Goal: Feedback & Contribution: Submit feedback/report problem

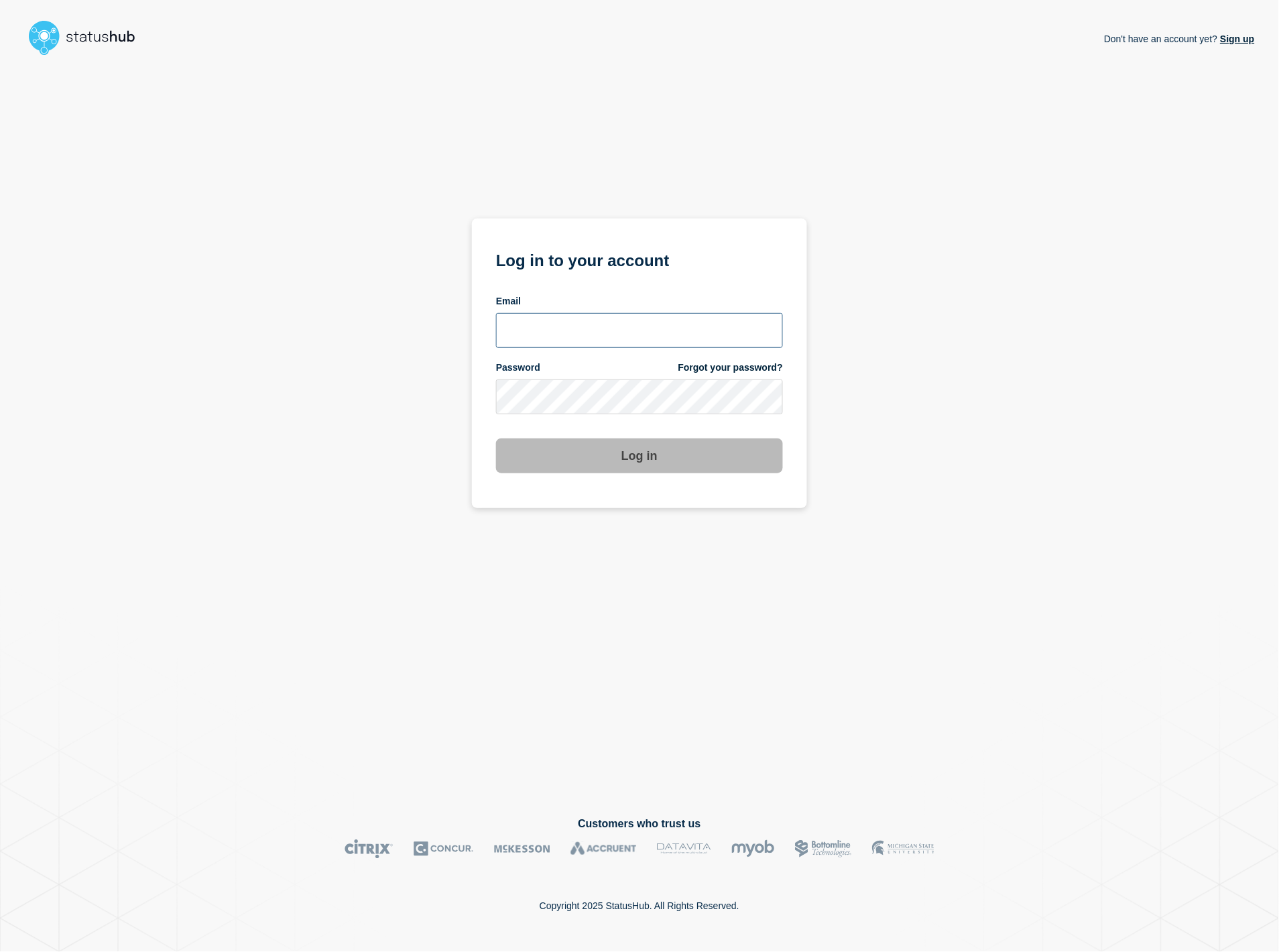
type input "henrik.eklund@ist.com"
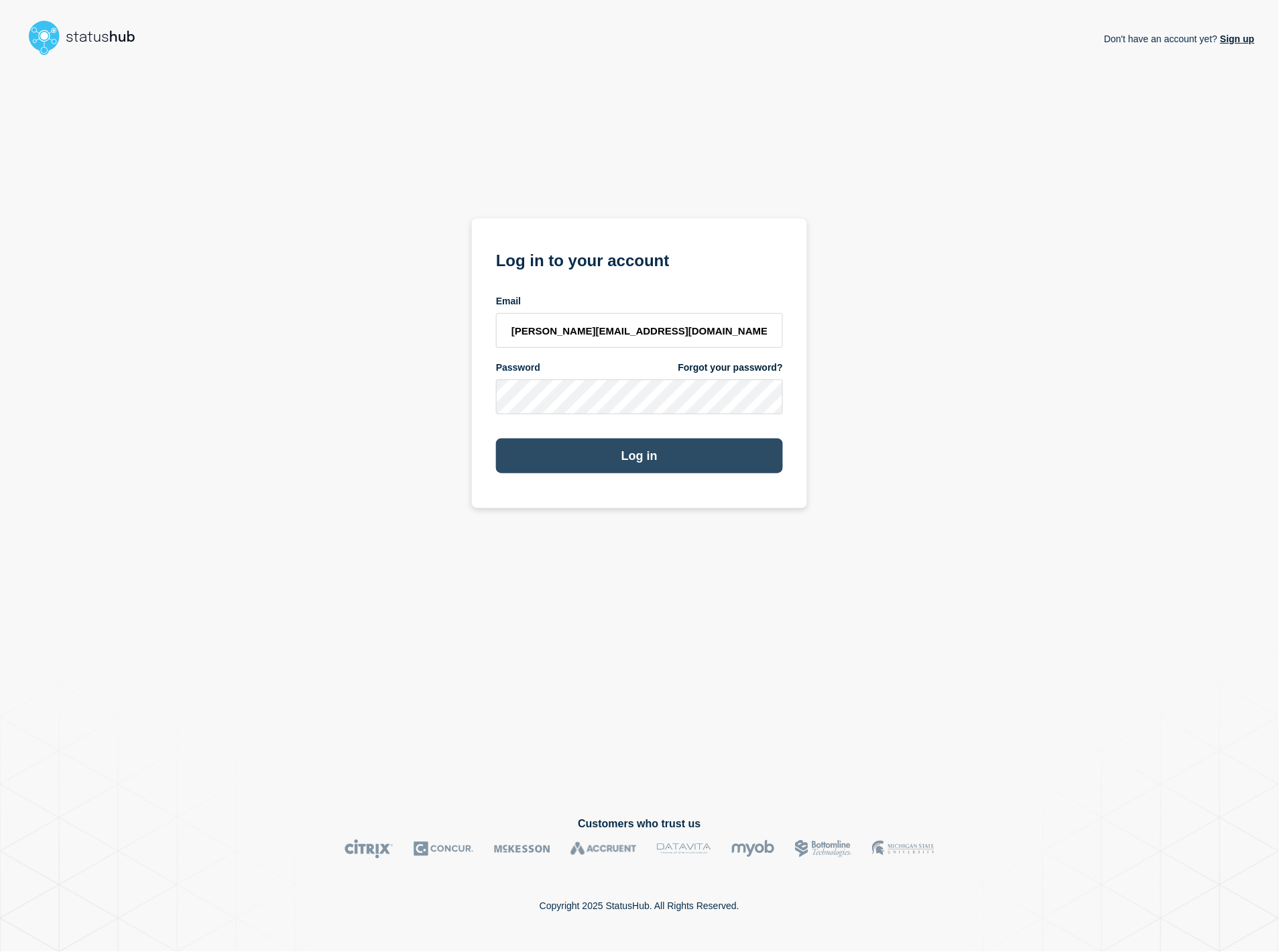
click at [612, 470] on button "Log in" at bounding box center [639, 455] width 287 height 35
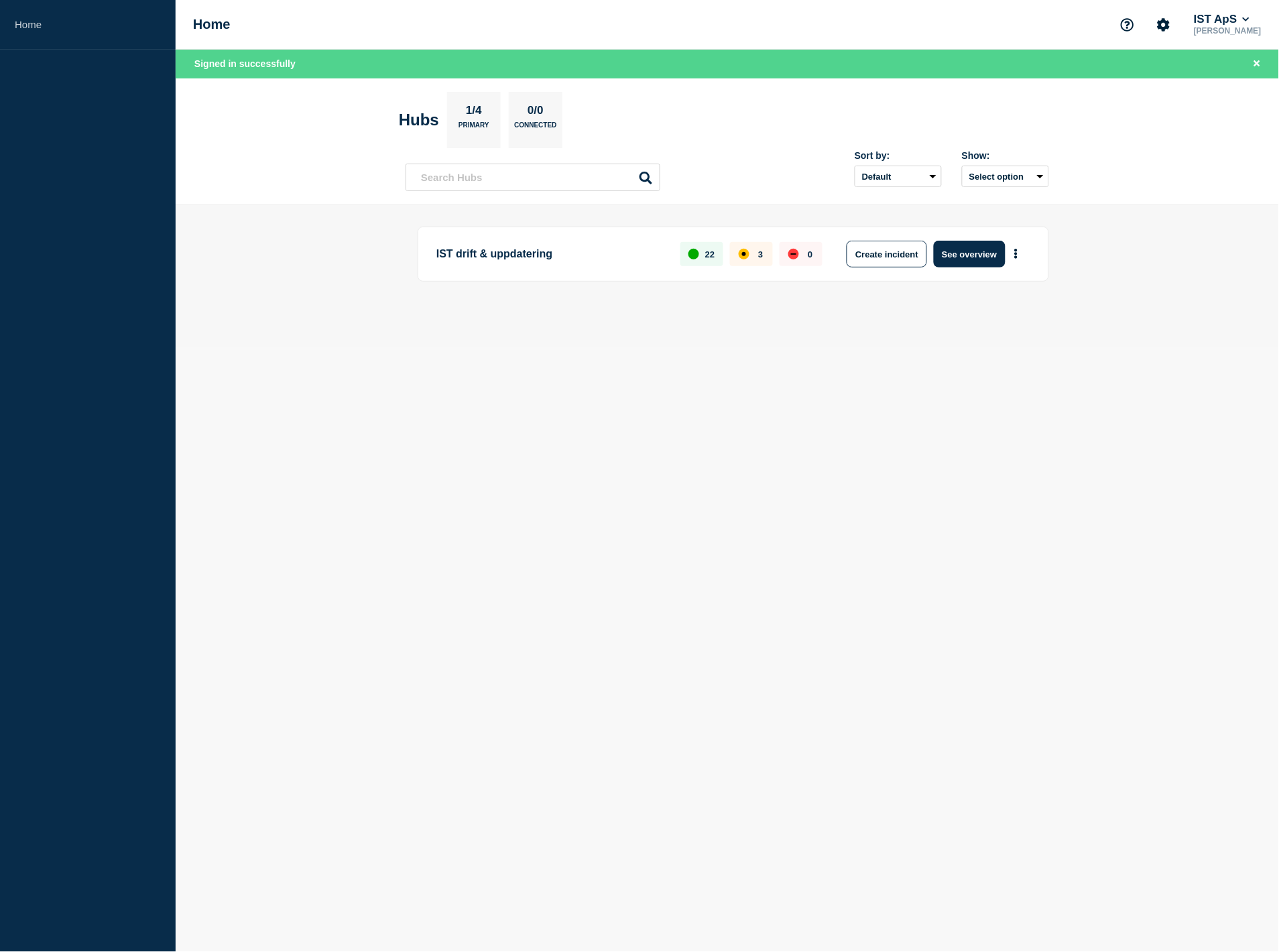
click at [500, 270] on div "IST drift & uppdatering 22 3 0 Create incident See overview" at bounding box center [733, 253] width 631 height 55
drag, startPoint x: 500, startPoint y: 258, endPoint x: 518, endPoint y: 258, distance: 18.0
click at [518, 258] on p "IST drift & uppdatering" at bounding box center [550, 254] width 228 height 27
drag, startPoint x: 545, startPoint y: 295, endPoint x: 540, endPoint y: 310, distance: 15.8
drag, startPoint x: 540, startPoint y: 310, endPoint x: 427, endPoint y: 289, distance: 114.9
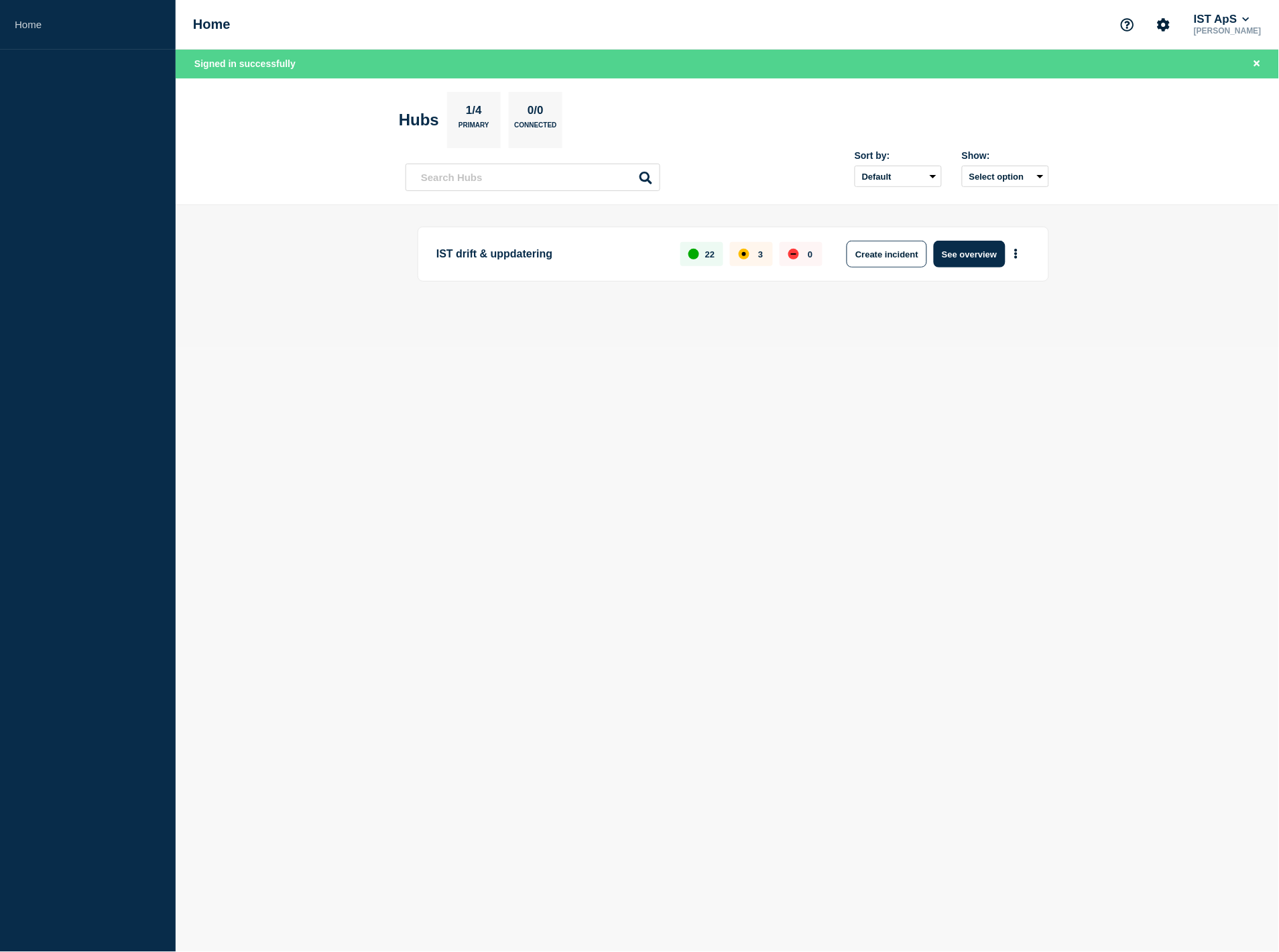
drag, startPoint x: 427, startPoint y: 289, endPoint x: 425, endPoint y: 171, distance: 118.0
click at [393, 219] on main "IST drift & uppdatering 22 3 0 Create incident See overview" at bounding box center [727, 276] width 1103 height 143
click at [464, 104] on div "1/4 Primary" at bounding box center [474, 120] width 54 height 56
drag, startPoint x: 771, startPoint y: 247, endPoint x: 697, endPoint y: 267, distance: 76.7
click at [714, 263] on div "22 3 0" at bounding box center [751, 254] width 142 height 27
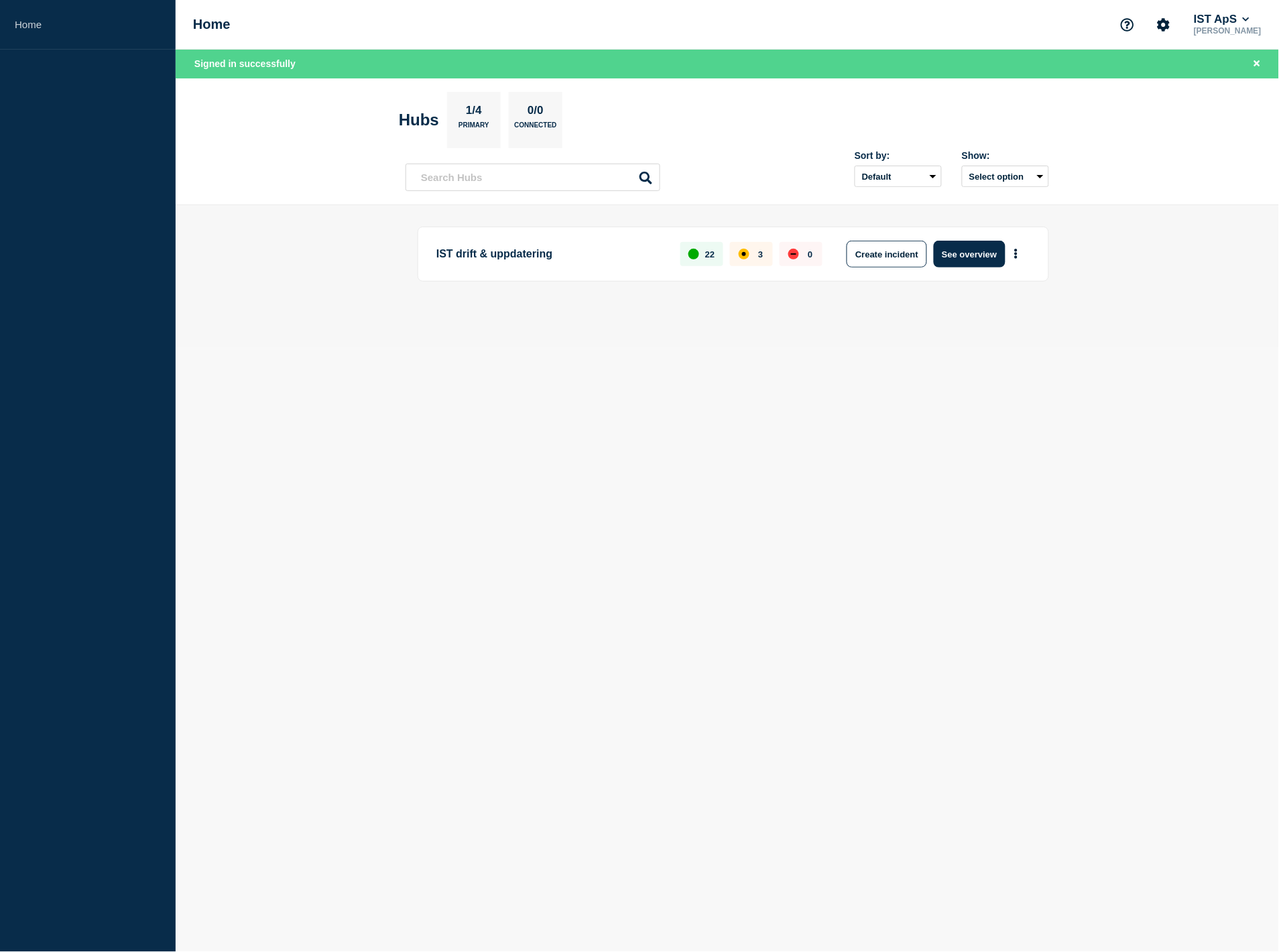
drag, startPoint x: 618, startPoint y: 266, endPoint x: 740, endPoint y: 248, distance: 123.3
click at [628, 266] on p "IST drift & uppdatering" at bounding box center [550, 254] width 228 height 27
click at [498, 169] on input "text" at bounding box center [533, 177] width 255 height 28
click at [245, 61] on span "Signed in successfully" at bounding box center [245, 64] width 101 height 11
click at [507, 183] on input "text" at bounding box center [533, 177] width 255 height 28
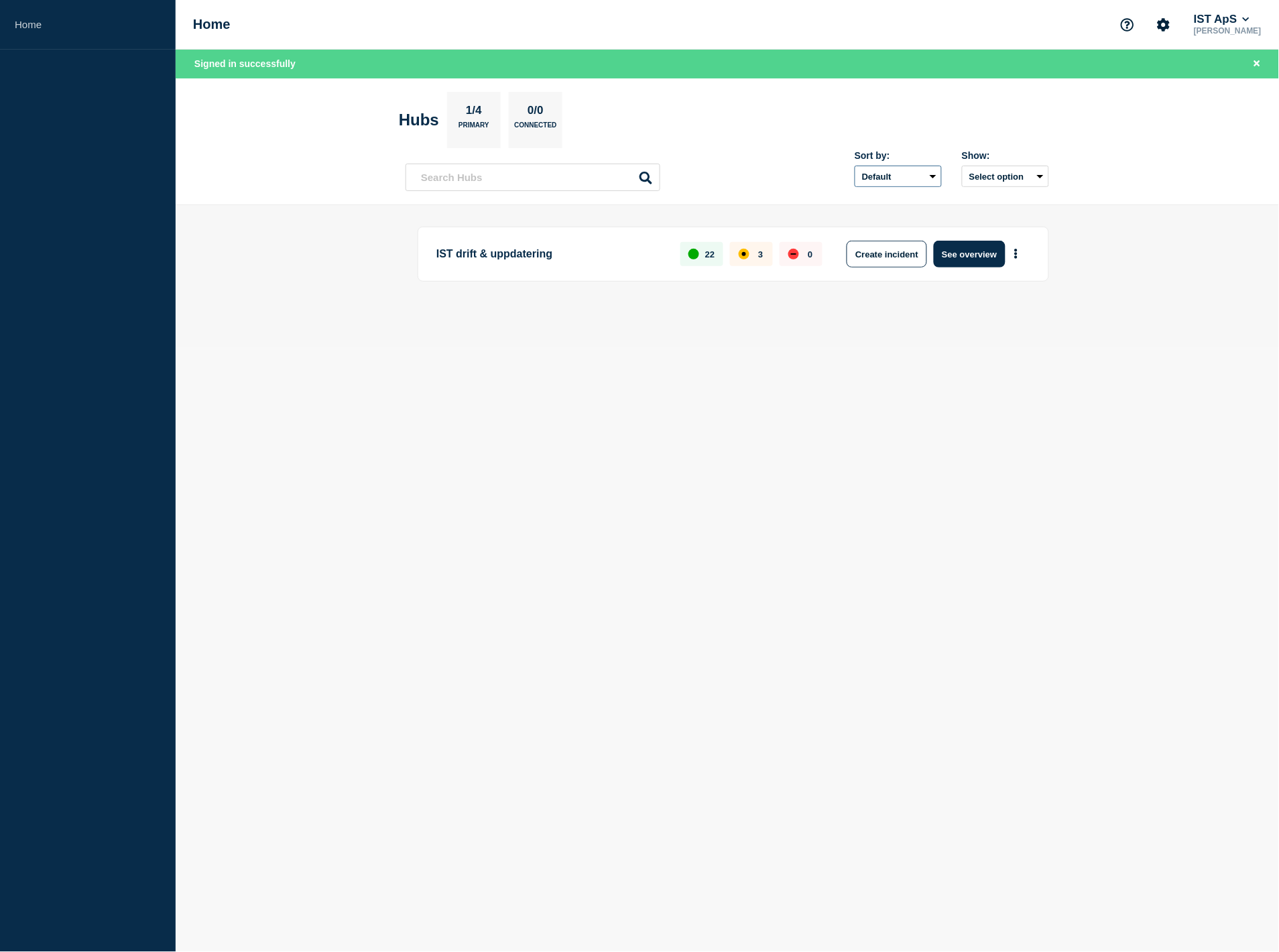
drag, startPoint x: 920, startPoint y: 177, endPoint x: 952, endPoint y: 178, distance: 32.0
click at [920, 176] on select "Default Last added Last updated Most active A-Z" at bounding box center [898, 176] width 87 height 22
click at [1047, 183] on button "Select option" at bounding box center [1005, 176] width 87 height 22
click at [910, 174] on select "Default Last added Last updated Most active A-Z" at bounding box center [898, 176] width 87 height 22
drag, startPoint x: 910, startPoint y: 174, endPoint x: 799, endPoint y: 201, distance: 114.2
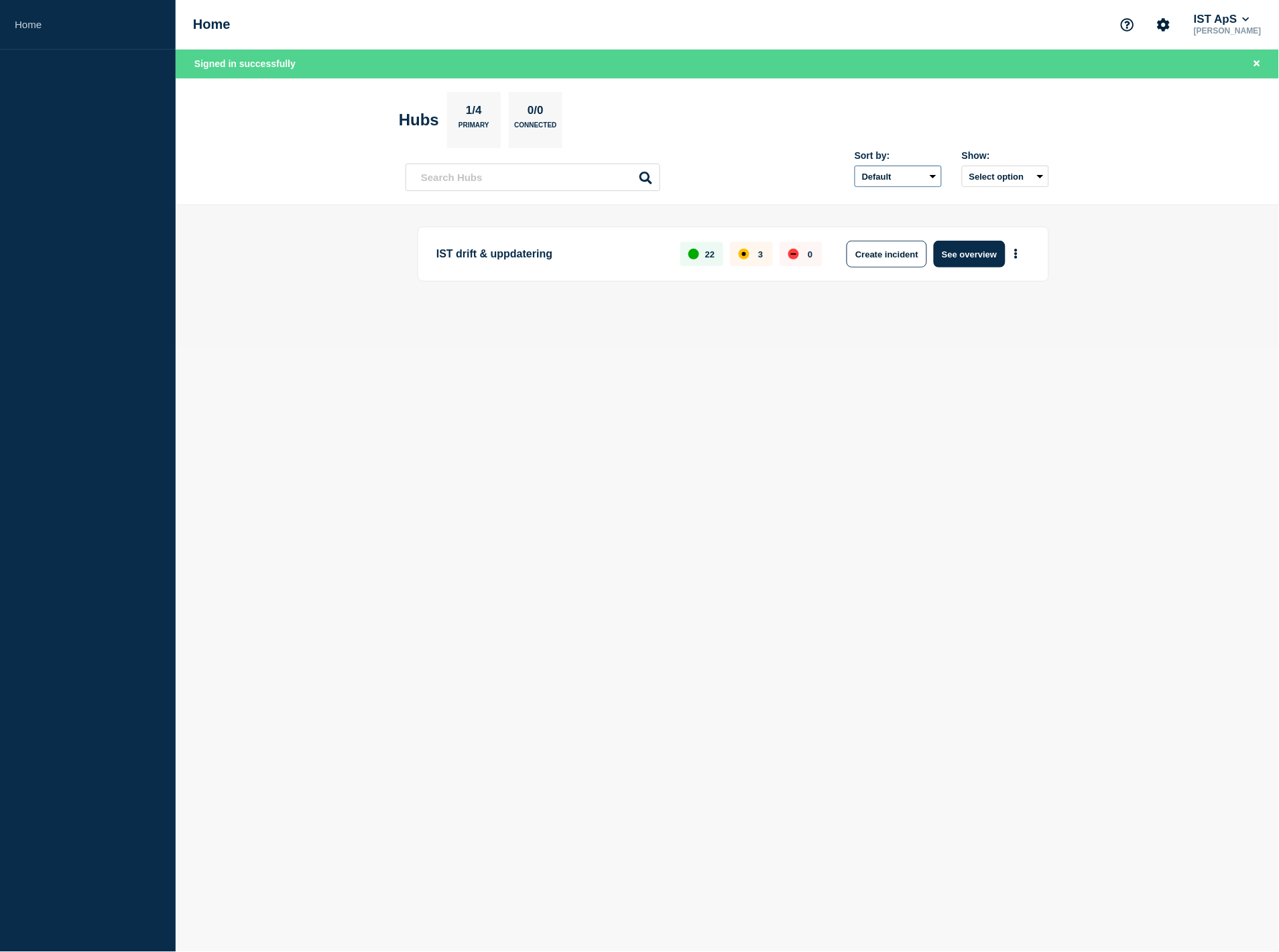
click at [908, 174] on select "Default Last added Last updated Most active A-Z" at bounding box center [898, 176] width 87 height 22
drag, startPoint x: 499, startPoint y: 251, endPoint x: 511, endPoint y: 251, distance: 12.0
click at [511, 251] on p "IST drift & uppdatering" at bounding box center [550, 254] width 228 height 27
click at [511, 251] on p "IST drift & uppdatering" at bounding box center [550, 254] width 228 height 27
click at [42, 24] on link "Home" at bounding box center [87, 24] width 175 height 49
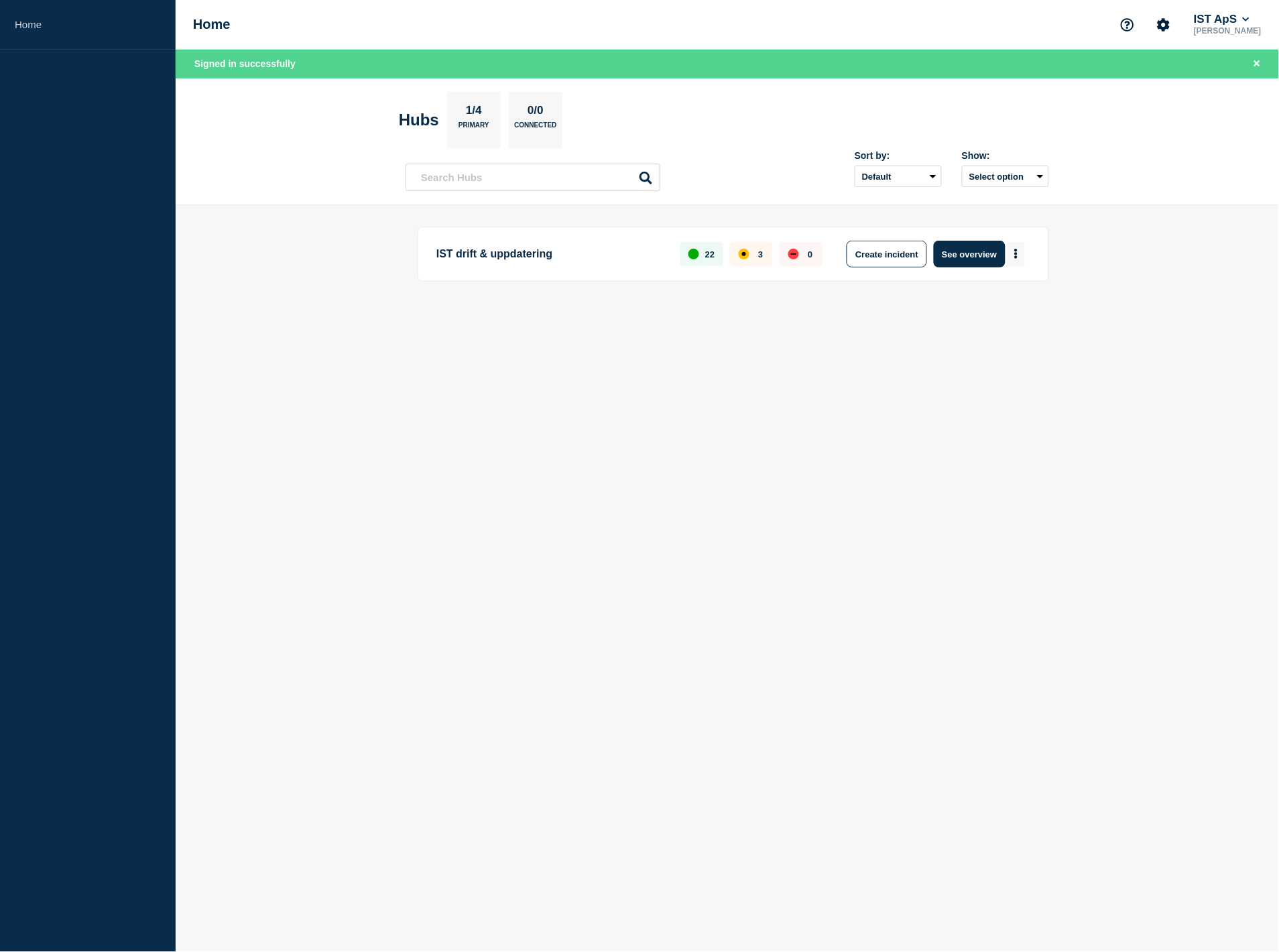
click at [1015, 253] on icon "More actions" at bounding box center [1016, 254] width 3 height 10
click at [1022, 251] on button "More actions" at bounding box center [1016, 254] width 18 height 25
click at [556, 182] on input "text" at bounding box center [533, 177] width 255 height 28
click at [527, 117] on div "0/0 Connected" at bounding box center [535, 120] width 54 height 56
click at [1256, 62] on icon "Close banner" at bounding box center [1257, 63] width 6 height 6
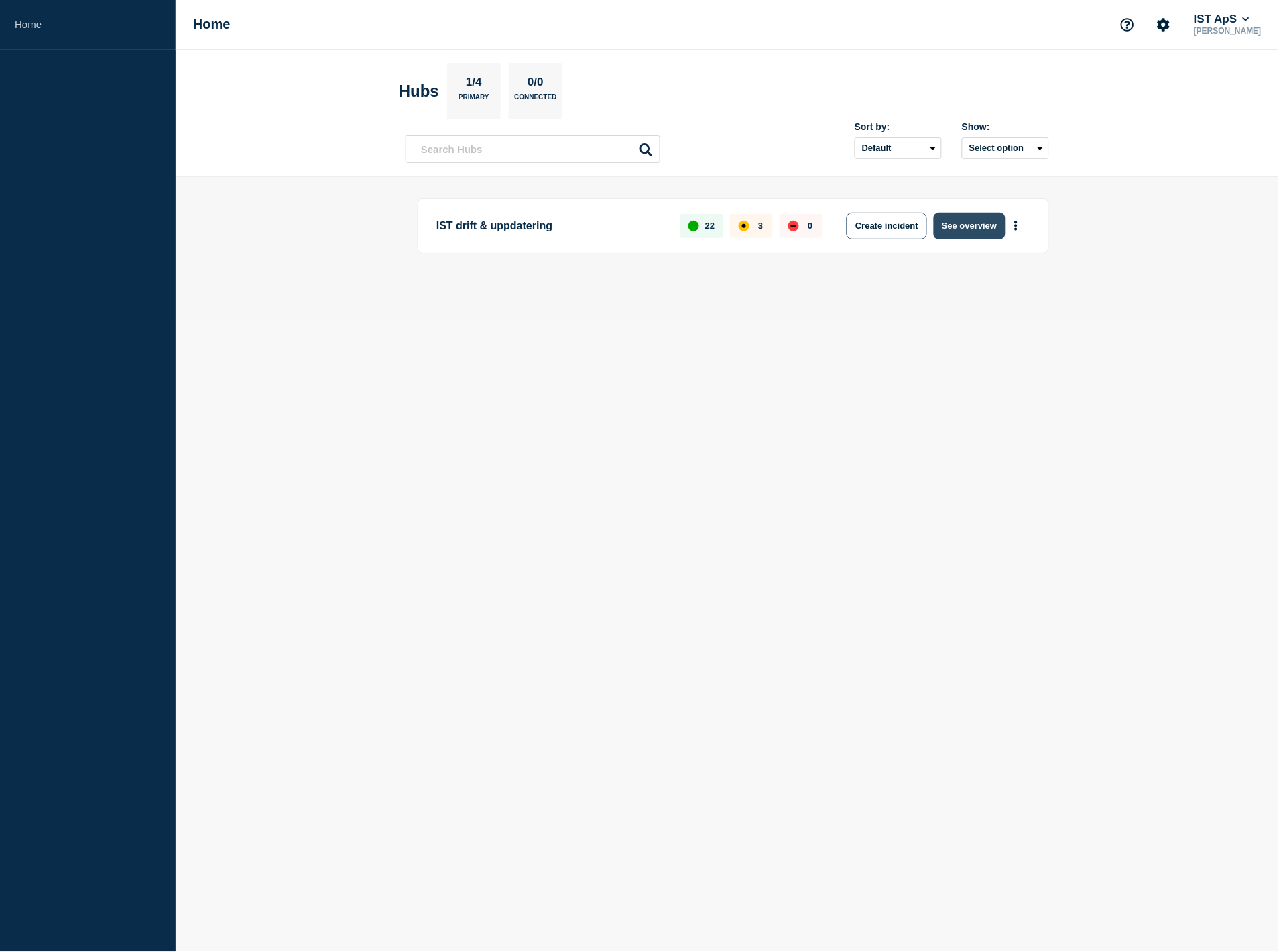
click at [980, 225] on button "See overview" at bounding box center [969, 226] width 71 height 27
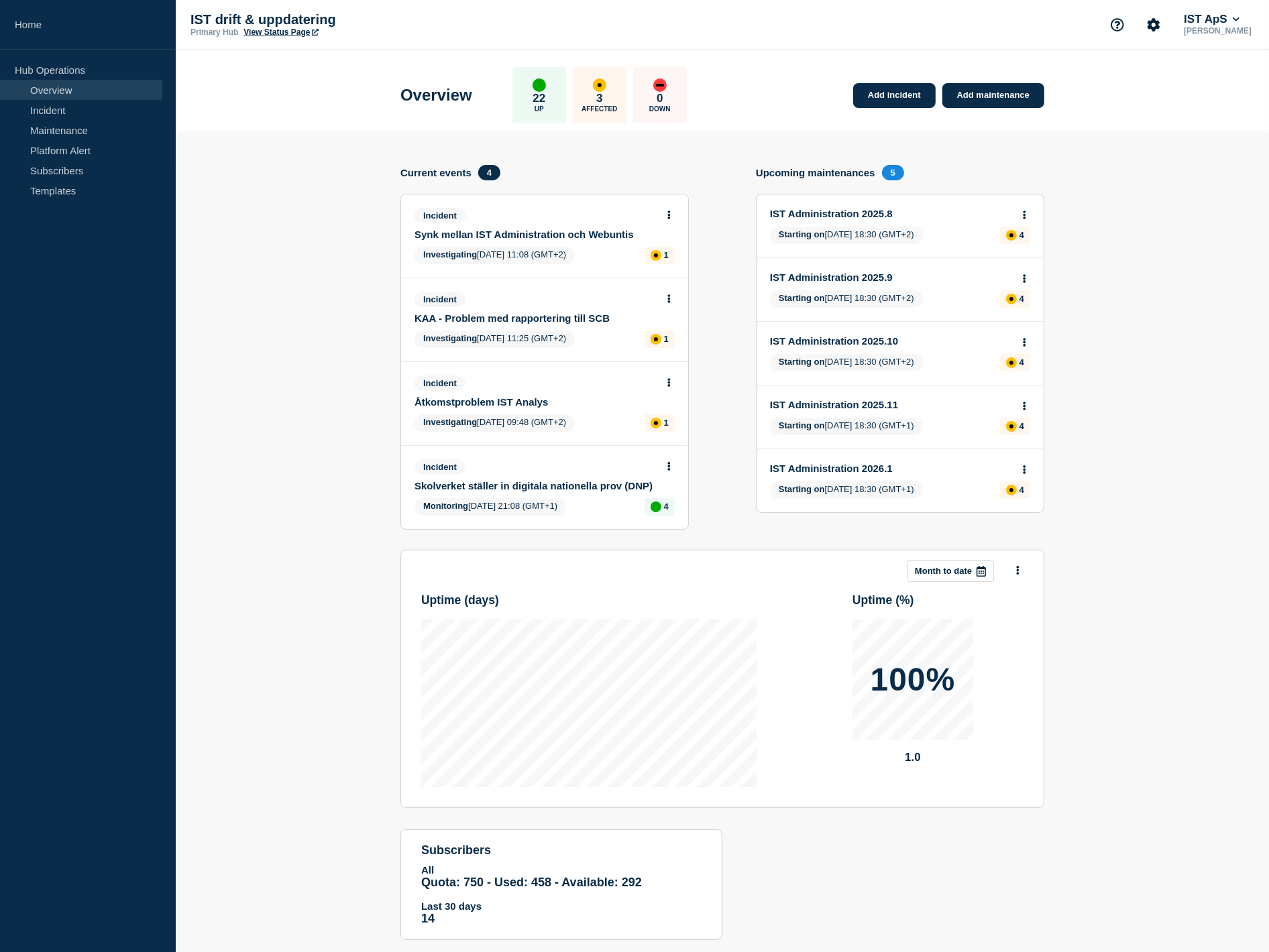
click at [567, 315] on link "KAA - Problem med rapportering till SCB" at bounding box center [535, 318] width 242 height 12
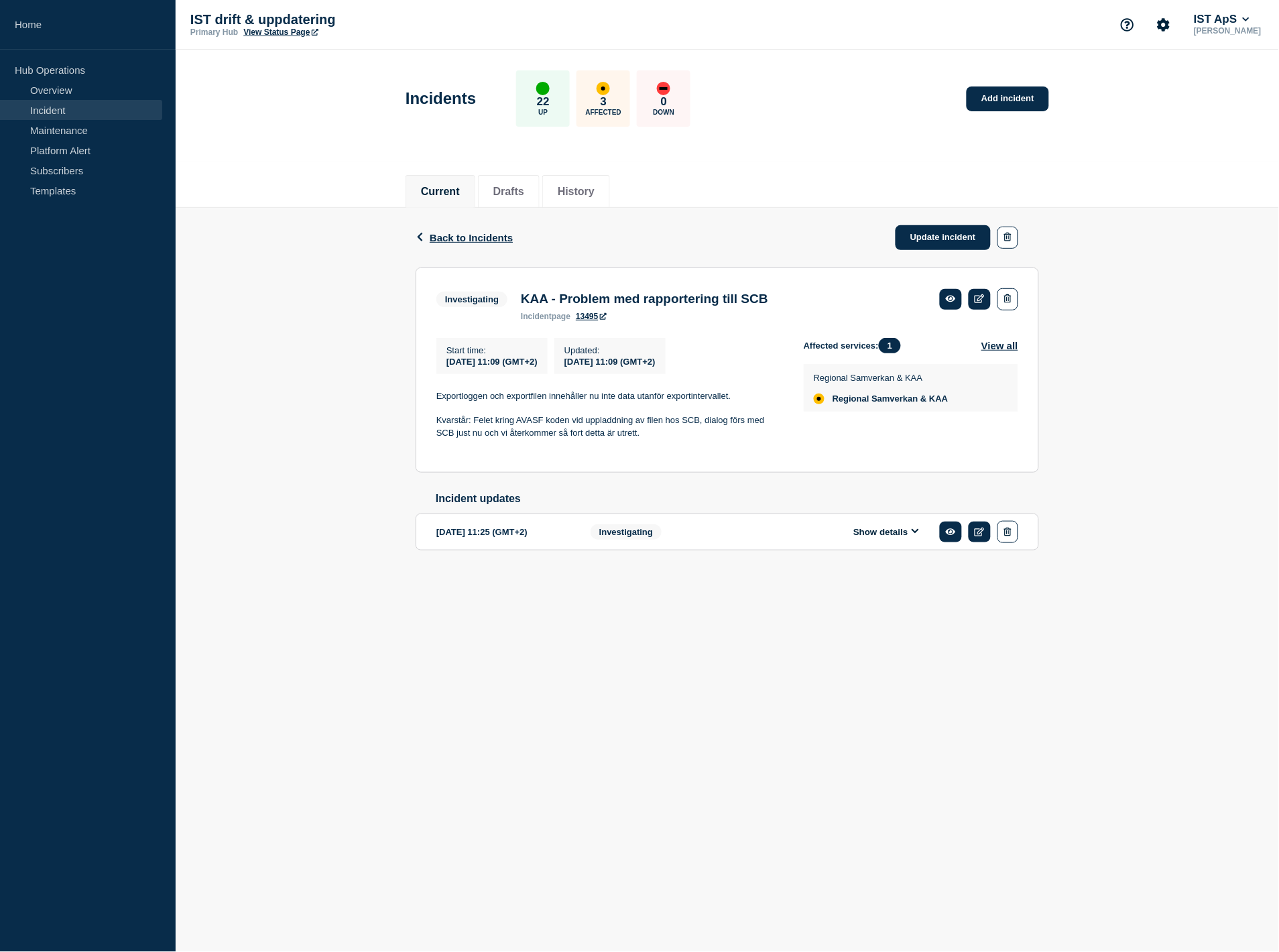
drag, startPoint x: 1114, startPoint y: 411, endPoint x: 1062, endPoint y: 455, distance: 68.1
click at [1062, 454] on div "Back Back to Incidents Update incident Investigating KAA - Problem med rapporte…" at bounding box center [727, 400] width 1103 height 386
click at [1062, 455] on div "Back Back to Incidents Update incident Investigating KAA - Problem med rapporte…" at bounding box center [727, 400] width 1103 height 386
drag, startPoint x: 658, startPoint y: 472, endPoint x: 585, endPoint y: 451, distance: 76.0
click at [580, 450] on div "Back Back to Incidents Update incident Investigating KAA - Problem med rapporte…" at bounding box center [728, 400] width 644 height 386
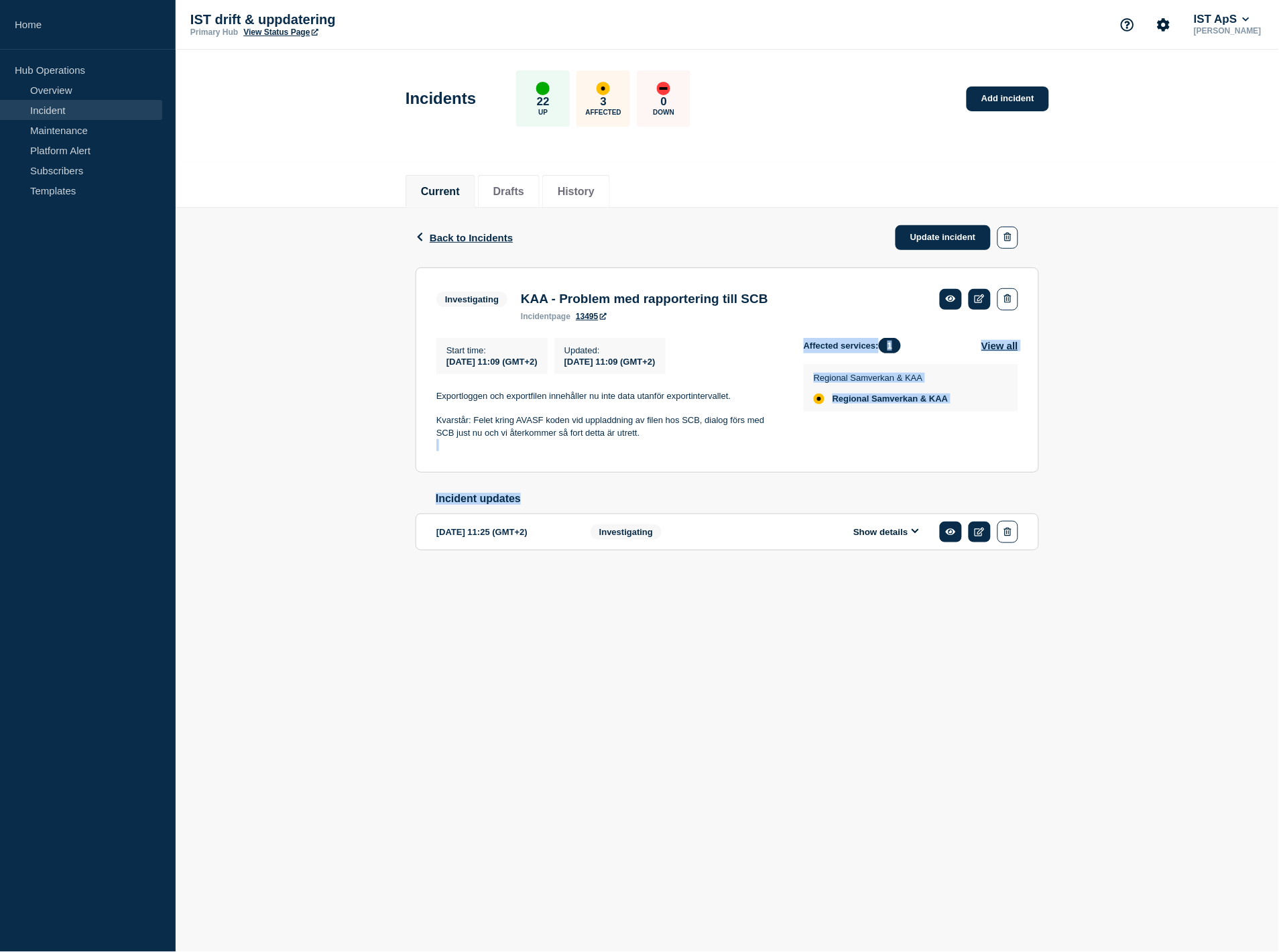
drag, startPoint x: 587, startPoint y: 451, endPoint x: 414, endPoint y: 282, distance: 241.8
click at [585, 447] on p at bounding box center [609, 445] width 345 height 12
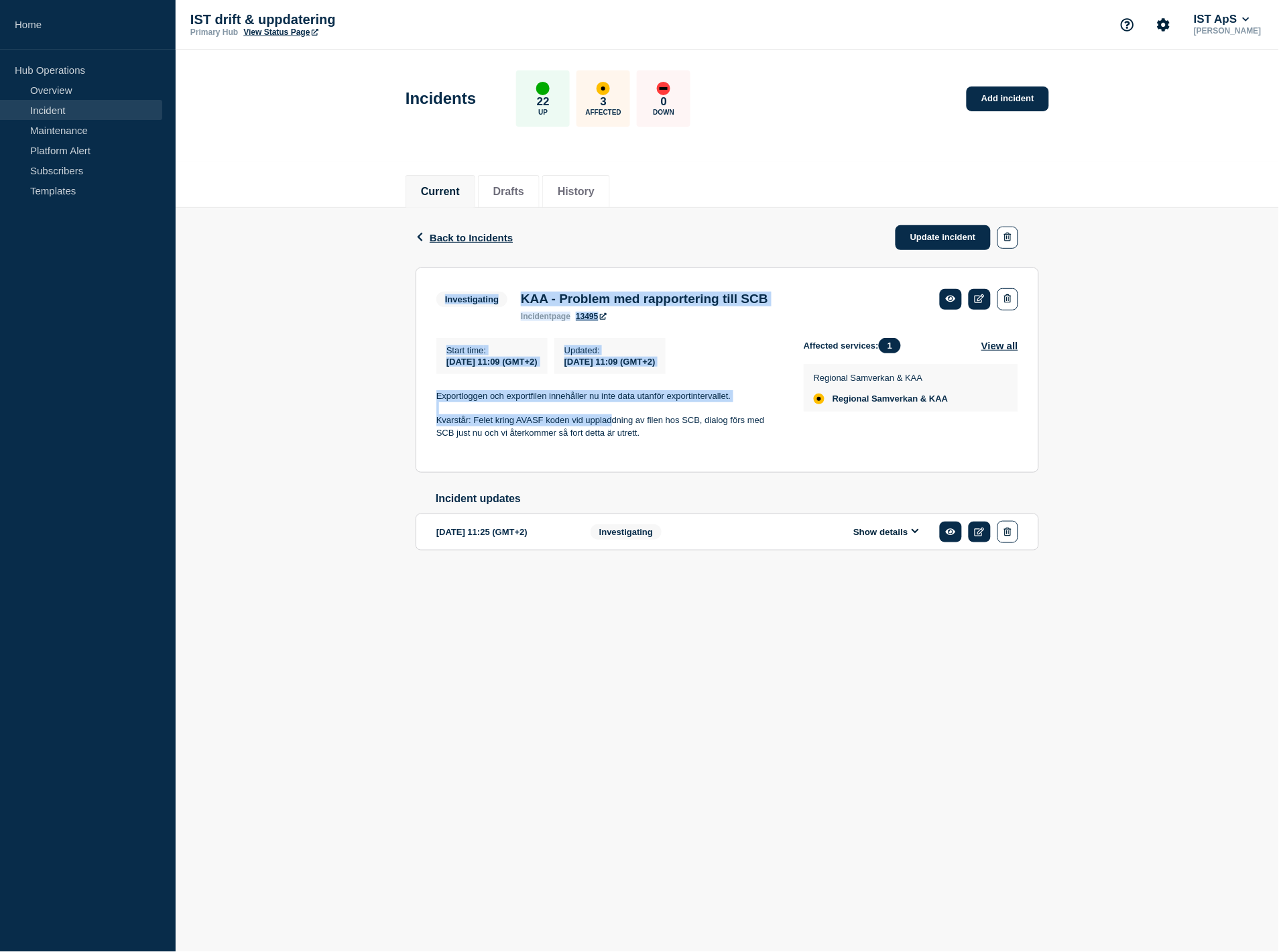
drag, startPoint x: 414, startPoint y: 282, endPoint x: 696, endPoint y: 433, distance: 319.9
click at [675, 430] on div "Back Back to Incidents Update incident Investigating KAA - Problem med rapporte…" at bounding box center [728, 400] width 644 height 386
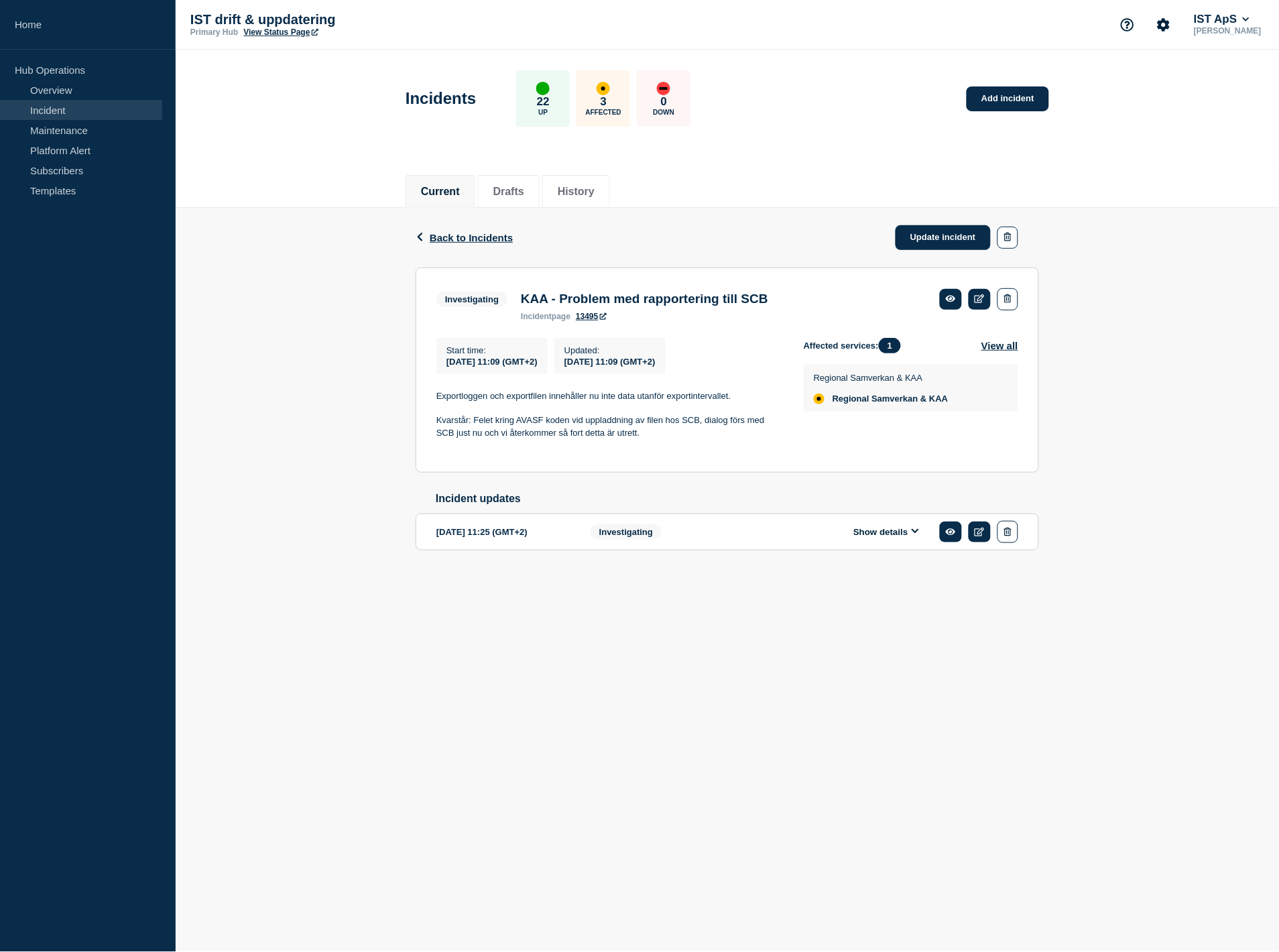
drag, startPoint x: 662, startPoint y: 380, endPoint x: 667, endPoint y: 453, distance: 73.2
click at [662, 451] on p at bounding box center [609, 445] width 345 height 12
click at [667, 451] on p at bounding box center [609, 445] width 345 height 12
drag, startPoint x: 612, startPoint y: 377, endPoint x: 751, endPoint y: 436, distance: 151.0
click at [756, 437] on section "Investigating KAA - Problem med rapportering till SCB incident page 13495 Start…" at bounding box center [727, 370] width 623 height 205
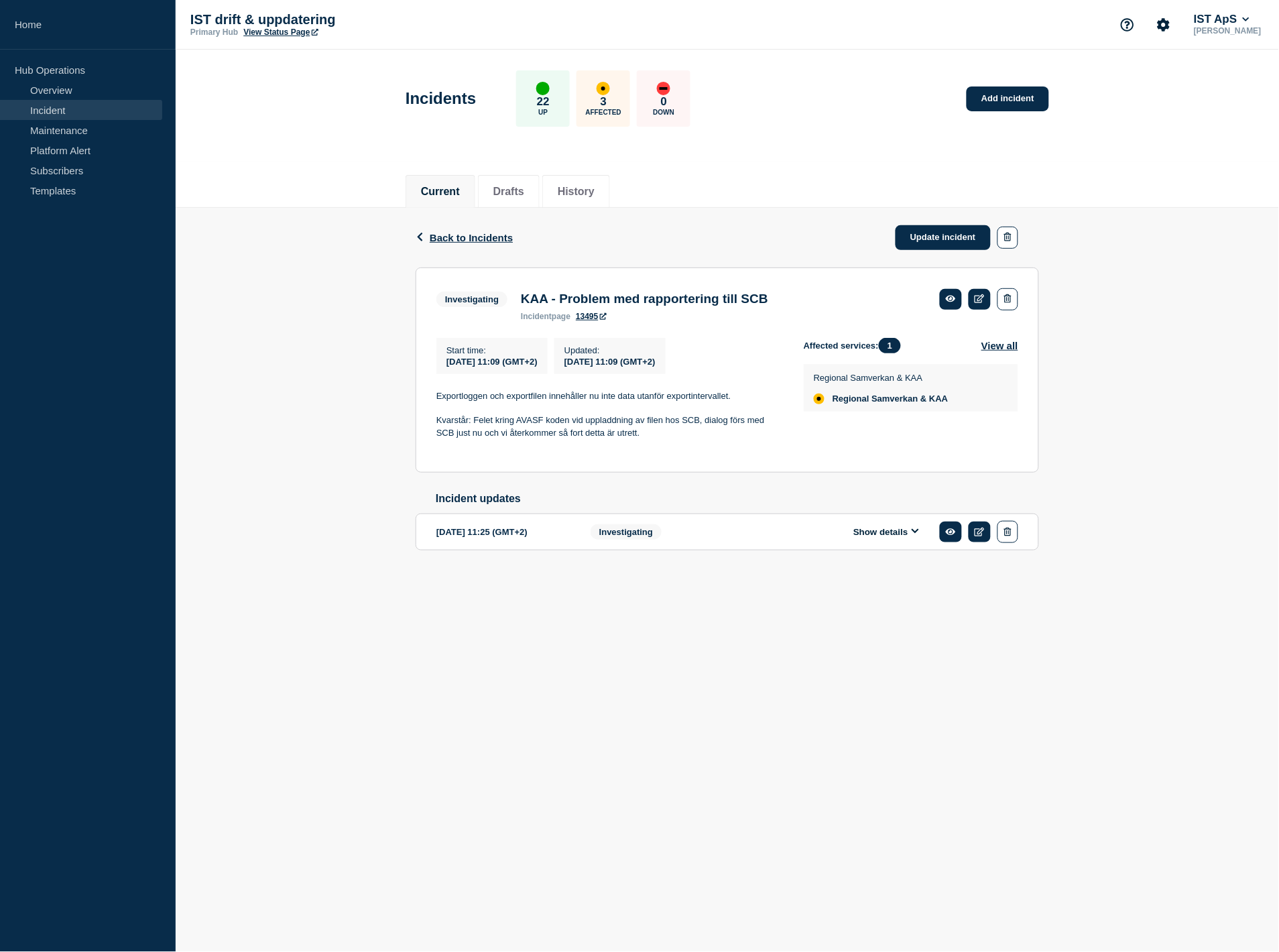
drag, startPoint x: 751, startPoint y: 436, endPoint x: 614, endPoint y: 406, distance: 140.2
click at [749, 436] on p "Kvarstår: Felet kring AVASF koden vid uppladdning av filen hos SCB, dialog förs…" at bounding box center [609, 426] width 345 height 25
drag, startPoint x: 346, startPoint y: 295, endPoint x: 407, endPoint y: 326, distance: 68.4
click at [528, 360] on div "Back Back to Incidents Update incident Investigating KAA - Problem med rapporte…" at bounding box center [727, 400] width 1103 height 386
click at [348, 308] on div "Back Back to Incidents Update incident Investigating KAA - Problem med rapporte…" at bounding box center [727, 400] width 1103 height 386
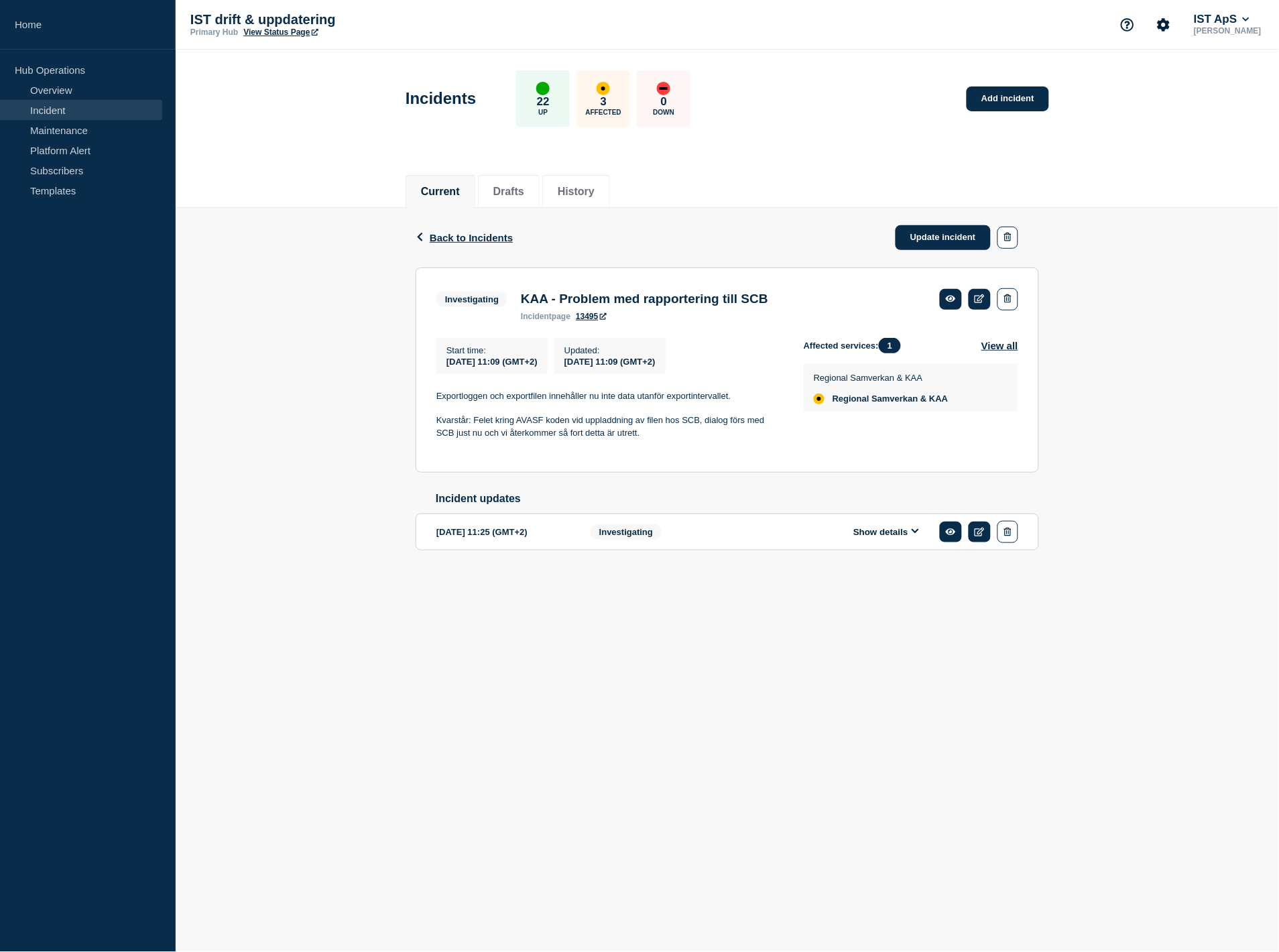
drag, startPoint x: 357, startPoint y: 278, endPoint x: 317, endPoint y: 310, distance: 51.2
click at [317, 310] on div "Back Back to Incidents Update incident Investigating KAA - Problem med rapporte…" at bounding box center [727, 400] width 1103 height 386
drag, startPoint x: 317, startPoint y: 310, endPoint x: 913, endPoint y: 320, distance: 596.1
click at [324, 310] on div "Back Back to Incidents Update incident Investigating KAA - Problem med rapporte…" at bounding box center [727, 400] width 1103 height 386
click at [760, 304] on h3 "KAA - Problem med rapportering till SCB" at bounding box center [644, 299] width 247 height 15
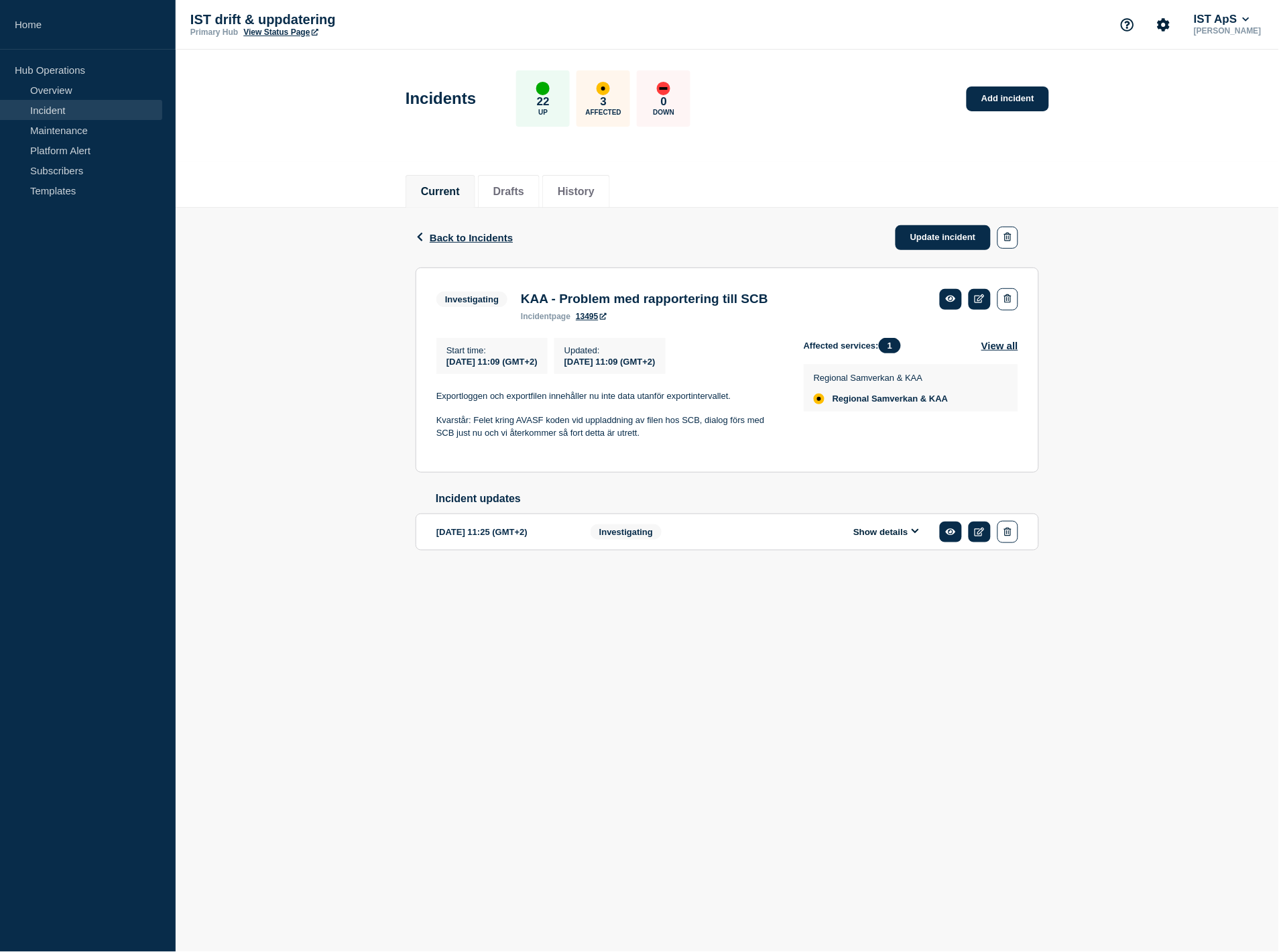
click at [767, 305] on h3 "KAA - Problem med rapportering till SCB" at bounding box center [644, 299] width 247 height 15
drag, startPoint x: 646, startPoint y: 306, endPoint x: 753, endPoint y: 316, distance: 107.5
click at [732, 316] on div "KAA - Problem med rapportering till SCB incident page 13495" at bounding box center [644, 306] width 261 height 30
click at [749, 312] on div "KAA - Problem med rapportering till SCB incident page 13495" at bounding box center [644, 306] width 261 height 30
drag, startPoint x: 714, startPoint y: 283, endPoint x: 725, endPoint y: 290, distance: 13.0
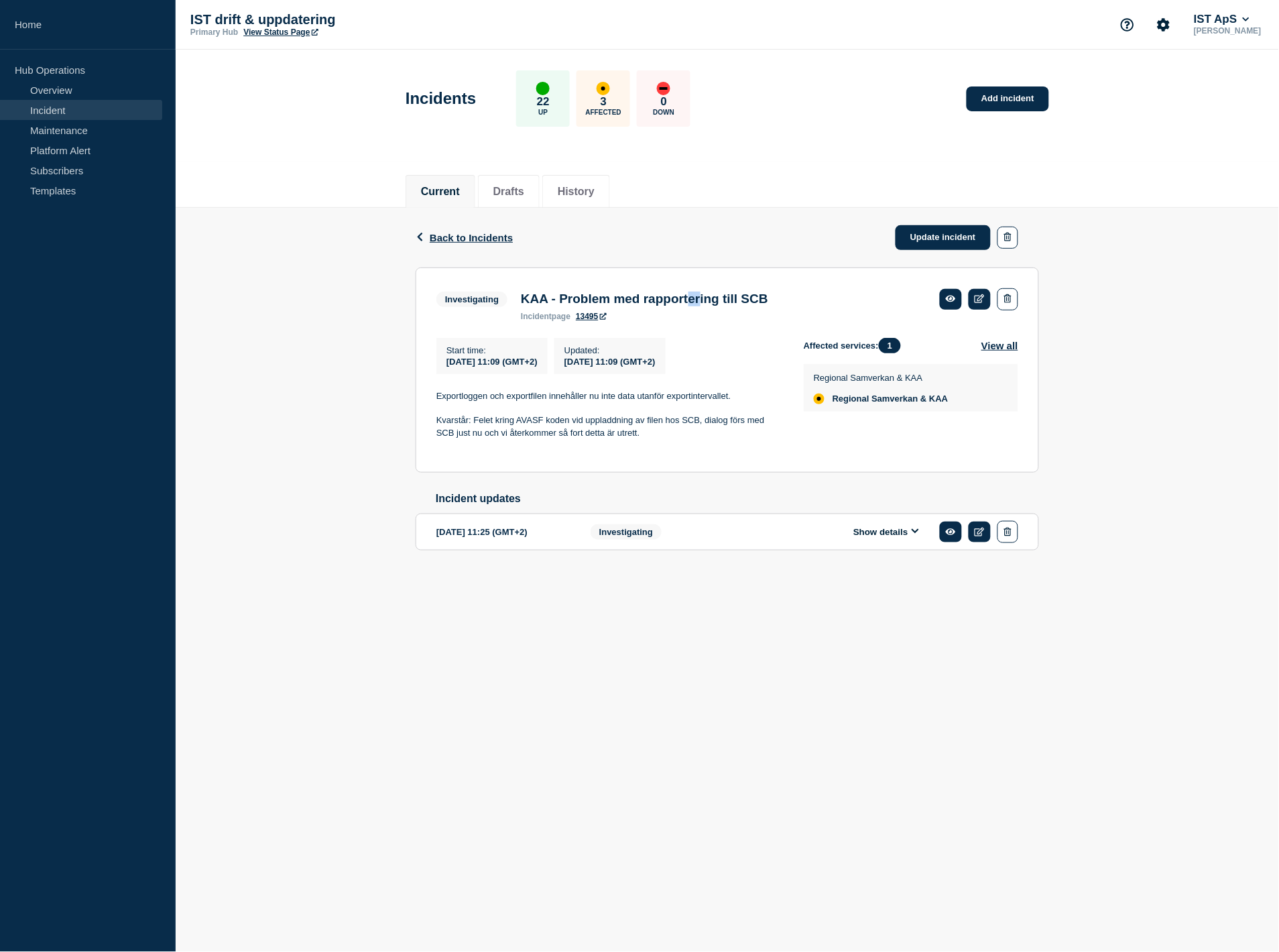
click at [725, 289] on section "Investigating KAA - Problem med rapportering till SCB incident page 13495 Start…" at bounding box center [727, 370] width 623 height 205
drag, startPoint x: 725, startPoint y: 290, endPoint x: 732, endPoint y: 297, distance: 9.9
click at [726, 291] on div "Investigating KAA - Problem med rapportering till SCB incident page 13495" at bounding box center [606, 304] width 339 height 33
drag, startPoint x: 795, startPoint y: 481, endPoint x: 660, endPoint y: 510, distance: 138.1
click at [707, 534] on div "Back Back to Incidents Update incident Investigating KAA - Problem med rapporte…" at bounding box center [728, 400] width 644 height 386
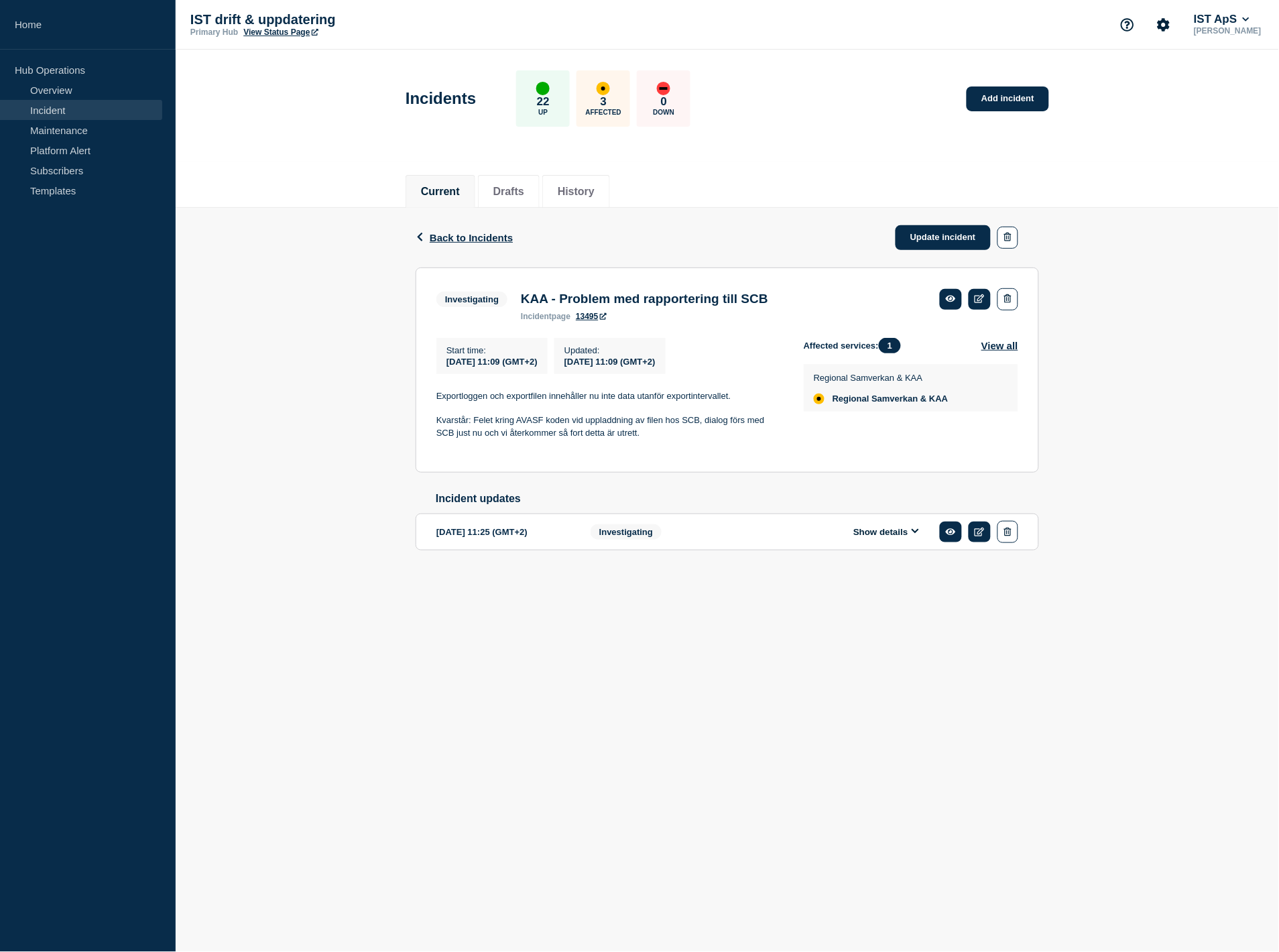
click at [576, 414] on p at bounding box center [609, 409] width 345 height 12
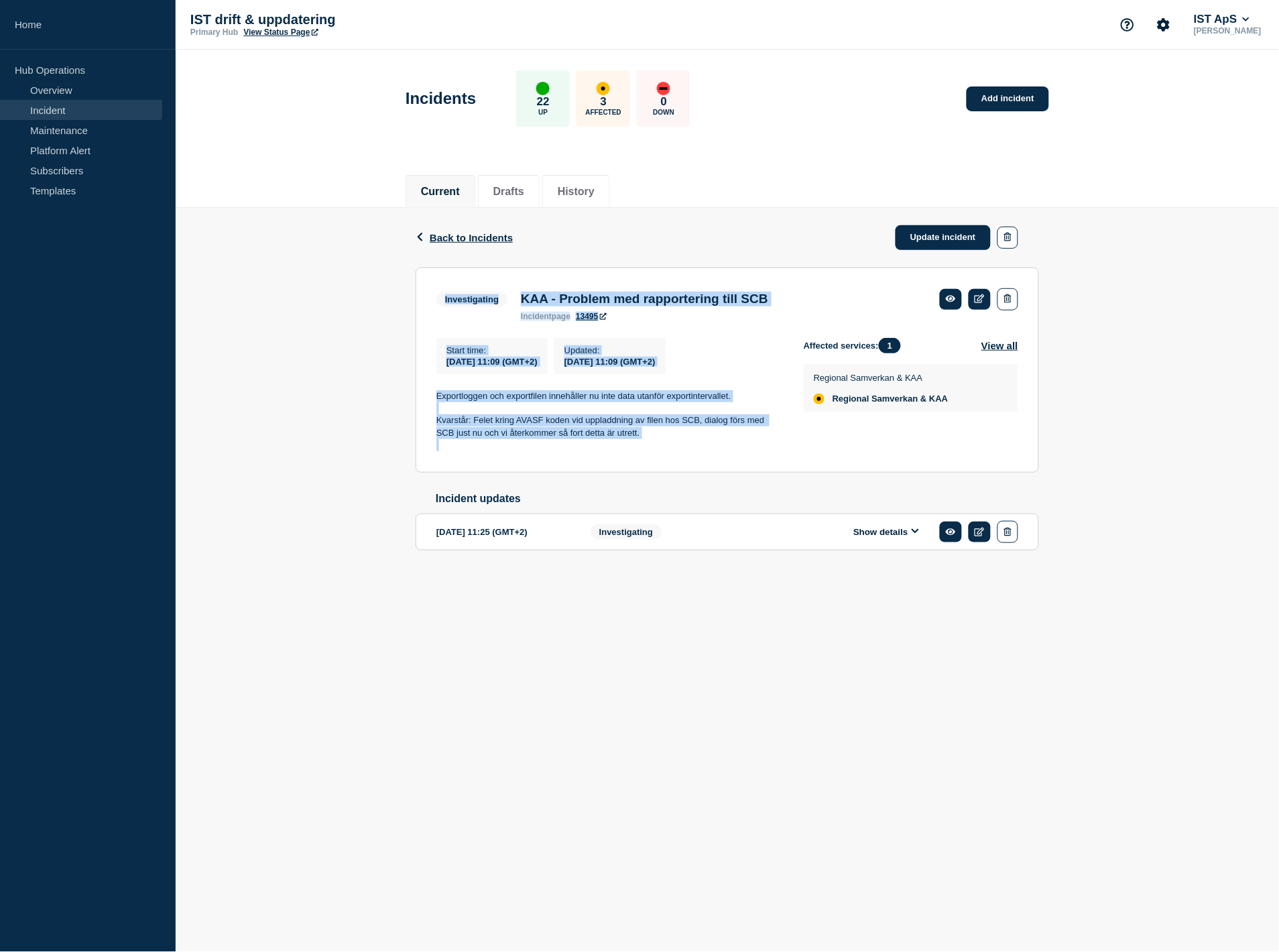
drag, startPoint x: 278, startPoint y: 300, endPoint x: 260, endPoint y: 439, distance: 140.2
click at [339, 468] on div "Back Back to Incidents Update incident Investigating KAA - Problem med rapporte…" at bounding box center [727, 400] width 1103 height 386
click at [259, 439] on div "Back Back to Incidents Update incident Investigating KAA - Problem med rapporte…" at bounding box center [727, 400] width 1103 height 386
drag, startPoint x: 700, startPoint y: 504, endPoint x: 352, endPoint y: 378, distance: 370.1
click at [356, 378] on div "Back Back to Incidents Update incident Investigating KAA - Problem med rapporte…" at bounding box center [727, 400] width 1103 height 386
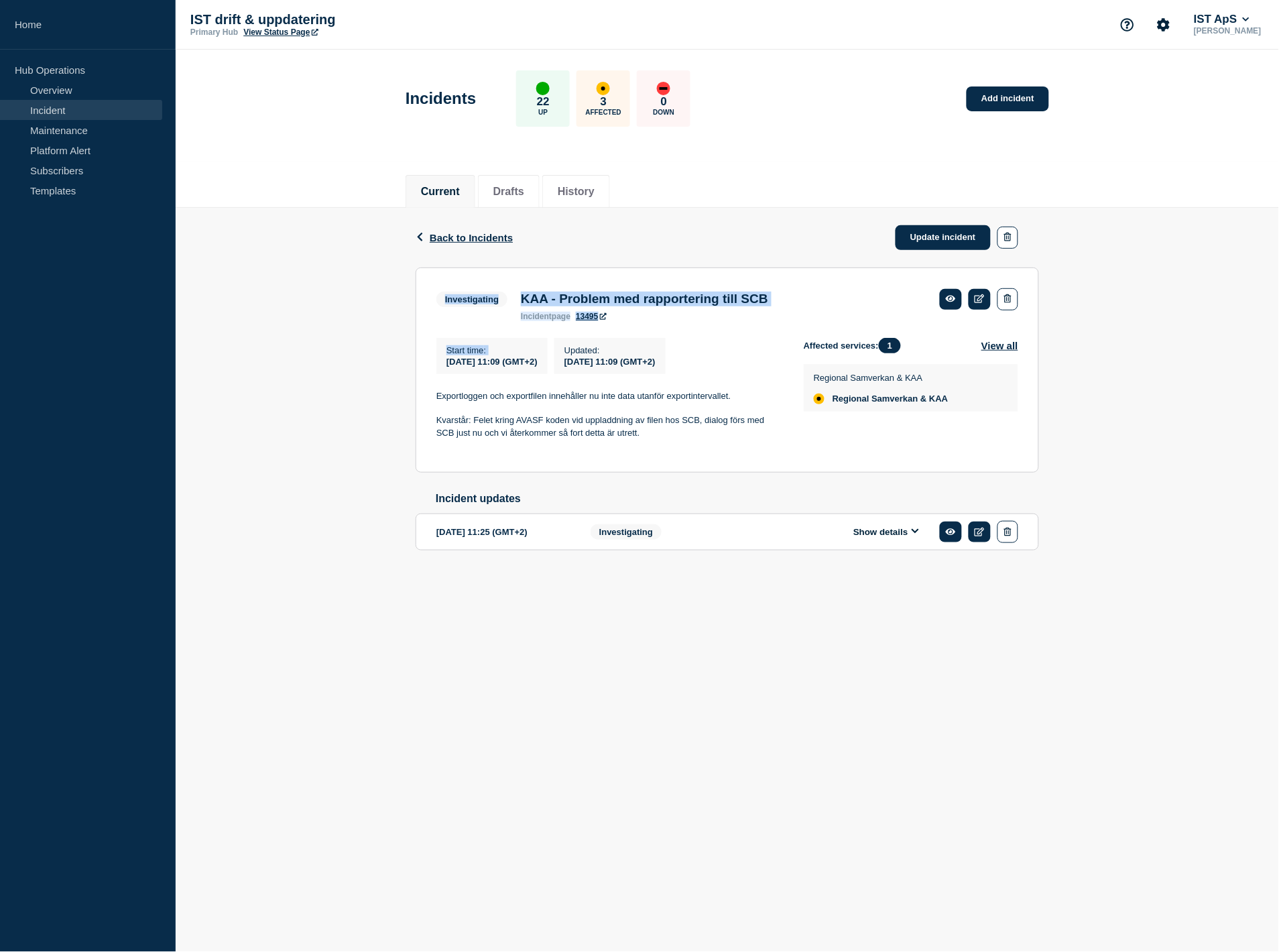
click at [352, 378] on div "Back Back to Incidents Update incident Investigating KAA - Problem med rapporte…" at bounding box center [727, 400] width 1103 height 386
drag, startPoint x: 476, startPoint y: 383, endPoint x: 272, endPoint y: 336, distance: 209.3
click at [272, 335] on div "Back Back to Incidents Update incident Investigating KAA - Problem med rapporte…" at bounding box center [727, 400] width 1103 height 386
click at [272, 337] on div "Back Back to Incidents Update incident Investigating KAA - Problem med rapporte…" at bounding box center [727, 400] width 1103 height 386
drag, startPoint x: 1116, startPoint y: 373, endPoint x: 1133, endPoint y: 418, distance: 48.1
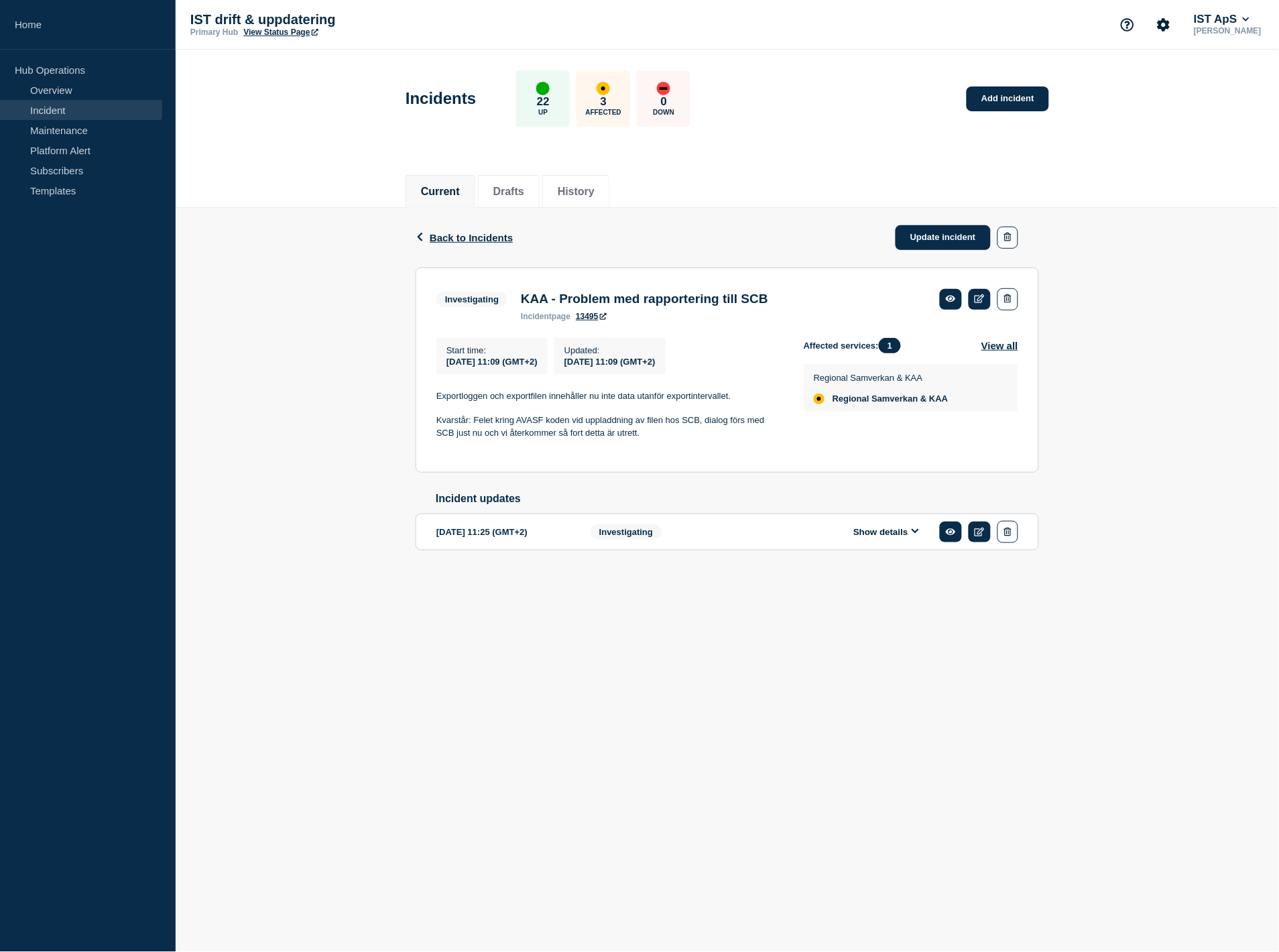
click at [1130, 417] on div "Back Back to Incidents Update incident Investigating KAA - Problem med rapporte…" at bounding box center [727, 400] width 1103 height 386
click at [1133, 418] on div "Back Back to Incidents Update incident Investigating KAA - Problem med rapporte…" at bounding box center [727, 400] width 1103 height 386
drag, startPoint x: 1037, startPoint y: 334, endPoint x: 1108, endPoint y: 396, distance: 94.3
click at [1094, 386] on div "Back Back to Incidents Update incident Investigating KAA - Problem med rapporte…" at bounding box center [727, 400] width 1103 height 386
drag, startPoint x: 1108, startPoint y: 396, endPoint x: 1034, endPoint y: 375, distance: 76.9
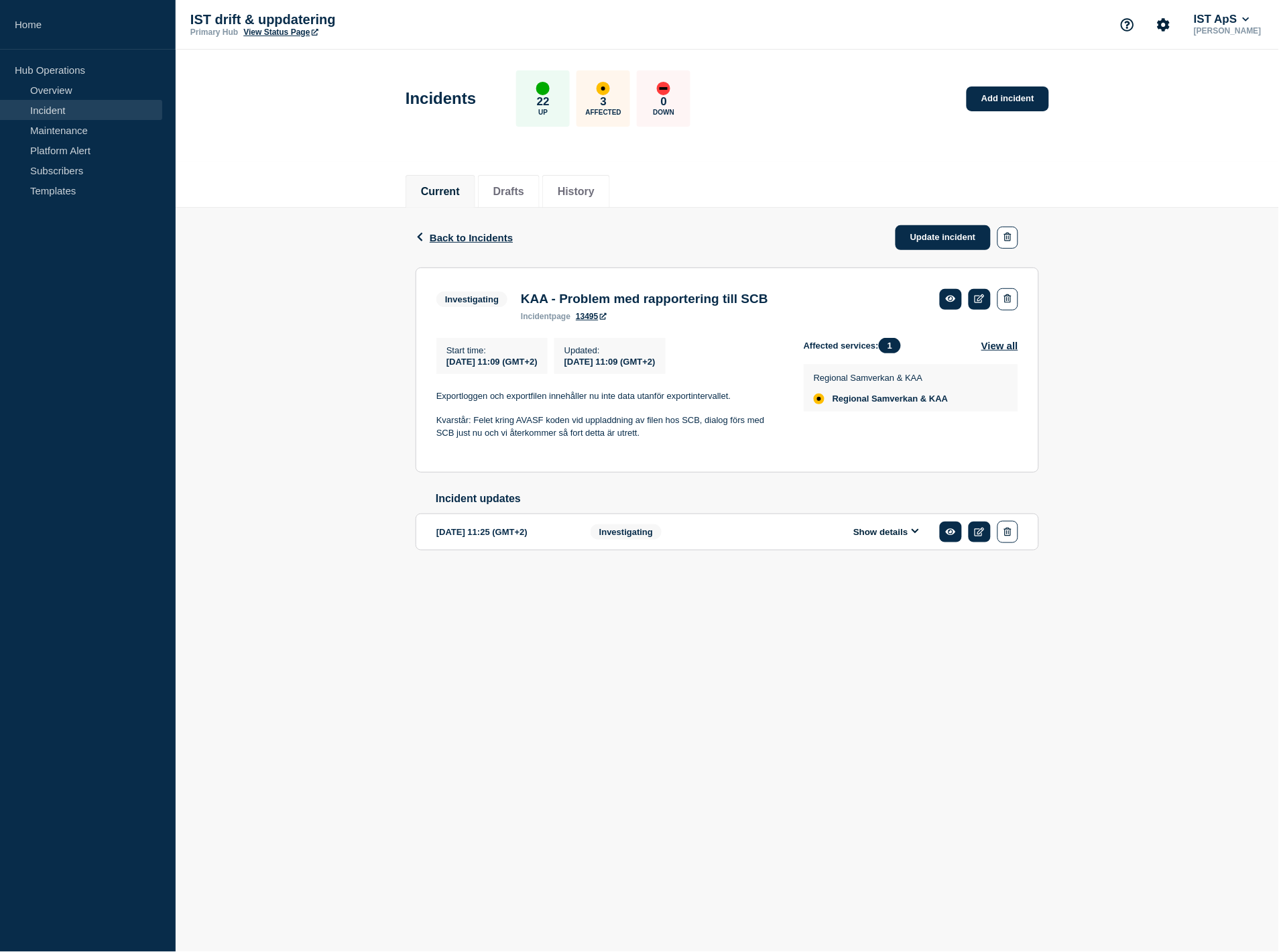
click at [1108, 396] on div "Back Back to Incidents Update incident Investigating KAA - Problem med rapporte…" at bounding box center [727, 400] width 1103 height 386
click at [983, 295] on icon at bounding box center [979, 298] width 10 height 9
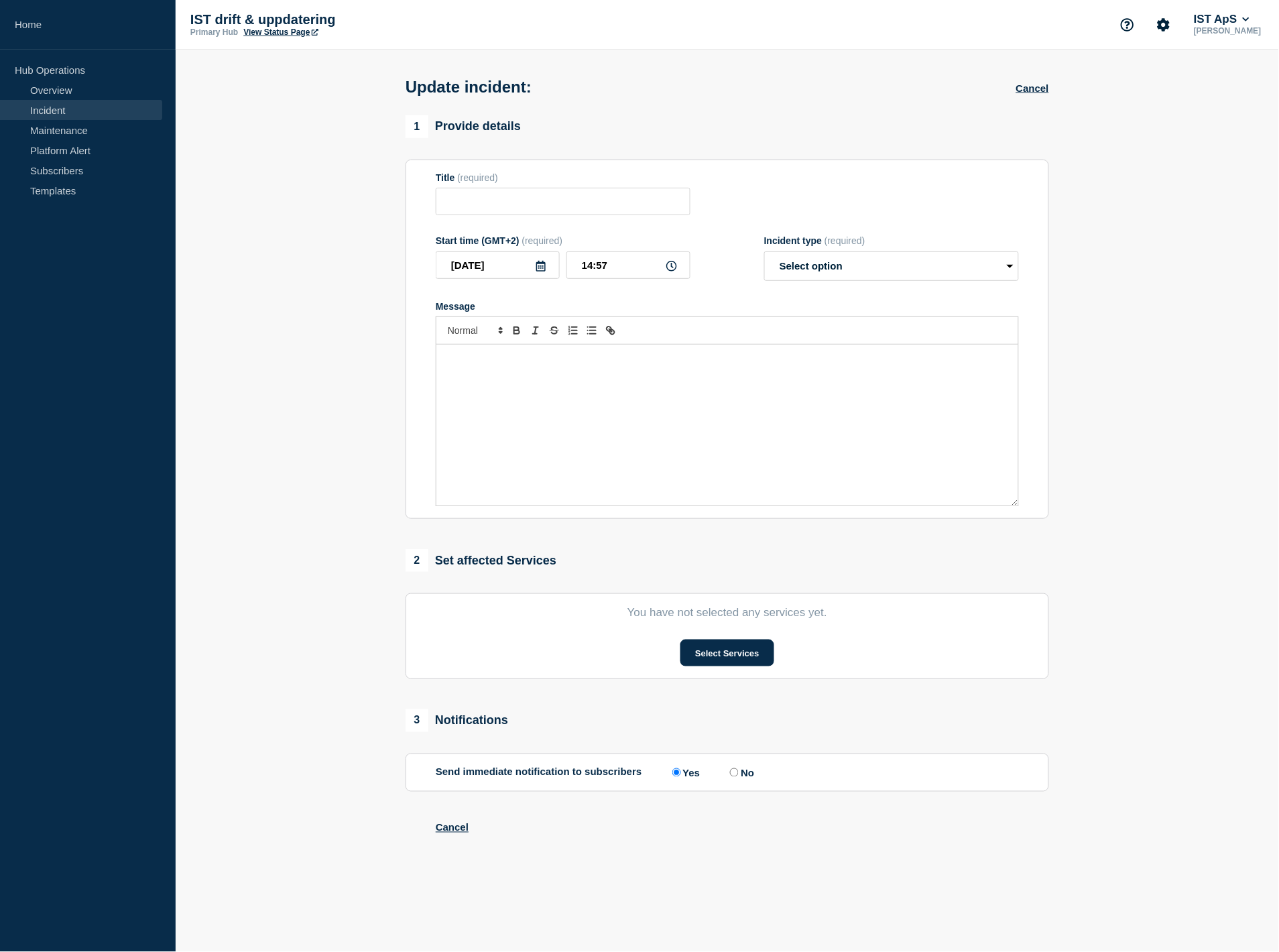
type input "KAA - Problem med rapportering till SCB"
type input "2025-08-14"
type input "11:09"
select select "investigating"
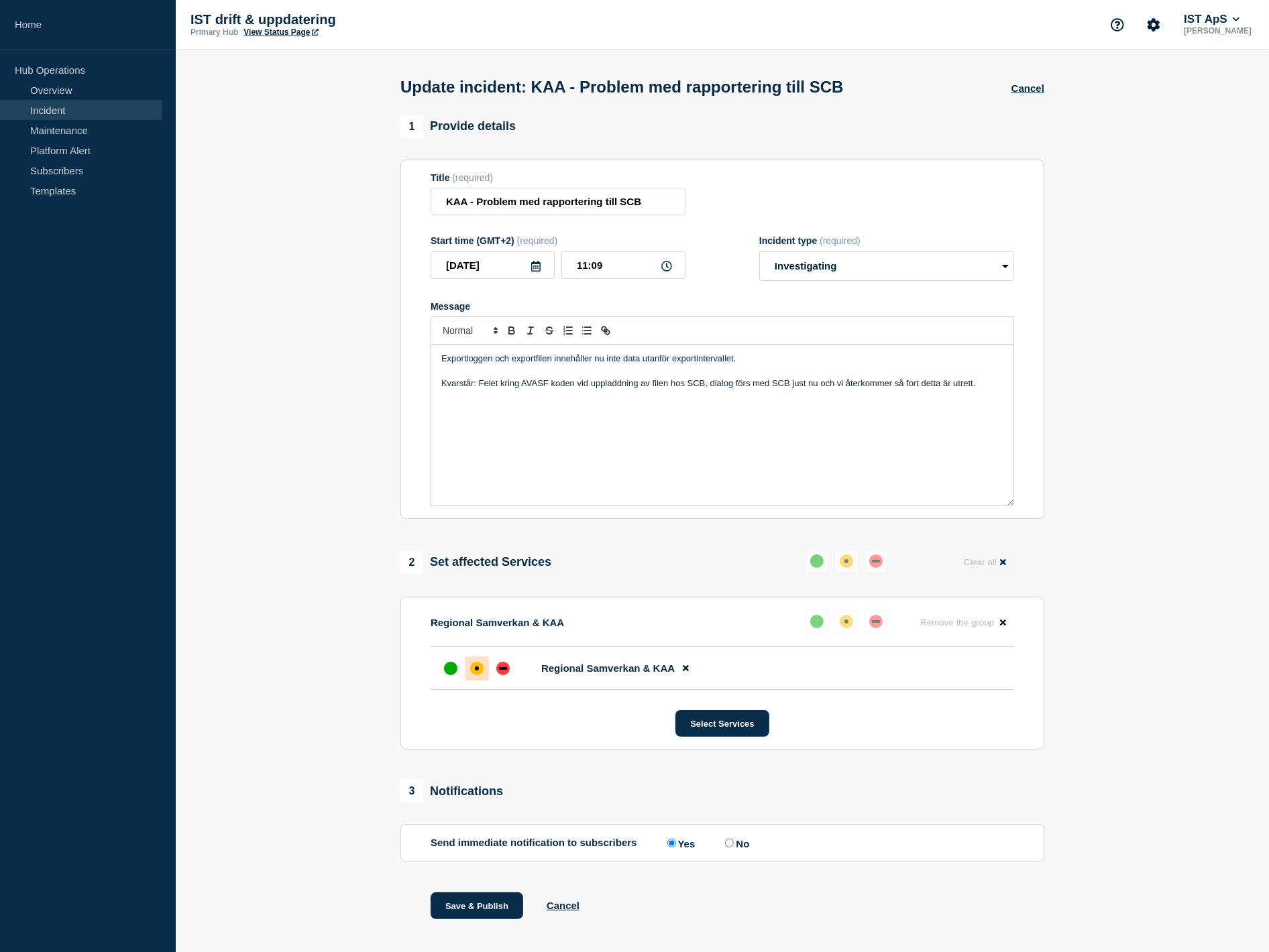
drag, startPoint x: 627, startPoint y: 399, endPoint x: 635, endPoint y: 399, distance: 8.0
click at [632, 399] on p "Message" at bounding box center [722, 396] width 562 height 12
drag
click at [338, 365] on section "1 Provide details Title (required) KAA - Problem med rapportering till SCB Star…" at bounding box center [722, 534] width 1093 height 838
click at [719, 434] on div "Exportloggen och exportfilen innehåller nu inte data utanför exportintervallet.…" at bounding box center [722, 425] width 582 height 161
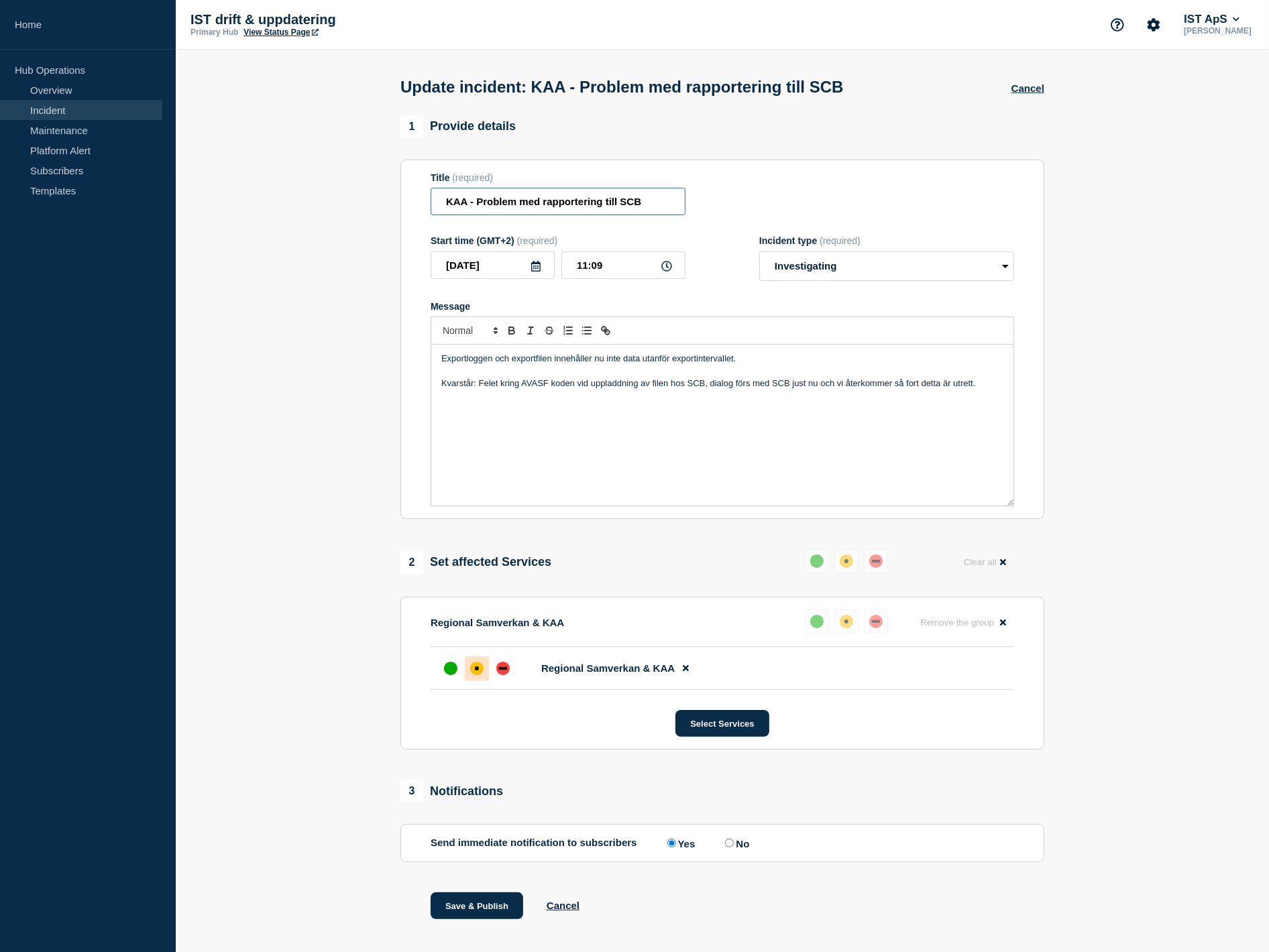
click at [659, 211] on input "KAA - Problem med rapportering till SCB" at bounding box center [558, 201] width 255 height 28
type input "KAA - Problem med rapportering till SCB(AVASF)"
click at [800, 386] on p "Kvarstår: Felet kring AVASF koden vid uppladdning av filen hos SCB, dialog förs…" at bounding box center [722, 384] width 562 height 12
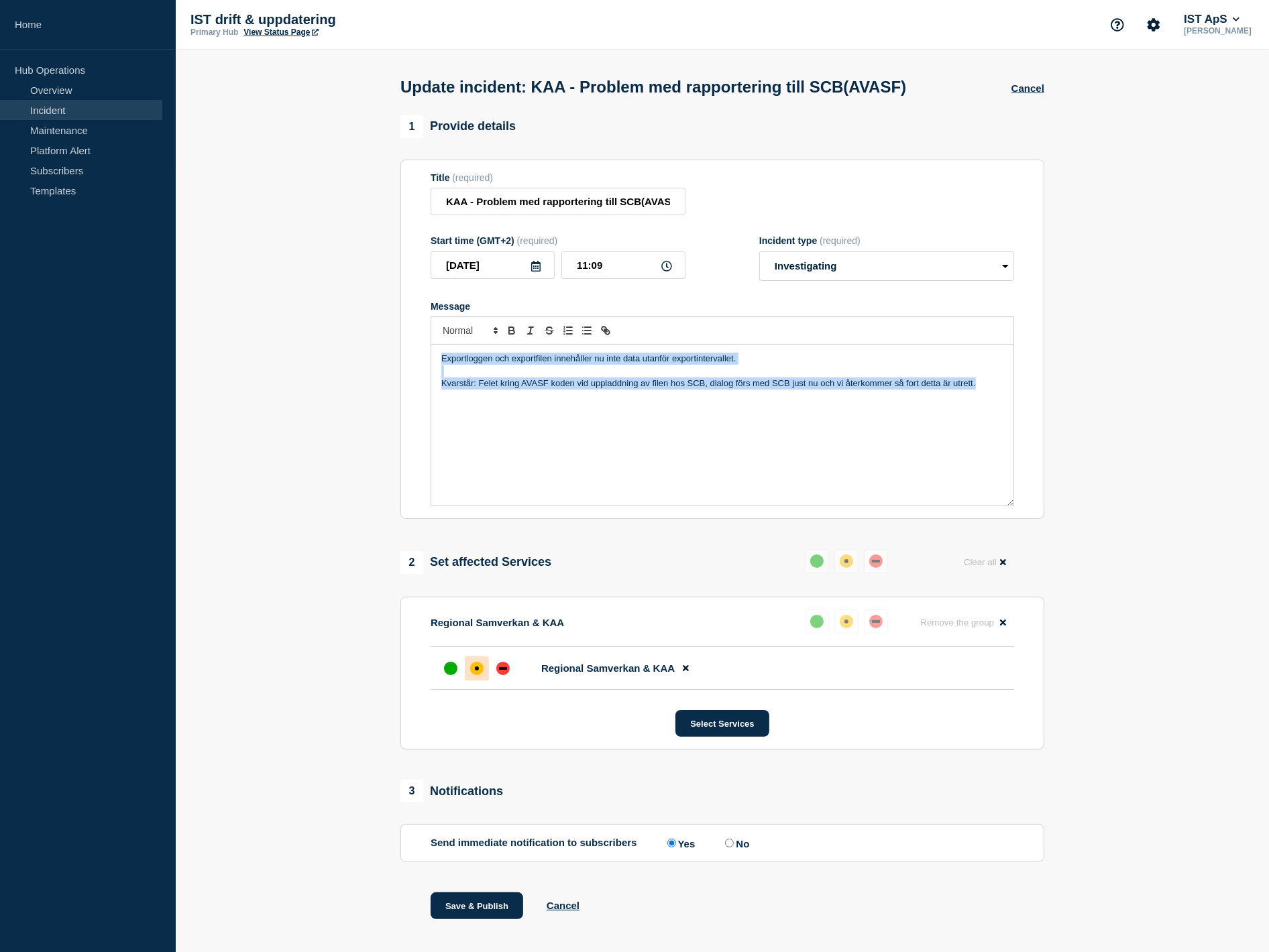
drag, startPoint x: 982, startPoint y: 388, endPoint x: 238, endPoint y: 322, distance: 746.9
click at [238, 322] on section "1 Provide details Title (required) KAA - Problem med rapportering till SCB(AVAS…" at bounding box center [722, 534] width 1093 height 838
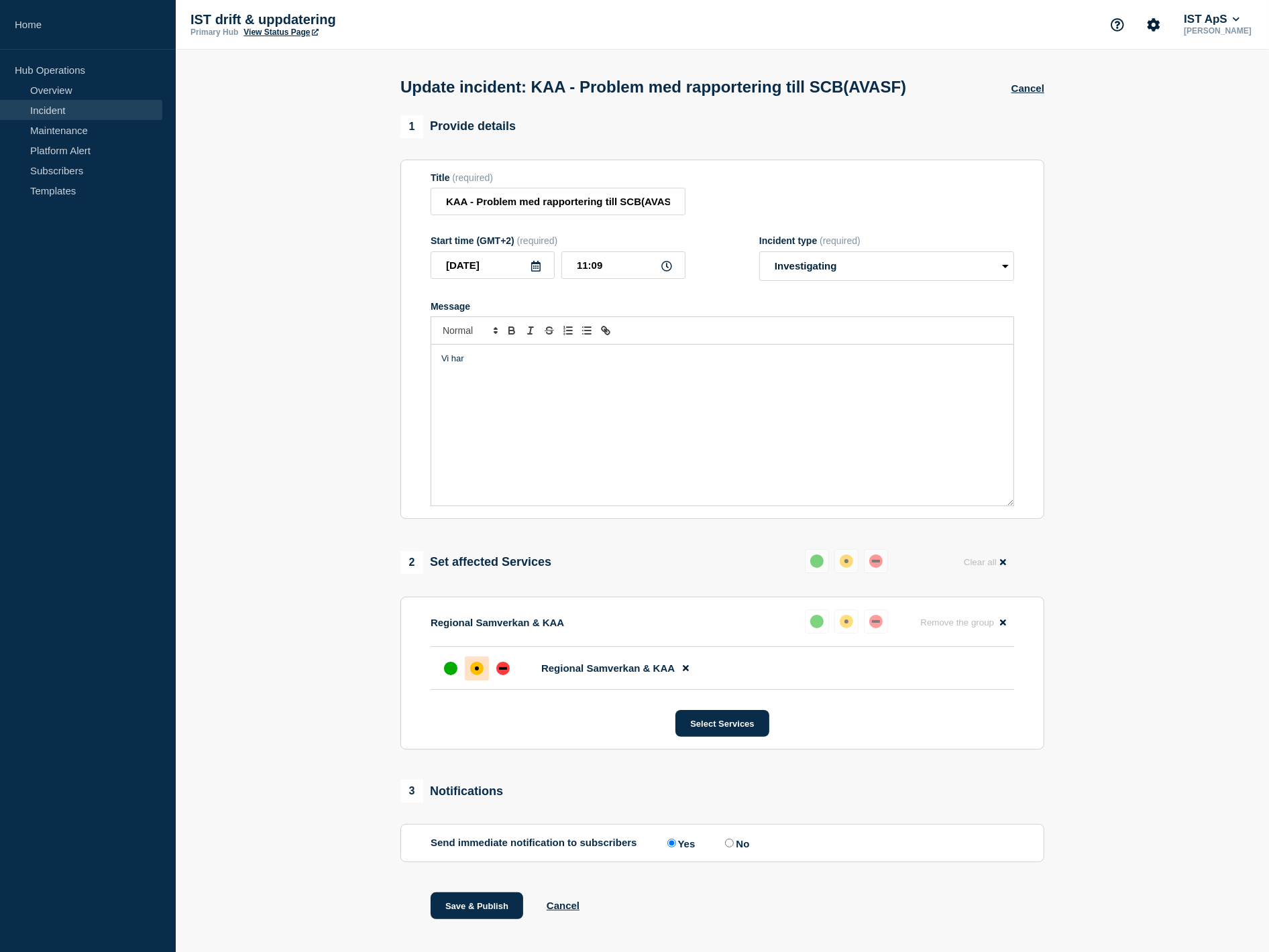
drag, startPoint x: 519, startPoint y: 367, endPoint x: 555, endPoint y: 367, distance: 36.0
click at [519, 365] on p "Vi har" at bounding box center [722, 358] width 562 height 12
drag, startPoint x: 484, startPoint y: 367, endPoint x: 382, endPoint y: 364, distance: 102.0
click at [382, 364] on section "1 Provide details Title (required) KAA - Problem med rapportering till SCB(AVAS…" at bounding box center [722, 534] width 1093 height 838
drag, startPoint x: 707, startPoint y: 369, endPoint x: 712, endPoint y: 358, distance: 12.1
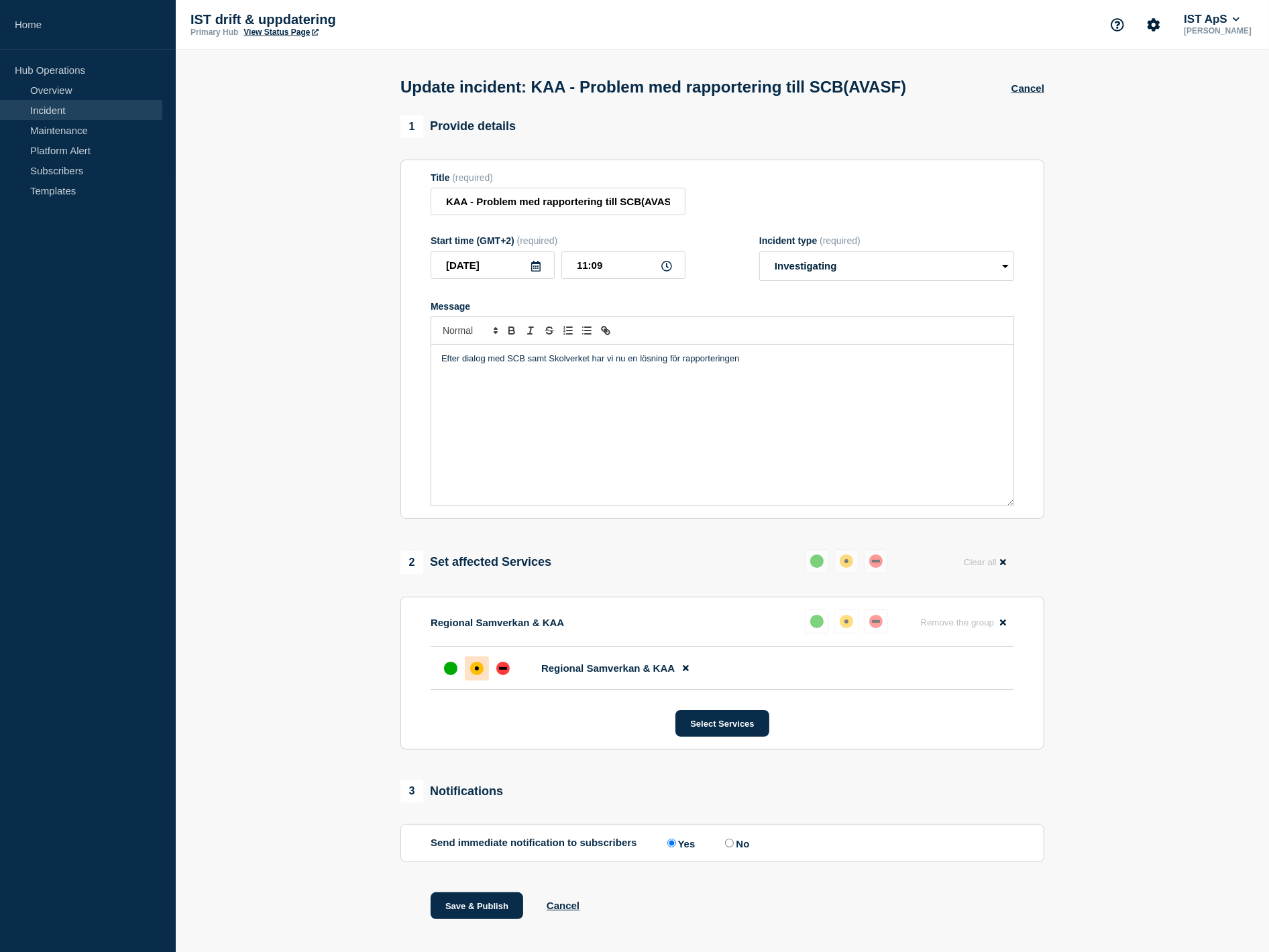
click at [716, 355] on div "Efter dialog med SCB samt Skolverket har vi nu en lösning för rapporteringen" at bounding box center [722, 425] width 582 height 161
click at [860, 365] on p "Efter dialog med SCB samt Skolverket har vi nu en lösning för rapporteringen" at bounding box center [722, 358] width 562 height 12
click at [599, 377] on p "Message" at bounding box center [722, 371] width 562 height 12
click at [594, 390] on p "Se länk för mer information:" at bounding box center [722, 384] width 562 height 12
click at [634, 447] on div "Efter dialog med SCB samt Skolverket har vi nu en lösning för rapporteringen av…" at bounding box center [722, 425] width 582 height 161
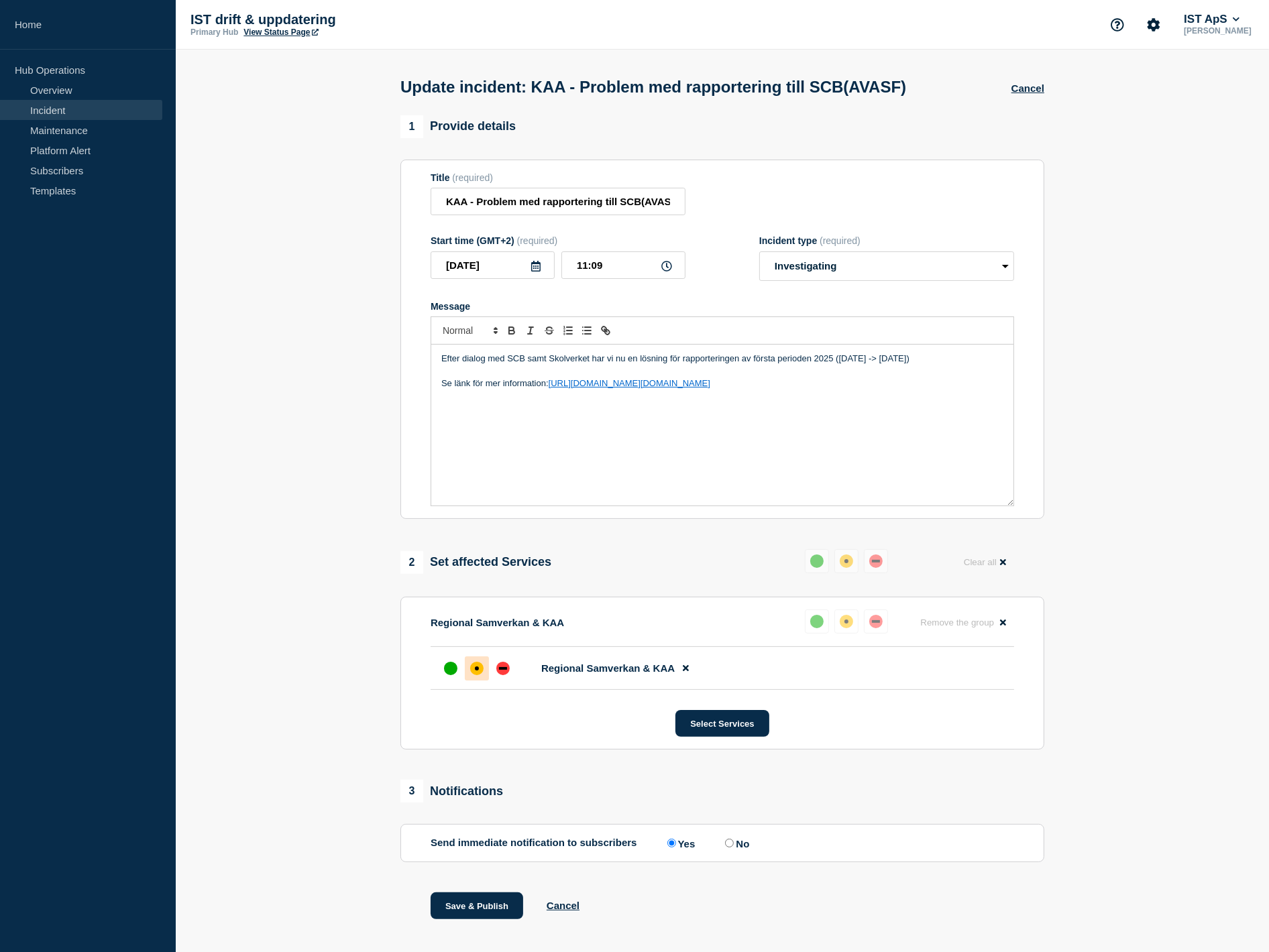
click at [842, 384] on p "Se länk för mer information: https://ist.infocaption.com/3660.guide" at bounding box center [722, 384] width 562 height 12
click at [555, 447] on div "Efter dialog med SCB samt Skolverket har vi nu en lösning för rapporteringen av…" at bounding box center [722, 425] width 582 height 161
click at [975, 360] on p "Efter dialog med SCB samt Skolverket har vi nu en lösning för rapporteringen av…" at bounding box center [722, 358] width 562 height 12
drag, startPoint x: 785, startPoint y: 402, endPoint x: 779, endPoint y: 357, distance: 45.4
click at [785, 401] on div "Efter dialog med SCB samt Skolverket har vi nu en lösning för rapporteringen av…" at bounding box center [722, 425] width 582 height 161
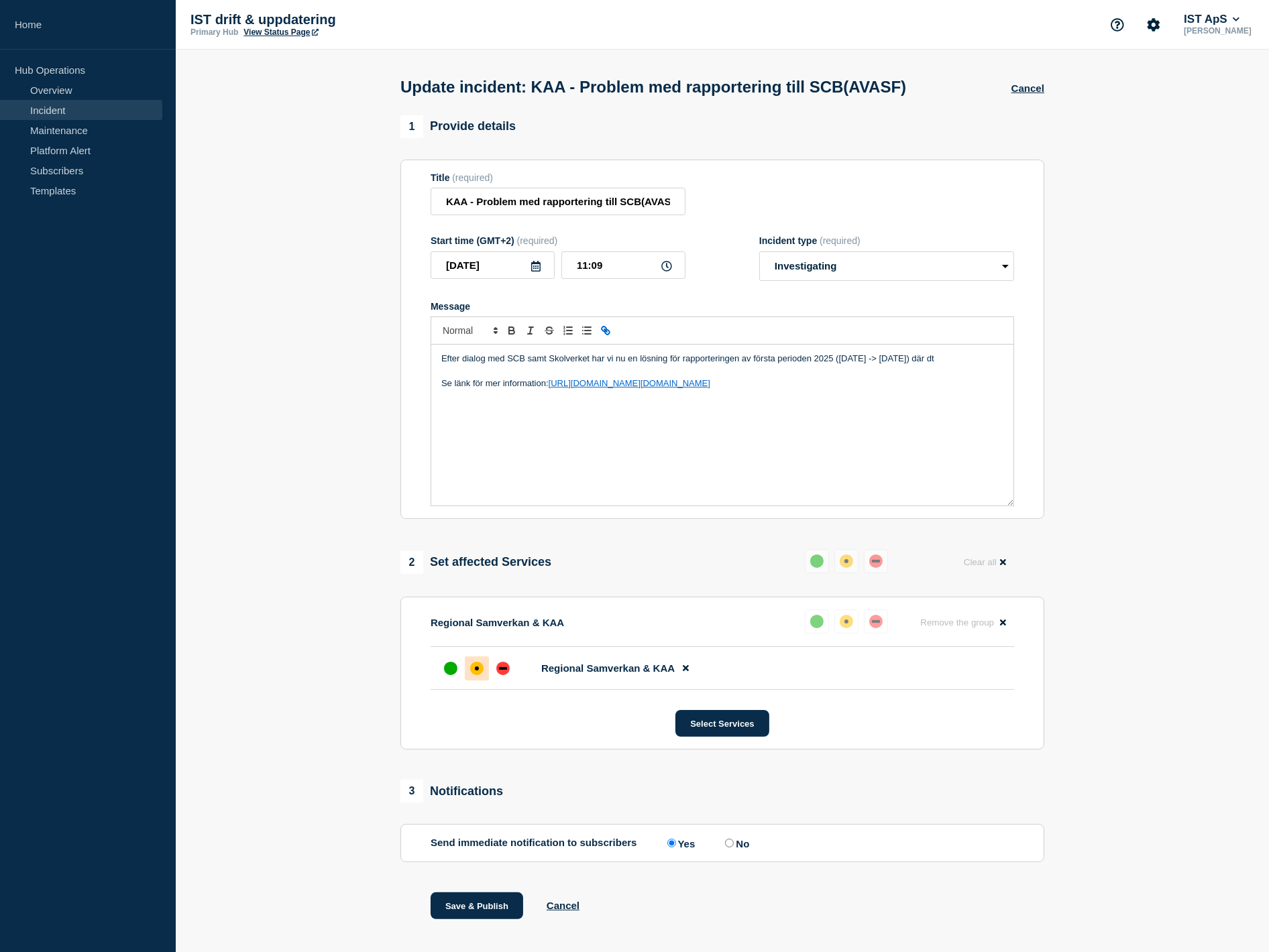
click at [779, 356] on p "Efter dialog med SCB samt Skolverket har vi nu en lösning för rapporteringen av…" at bounding box center [722, 358] width 562 height 12
click at [893, 387] on p "Se länk för mer information: https://ist.infocaption.com/3660.guide" at bounding box center [722, 384] width 562 height 12
click at [969, 365] on p "Efter dialog med SCB samt Skolverket har vi nu en lösning för rapporteringen av…" at bounding box center [722, 358] width 562 height 12
click at [984, 365] on p "Efter dialog med SCB samt Skolverket har vi nu en lösning för rapporteringen av…" at bounding box center [722, 358] width 562 height 12
click at [975, 357] on p "Efter dialog med SCB samt Skolverket har vi nu en lösning för rapporteringen av…" at bounding box center [722, 358] width 562 height 12
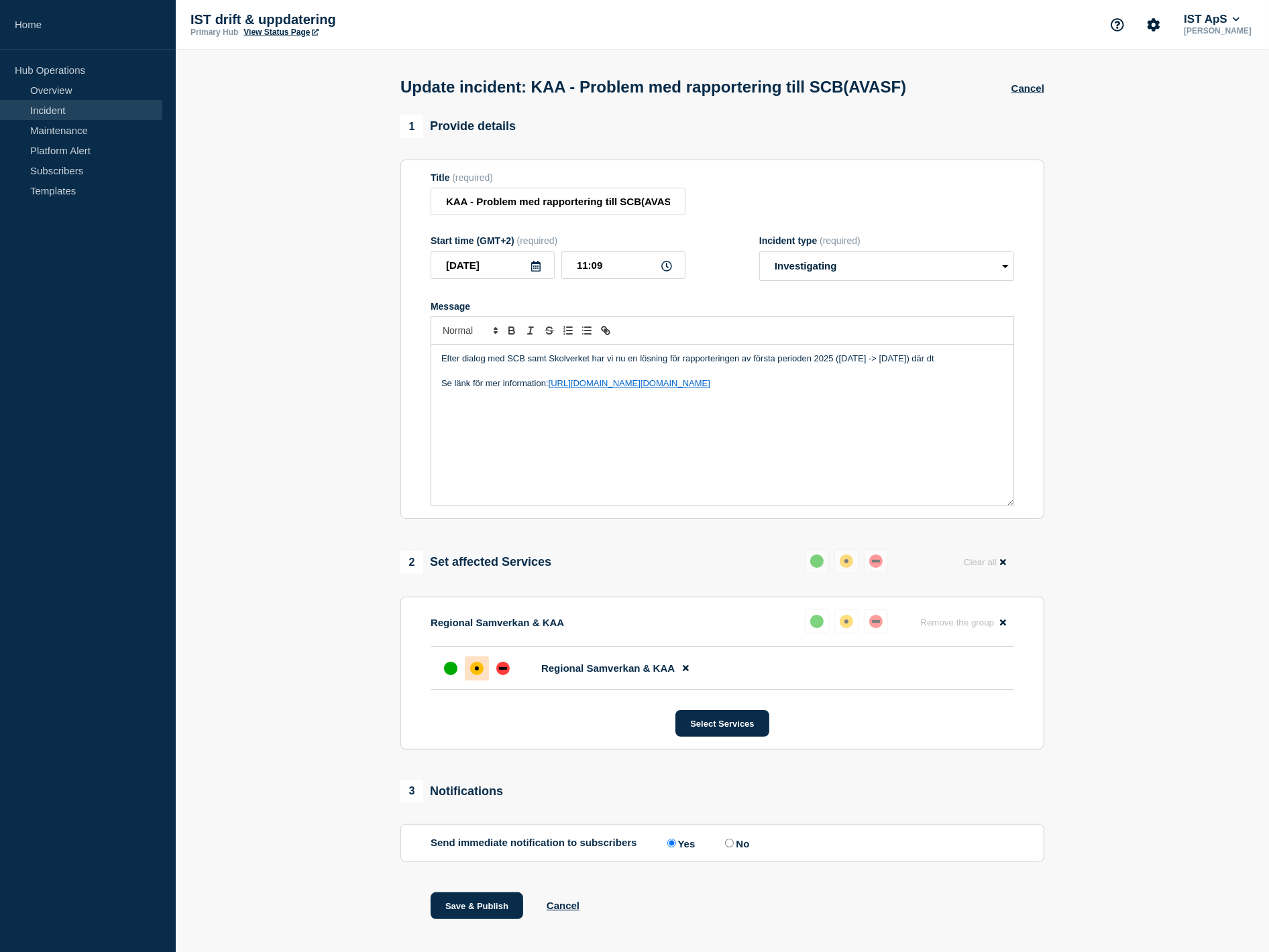
click at [666, 363] on p "Efter dialog med SCB samt Skolverket har vi nu en lösning för rapporteringen av…" at bounding box center [722, 358] width 562 height 12
click at [674, 357] on p "Efter dialog med SCB samt Skolverket har vi nu en lösning för rapporteringen av…" at bounding box center [722, 358] width 562 height 12
drag, startPoint x: 990, startPoint y: 360, endPoint x: 962, endPoint y: 358, distance: 28.1
click at [962, 358] on p "Efter dialog med SCB samt Skolverket har vi nu en lösning för för rapporteringe…" at bounding box center [722, 358] width 562 height 12
click at [786, 403] on div "Efter dialog med SCB samt Skolverket har vi nu en lösning för för rapporteringe…" at bounding box center [722, 425] width 582 height 161
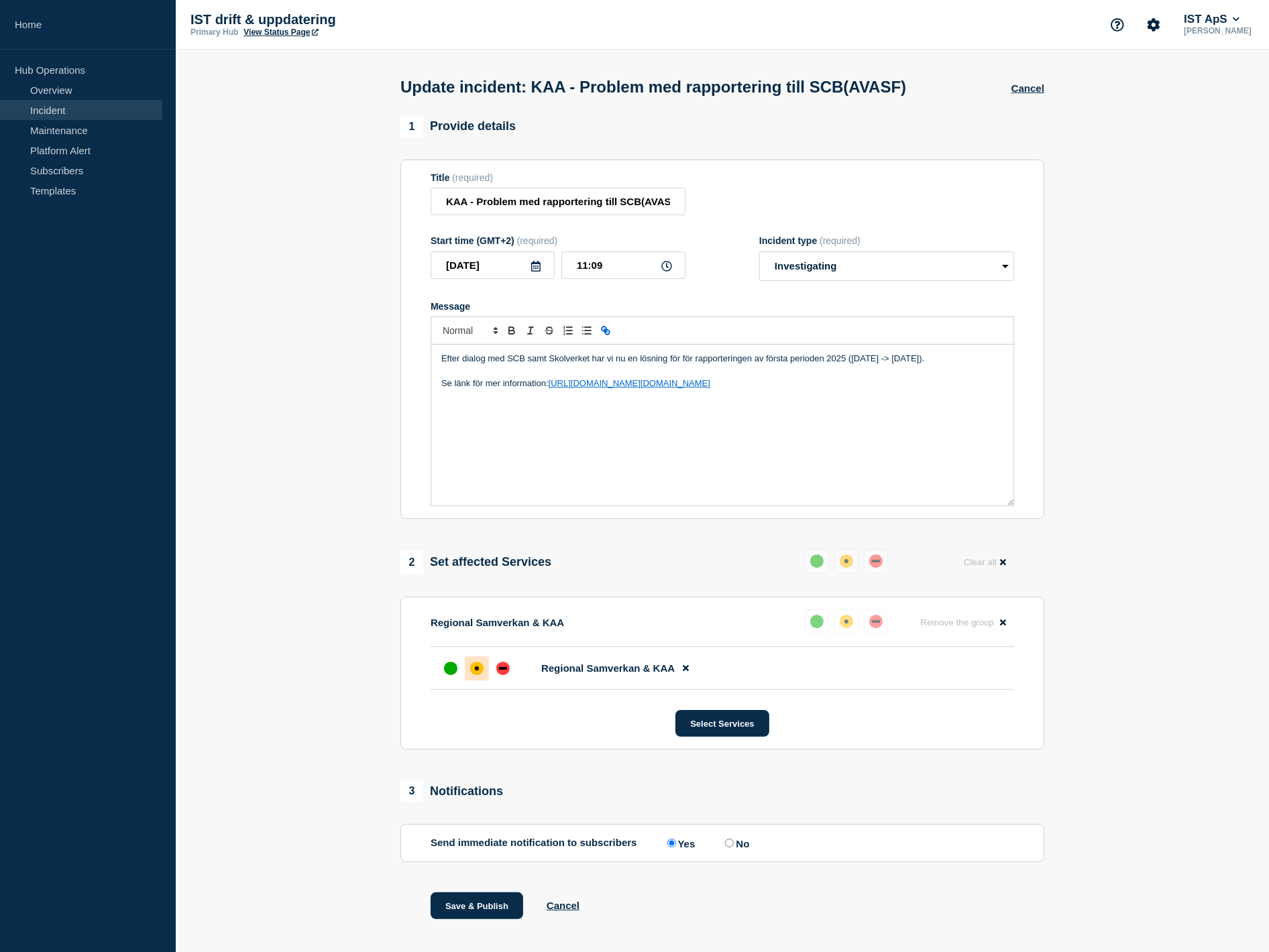
click at [682, 359] on p "Efter dialog med SCB samt Skolverket har vi nu en lösning för för rapporteringe…" at bounding box center [722, 358] width 562 height 12
click at [689, 362] on p "Efter dialog med SCB samt Skolverket har vi nu en lösning för för rapporteringe…" at bounding box center [722, 358] width 562 height 12
click at [718, 365] on p "Efter dialog med SCB samt Skolverket har vi nu en lösning för rapporteringen av…" at bounding box center [722, 358] width 562 height 12
click at [727, 398] on div "Efter dialog med SCB samt Skolverket har vi nu en lösning för rapporteringen av…" at bounding box center [722, 425] width 582 height 161
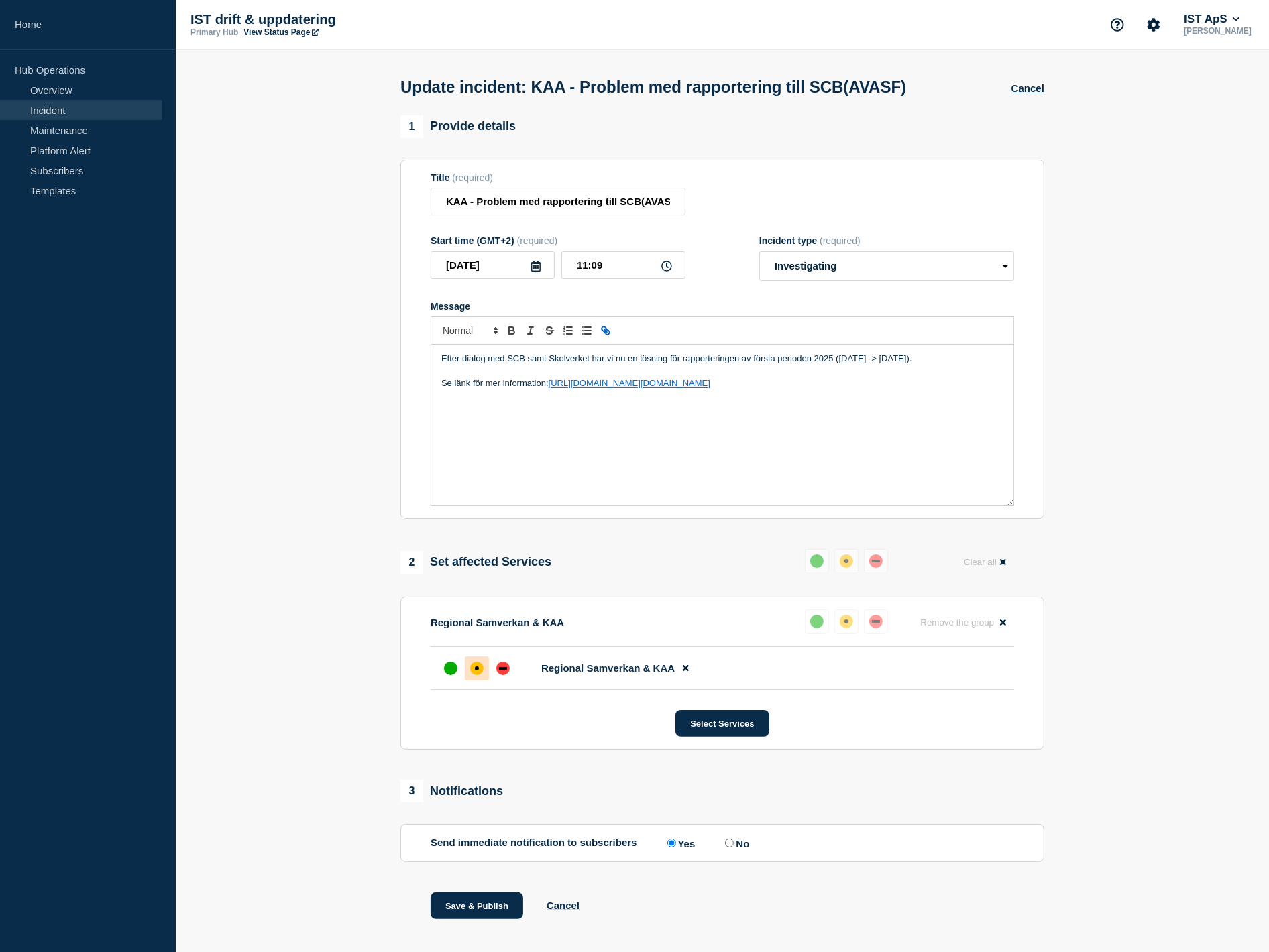
click at [715, 363] on p "Efter dialog med SCB samt Skolverket har vi nu en lösning för rapporteringen av…" at bounding box center [722, 358] width 562 height 12
click at [756, 390] on p "Se länk för mer information: https://ist.infocaption.com/3660.guide" at bounding box center [722, 384] width 562 height 12
click at [755, 380] on p "Se länk för mer information: https://ist.infocaption.com/3660.guide" at bounding box center [722, 384] width 562 height 12
click at [752, 419] on div "Efter dialog med SCB samt Skolverket har vi nu en lösning för rapporteringen av…" at bounding box center [722, 425] width 582 height 161
click at [618, 345] on div at bounding box center [722, 331] width 584 height 28
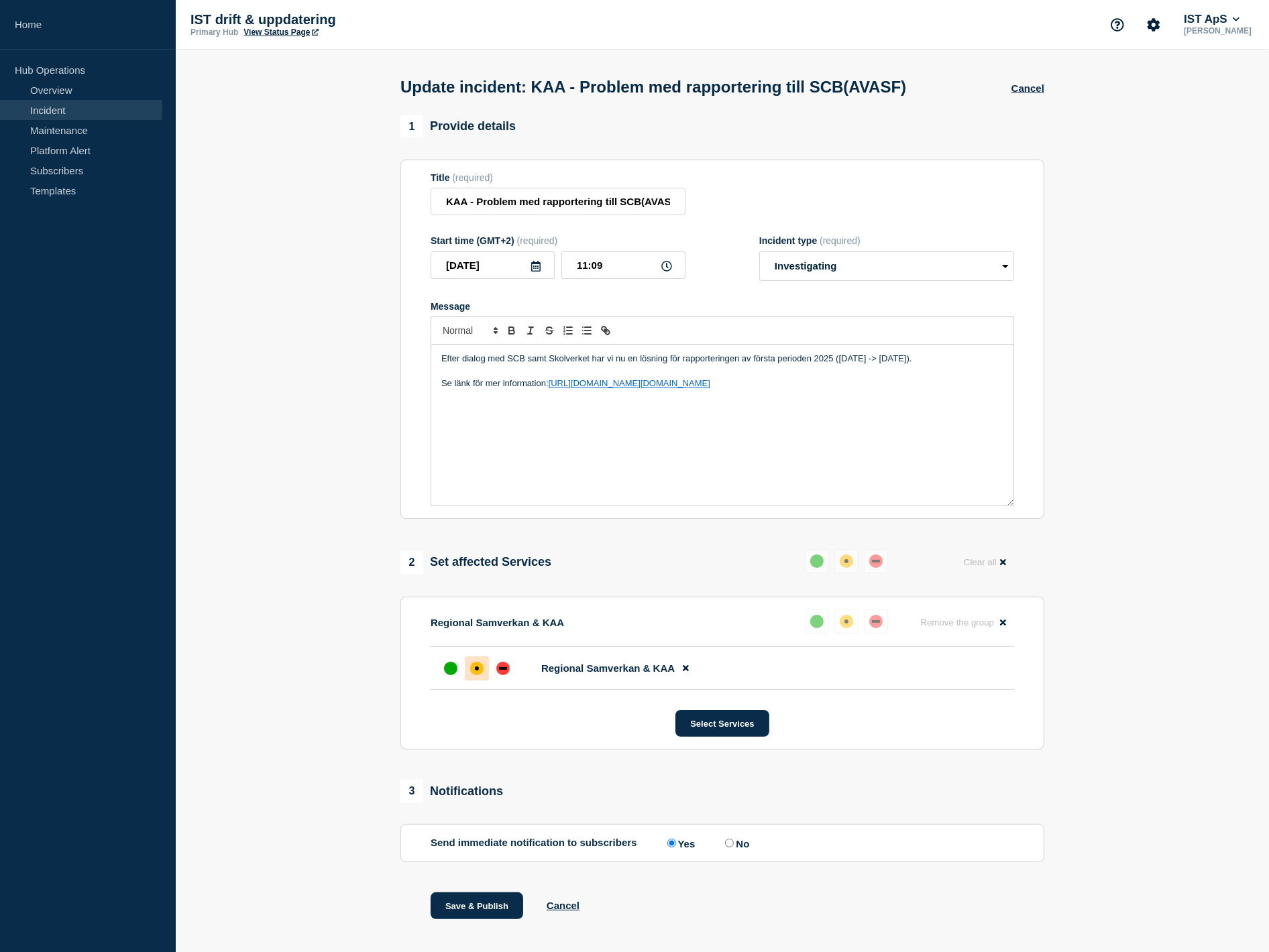
click at [521, 365] on p "Efter dialog med SCB samt Skolverket har vi nu en lösning för rapporteringen av…" at bounding box center [722, 358] width 562 height 12
click at [496, 362] on p "Efter dialog med SCB samt Skolverket har vi nu en lösning för rapporteringen av…" at bounding box center [722, 358] width 562 height 12
click at [826, 362] on p "Efter dialog med SCB samt Skolverket har vi nu en lösning för rapporteringen av…" at bounding box center [722, 358] width 562 height 12
click at [820, 363] on p "Efter dialog med SCB samt Skolverket har vi nu en lösning för rapporteringen av…" at bounding box center [722, 358] width 562 height 12
click at [775, 371] on div "Efter dialog med SCB samt Skolverket har vi nu en lösning för rapporteringen av…" at bounding box center [722, 425] width 582 height 161
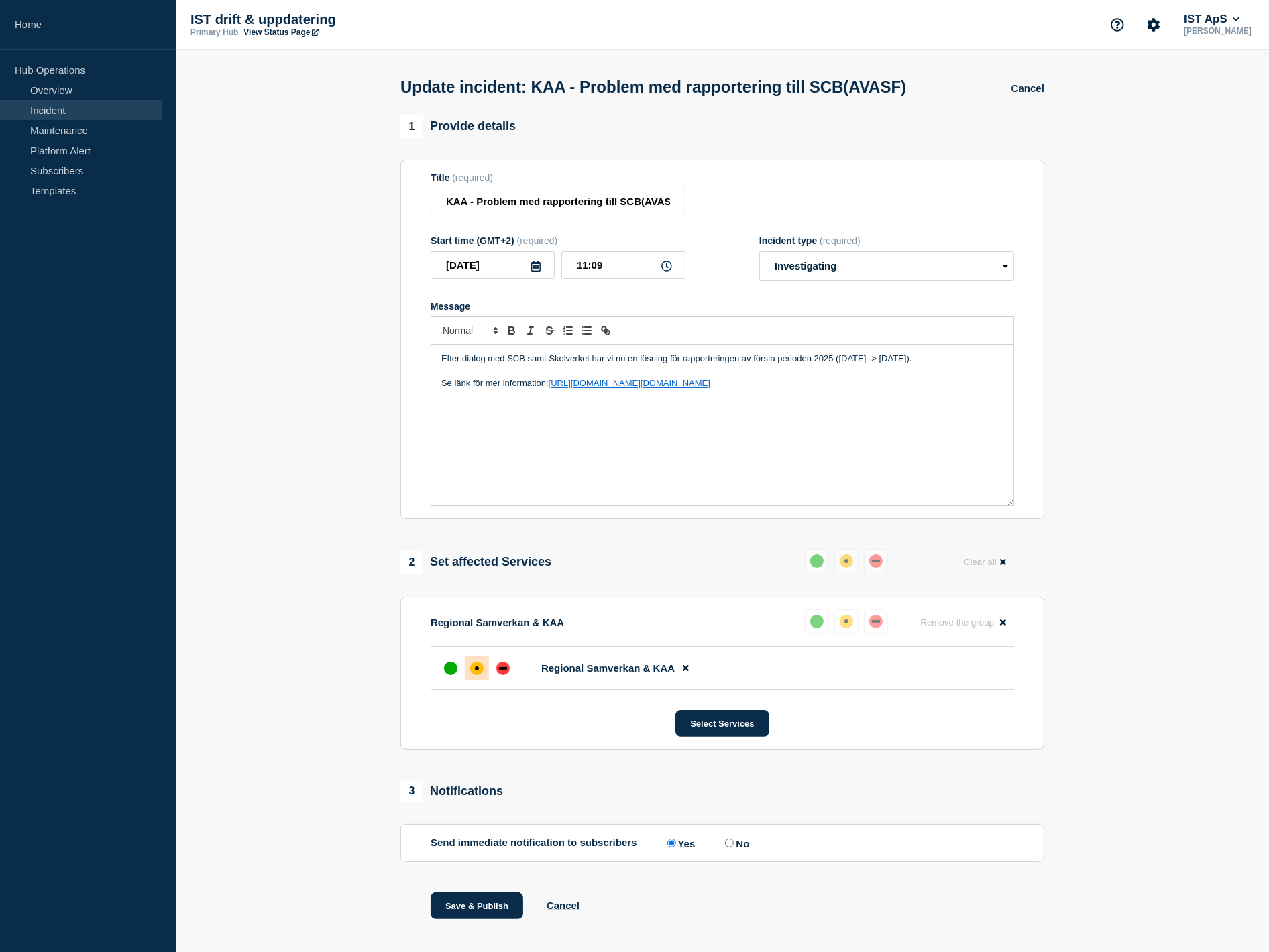
click at [775, 383] on p "Se länk för mer information: https://ist.infocaption.com/3660.guide" at bounding box center [722, 384] width 562 height 12
click at [832, 364] on p "Efter dialog med SCB samt Skolverket har vi nu en lösning för rapporteringen av…" at bounding box center [722, 358] width 562 height 12
drag, startPoint x: 892, startPoint y: 404, endPoint x: 968, endPoint y: 369, distance: 83.7
click at [900, 399] on div "Efter dialog med SCB samt Skolverket har vi nu en lösning för rapporteringen av…" at bounding box center [722, 425] width 582 height 161
click at [986, 365] on p "Efter dialog med SCB samt Skolverket har vi nu en lösning för rapporteringen av…" at bounding box center [722, 358] width 562 height 12
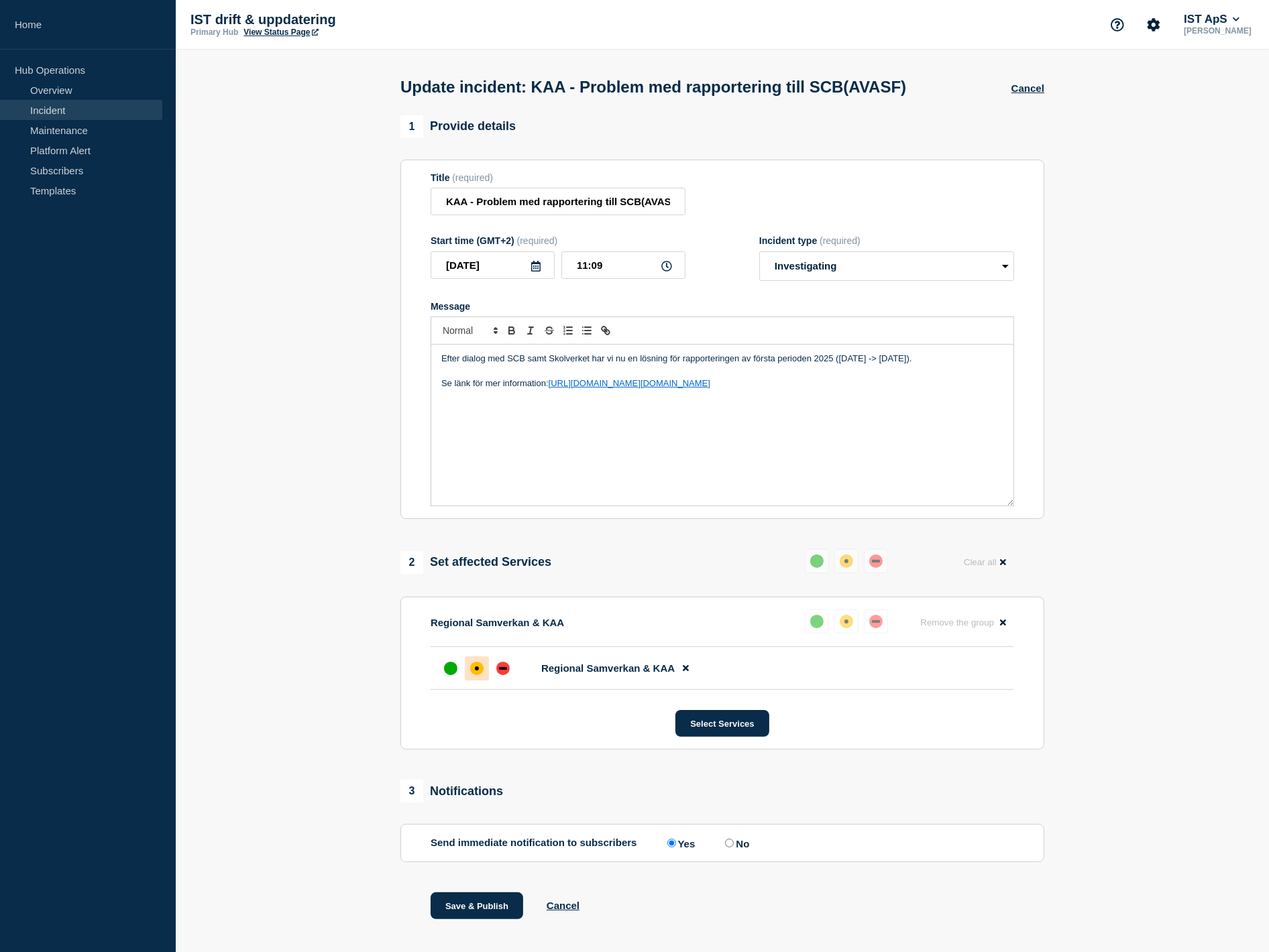
click at [951, 464] on div "Efter dialog med SCB samt Skolverket har vi nu en lösning för rapporteringen av…" at bounding box center [722, 425] width 582 height 161
click at [847, 365] on p "Efter dialog med SCB samt Skolverket har vi nu en lösning för rapporteringen av…" at bounding box center [722, 358] width 562 height 12
click at [810, 390] on p "Se länk för mer information: https://ist.infocaption.com/3660.guide" at bounding box center [722, 384] width 562 height 12
click at [568, 365] on p "Efter dialog med SCB samt Skolverket har vi nu en lösning för rapporteringen av…" at bounding box center [722, 358] width 562 height 12
click at [531, 373] on p "Message" at bounding box center [722, 371] width 562 height 12
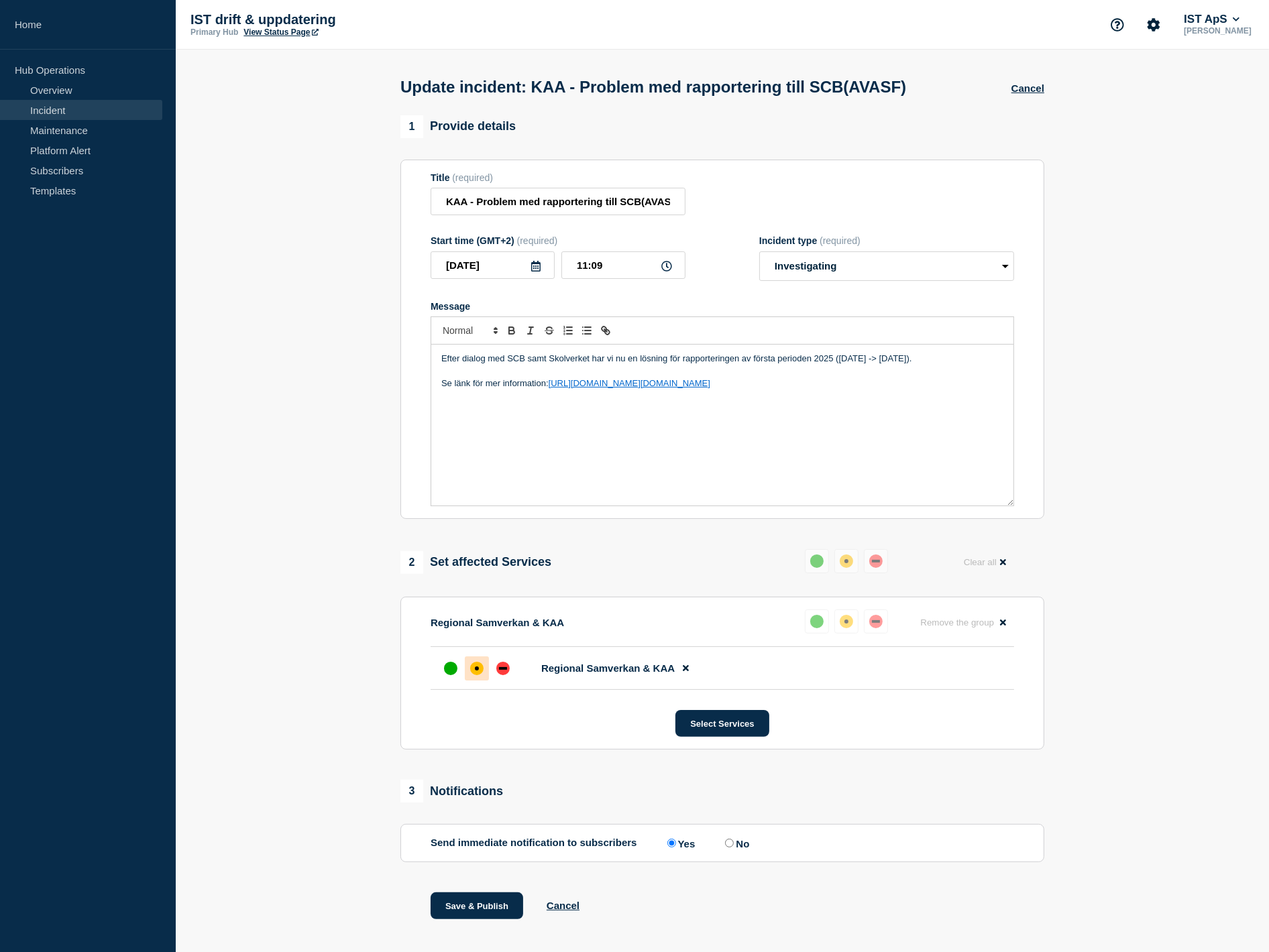
click at [500, 388] on p "Se länk för mer information: https://ist.infocaption.com/3660.guide" at bounding box center [722, 384] width 562 height 12
click at [974, 360] on p "Efter dialog med SCB samt Skolverket har vi nu en lösning för rapporteringen av…" at bounding box center [722, 358] width 562 height 12
click at [790, 363] on p "Efter dialog med SCB samt Skolverket har vi nu en lösning för rapporteringen av…" at bounding box center [722, 365] width 562 height 25
click at [552, 372] on p "Efter dialog med SCB samt Skolverket har vi nu en lösning för rapporteringen av…" at bounding box center [722, 365] width 562 height 25
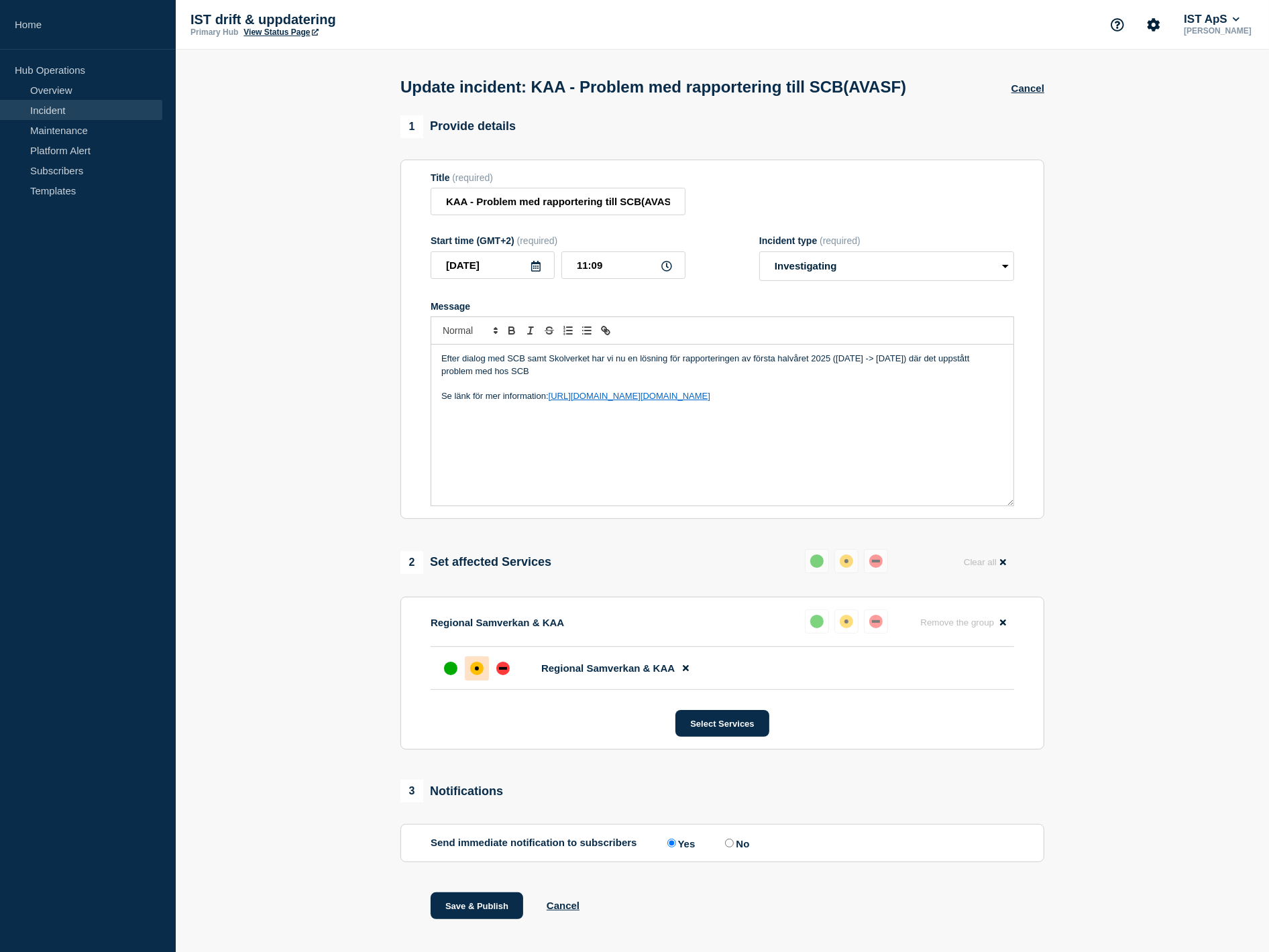
drag, startPoint x: 570, startPoint y: 376, endPoint x: 531, endPoint y: 367, distance: 40.0
click at [531, 367] on p "Efter dialog med SCB samt Skolverket har vi nu en lösning för rapporteringen av…" at bounding box center [722, 365] width 562 height 25
click at [573, 377] on p "Efter dialog med SCB samt Skolverket har vi nu en lösning för rapporteringen av…" at bounding box center [722, 365] width 562 height 25
click at [527, 374] on p "Efter dialog med SCB samt Skolverket har vi nu en lösning för rapporteringen av…" at bounding box center [722, 365] width 562 height 25
drag, startPoint x: 789, startPoint y: 385, endPoint x: 807, endPoint y: 379, distance: 19.0
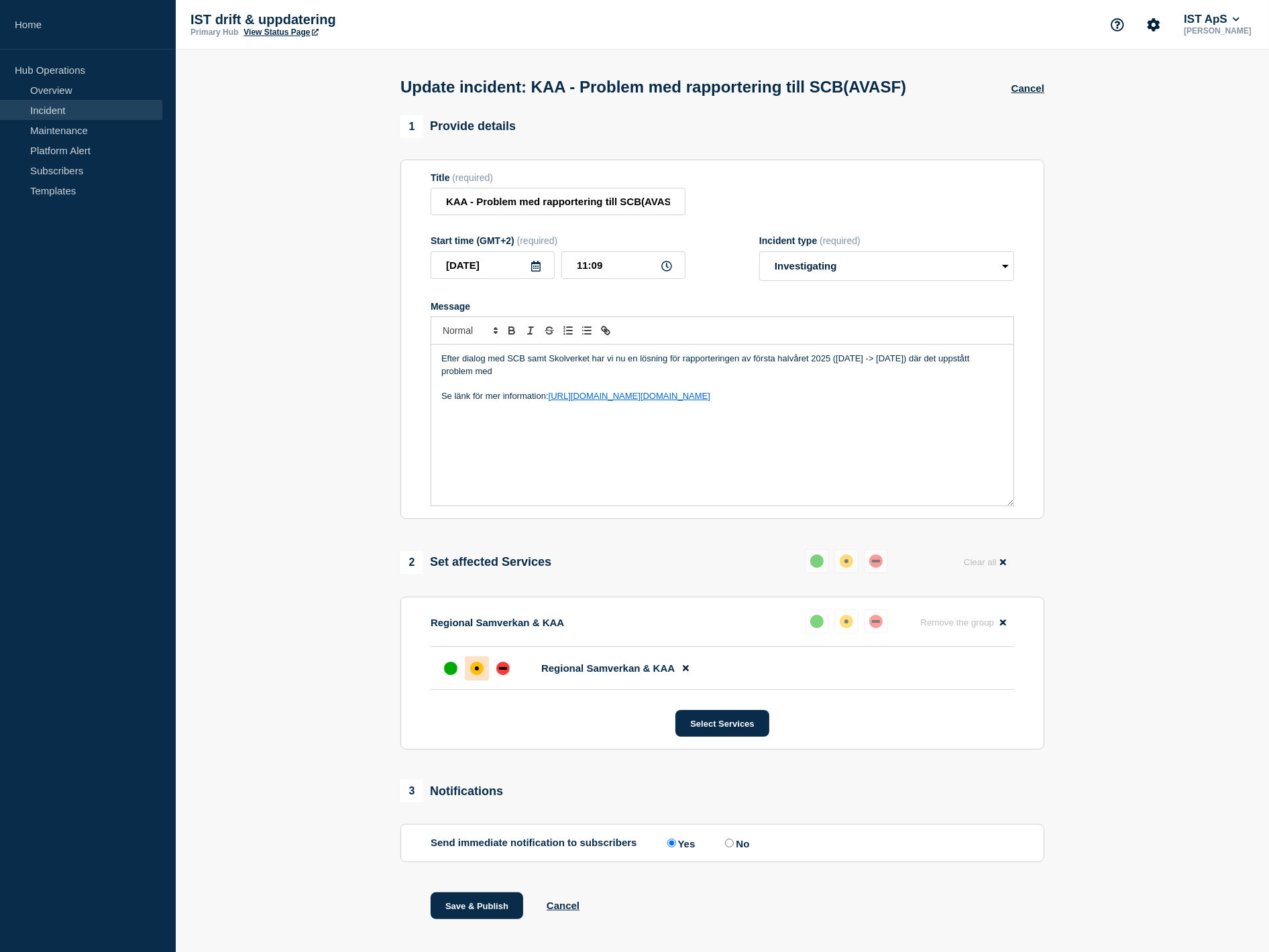
click at [807, 379] on div "Efter dialog med SCB samt Skolverket har vi nu en lösning för rapporteringen av…" at bounding box center [722, 425] width 582 height 161
click at [792, 402] on p "Se länk för mer information: https://ist.infocaption.com/3660.guide" at bounding box center [722, 396] width 562 height 12
click at [736, 377] on p "Efter dialog med SCB samt Skolverket har vi nu en lösning för rapporteringen av…" at bounding box center [722, 365] width 562 height 25
click at [610, 375] on p "Efter dialog med SCB samt Skolverket har vi nu en lösning för rapporteringen av…" at bounding box center [722, 365] width 562 height 25
click at [498, 367] on p "Efter dialog med SCB samt Skolverket har vi nu en lösning för rapporteringen av…" at bounding box center [722, 365] width 562 height 25
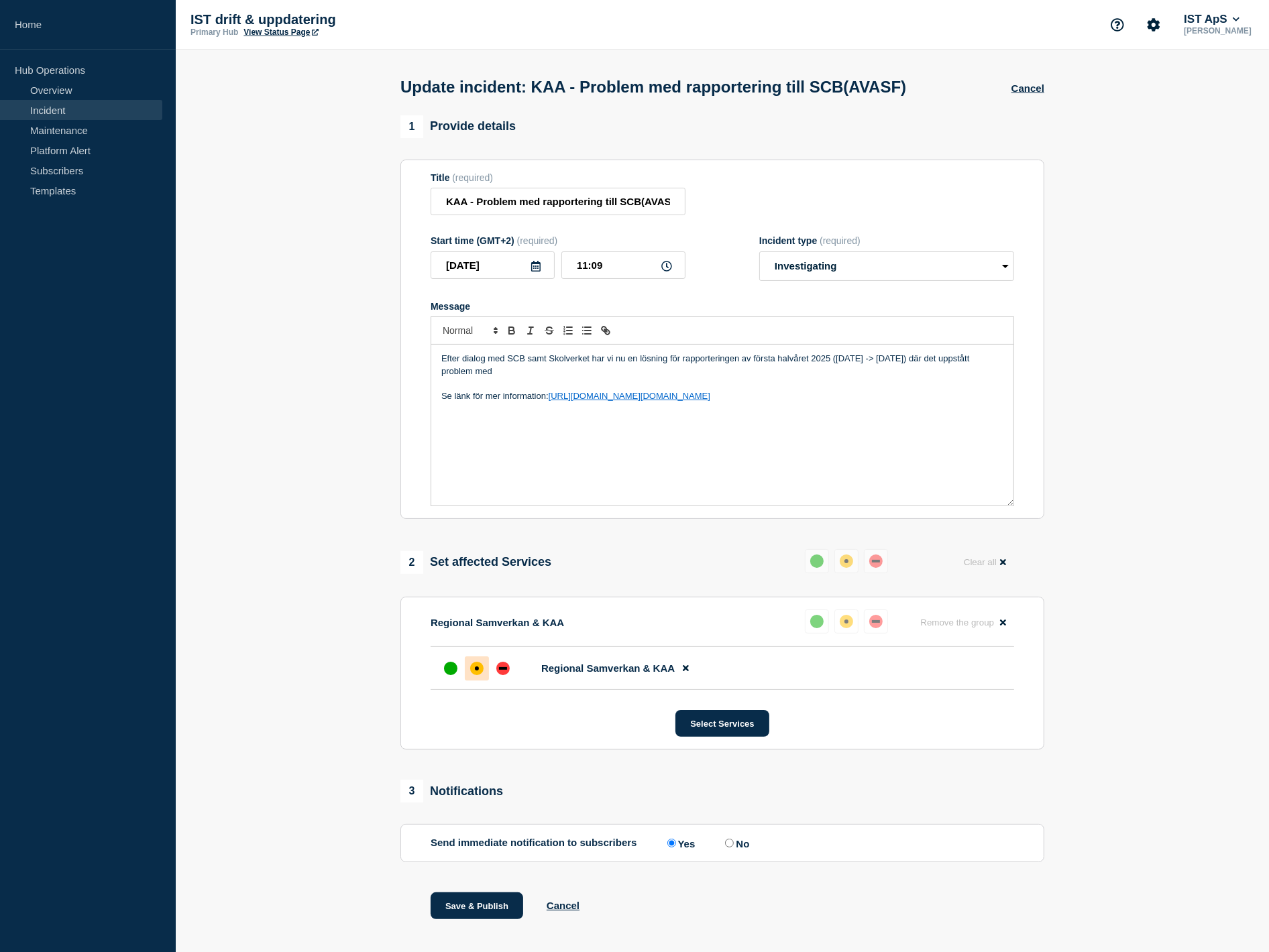
click at [589, 373] on p "Efter dialog med SCB samt Skolverket har vi nu en lösning för rapporteringen av…" at bounding box center [722, 365] width 562 height 25
click at [555, 367] on p "Efter dialog med SCB samt Skolverket har vi nu en lösning för rapporteringen av…" at bounding box center [722, 365] width 562 height 25
click at [496, 371] on p "Efter dialog med SCB samt Skolverket har vi nu en lösning för rapporteringen av…" at bounding box center [722, 365] width 562 height 25
click at [557, 374] on p "Efter dialog med SCB samt Skolverket har vi nu en lösning för rapporteringen av…" at bounding box center [722, 365] width 562 height 25
drag, startPoint x: 558, startPoint y: 376, endPoint x: 625, endPoint y: 386, distance: 67.7
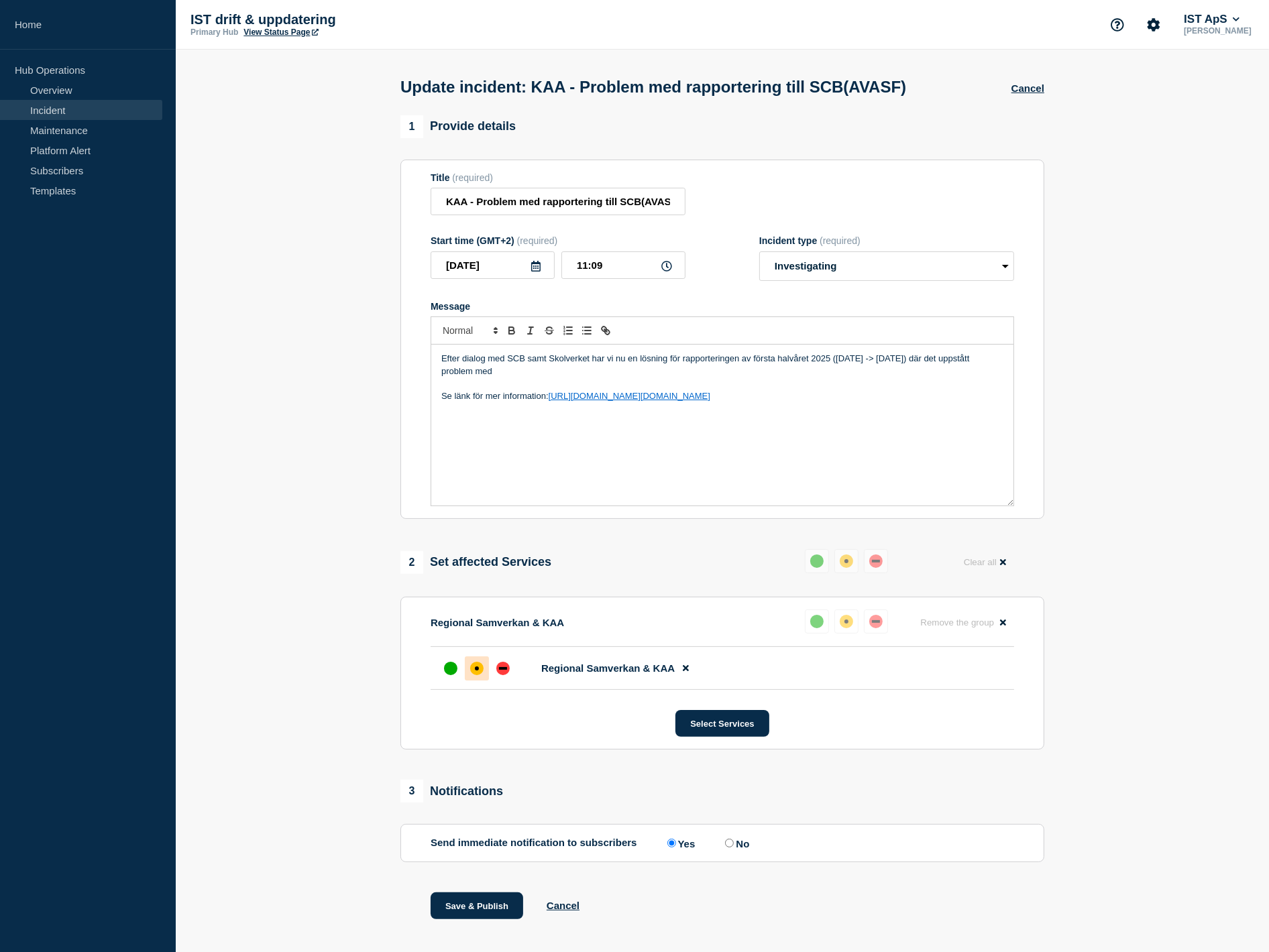
click at [625, 386] on div "Efter dialog med SCB samt Skolverket har vi nu en lösning för rapporteringen av…" at bounding box center [722, 425] width 582 height 161
click at [747, 408] on div "Efter dialog med SCB samt Skolverket har vi nu en lösning för rapporteringen av…" at bounding box center [722, 425] width 582 height 161
drag, startPoint x: 815, startPoint y: 419, endPoint x: 813, endPoint y: 408, distance: 11.2
click at [813, 408] on div "Efter dialog med SCB samt Skolverket har vi nu en lösning för rapporteringen av…" at bounding box center [722, 425] width 582 height 161
click at [687, 390] on p "Message" at bounding box center [722, 384] width 562 height 12
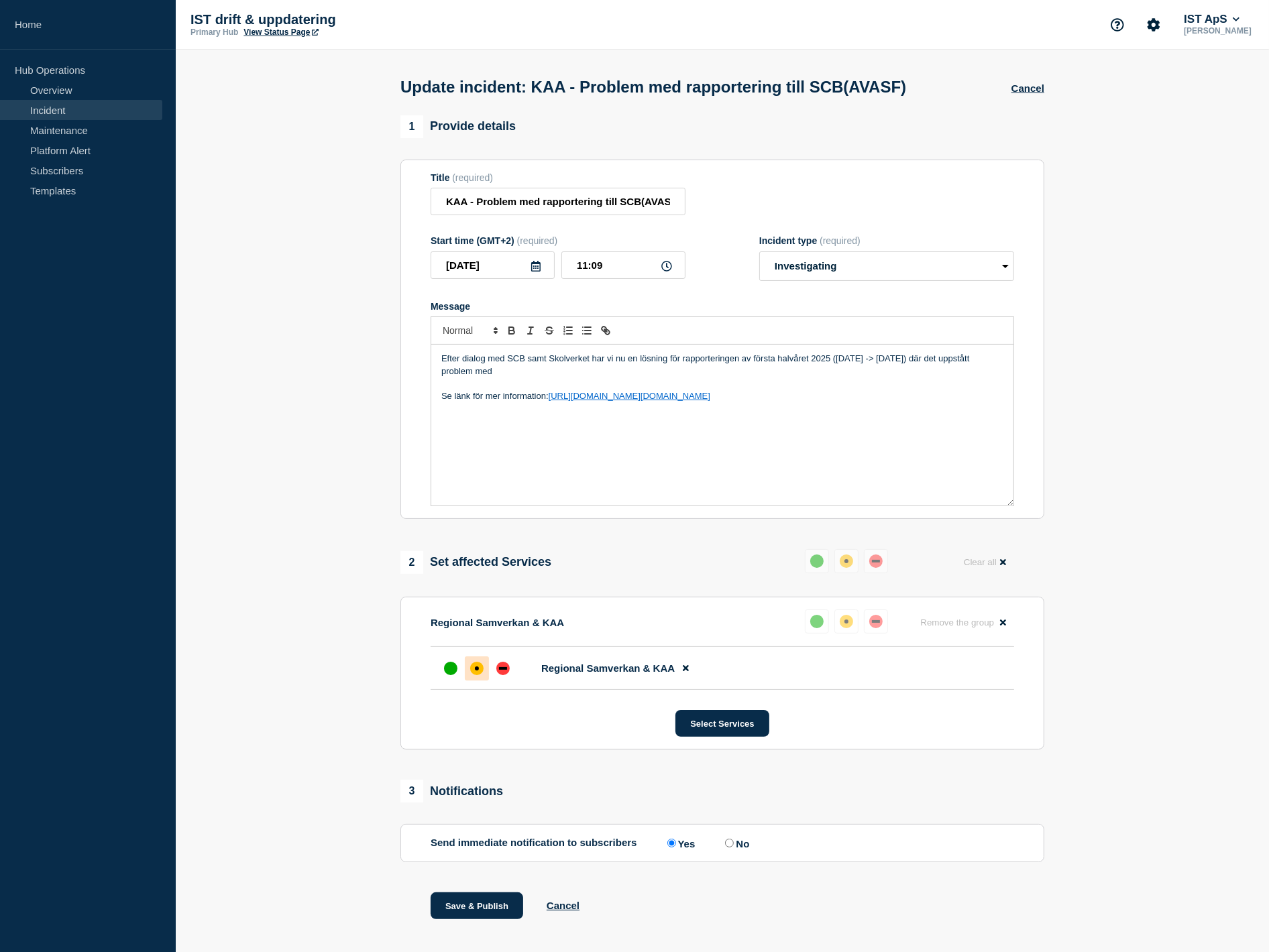
drag, startPoint x: 741, startPoint y: 393, endPoint x: 822, endPoint y: 403, distance: 81.6
click at [822, 402] on p "Se länk för mer information: https://ist.infocaption.com/3660.guide" at bounding box center [722, 396] width 562 height 12
click at [571, 358] on p "Efter dialog med SCB samt Skolverket har vi nu en lösning för rapporteringen av…" at bounding box center [722, 365] width 562 height 25
click at [577, 375] on p "Efter dialog med SCB samt Skolverket har vi nu en lösning för rapporteringen av…" at bounding box center [722, 365] width 562 height 25
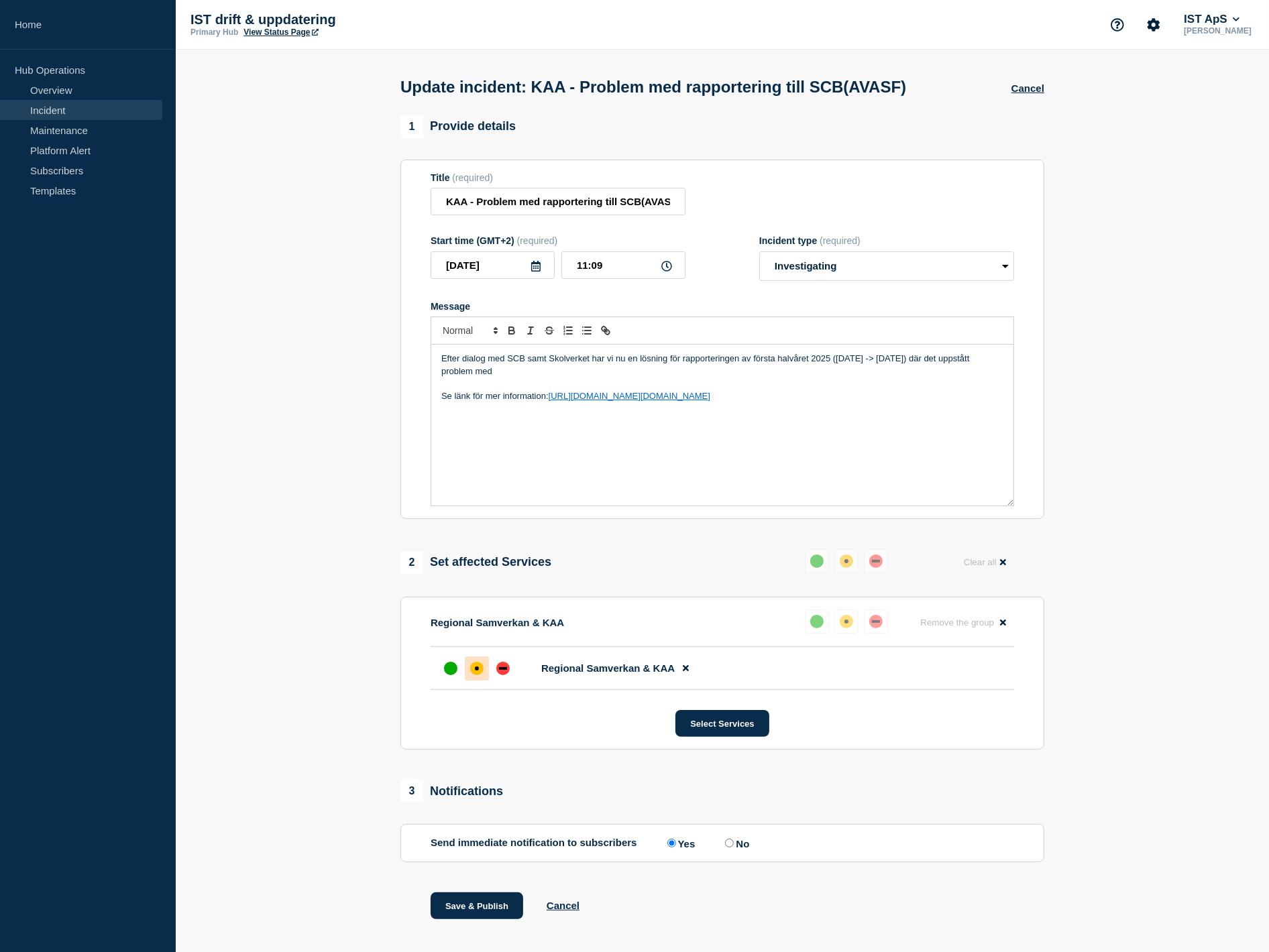
click at [578, 372] on p "Efter dialog med SCB samt Skolverket har vi nu en lösning för rapporteringen av…" at bounding box center [722, 365] width 562 height 25
click at [560, 369] on p "Efter dialog med SCB samt Skolverket har vi nu en lösning för rapporteringen av…" at bounding box center [722, 365] width 562 height 25
click at [542, 377] on p "Efter dialog med SCB samt Skolverket har vi nu en lösning för rapporteringen av…" at bounding box center [722, 365] width 562 height 25
click at [533, 362] on p "Efter dialog med SCB samt Skolverket har vi nu en lösning för rapporteringen av…" at bounding box center [722, 365] width 562 height 25
click at [544, 371] on p "Efter dialog med SCB samt Skolverket har vi nu en lösning för rapporteringen av…" at bounding box center [722, 365] width 562 height 25
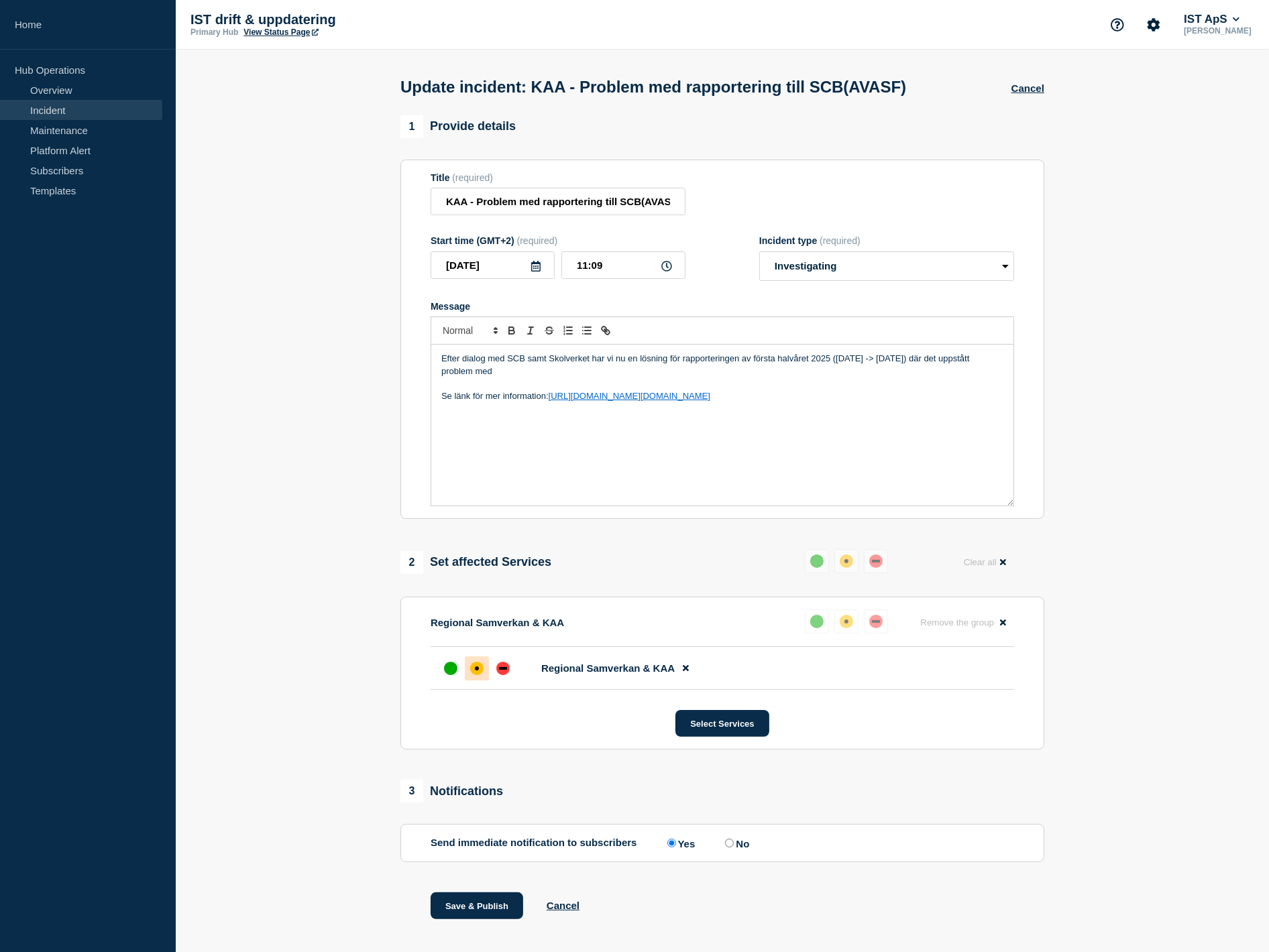
click at [548, 373] on p "Efter dialog med SCB samt Skolverket har vi nu en lösning för rapporteringen av…" at bounding box center [722, 365] width 562 height 25
click at [532, 359] on p "Efter dialog med SCB samt Skolverket har vi nu en lösning för rapporteringen av…" at bounding box center [722, 365] width 562 height 25
click at [531, 377] on p "Efter dialog med SCB samt Skolverket har vi nu en lösning för rapporteringen av…" at bounding box center [722, 365] width 562 height 25
click at [546, 366] on p "Efter dialog med SCB samt Skolverket har vi nu en lösning för rapporteringen av…" at bounding box center [722, 365] width 562 height 25
click at [548, 372] on p "Efter dialog med SCB samt Skolverket har vi nu en lösning för rapporteringen av…" at bounding box center [722, 365] width 562 height 25
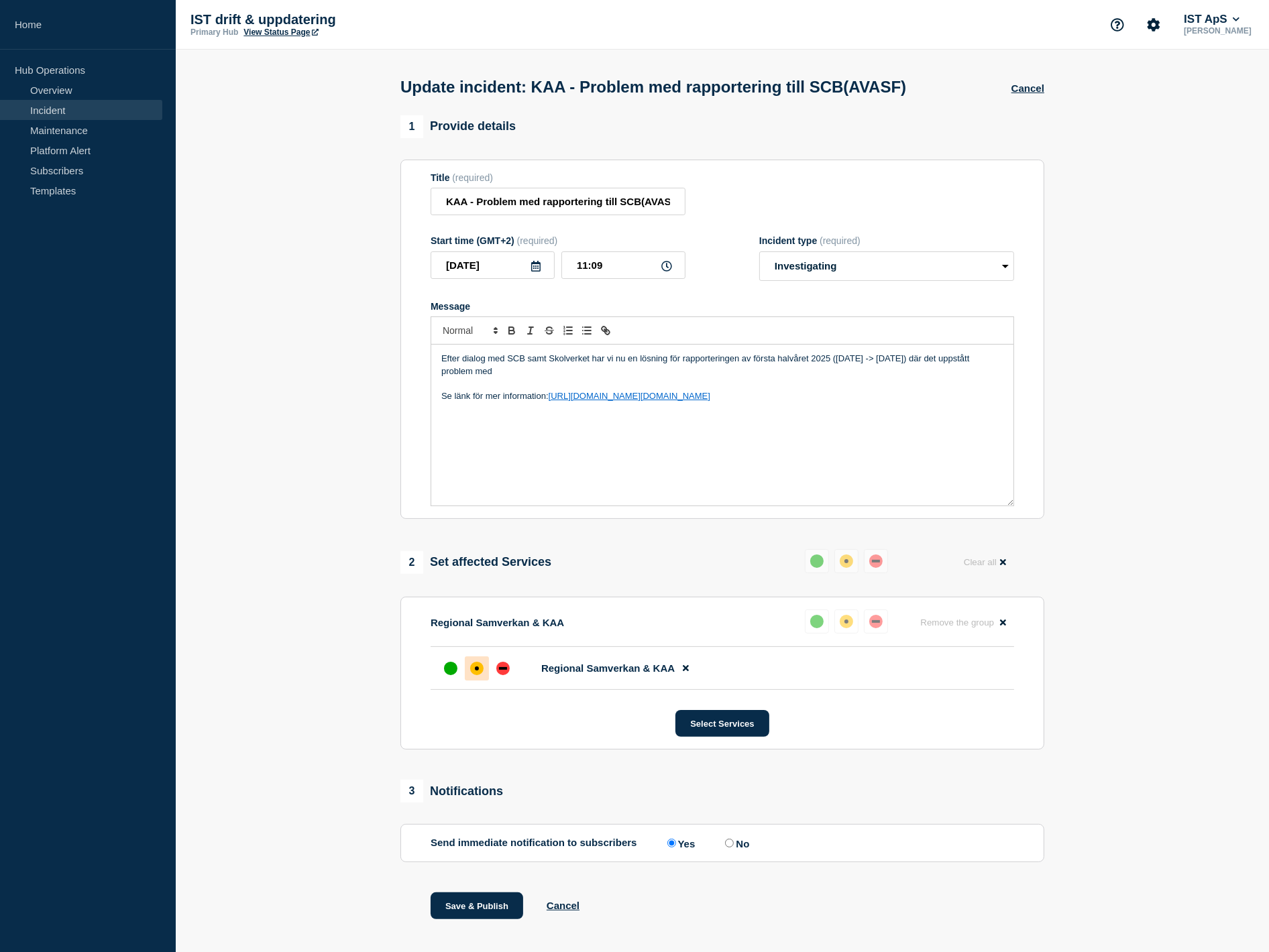
click at [685, 362] on p "Efter dialog med SCB samt Skolverket har vi nu en lösning för rapporteringen av…" at bounding box center [722, 365] width 562 height 25
drag, startPoint x: 694, startPoint y: 380, endPoint x: 517, endPoint y: 376, distance: 177.0
click at [517, 376] on div "Efter dialog med SCB samt Skolverket har vi nu en lösning för problemet med kod…" at bounding box center [722, 425] width 582 height 161
click at [533, 376] on p "Efter dialog med SCB samt Skolverket har vi nu en lösning för problemet med kod…" at bounding box center [722, 365] width 562 height 25
click at [582, 432] on div "Efter dialog med SCB samt Skolverket har vi nu en lösning för problemet med kod…" at bounding box center [722, 425] width 582 height 161
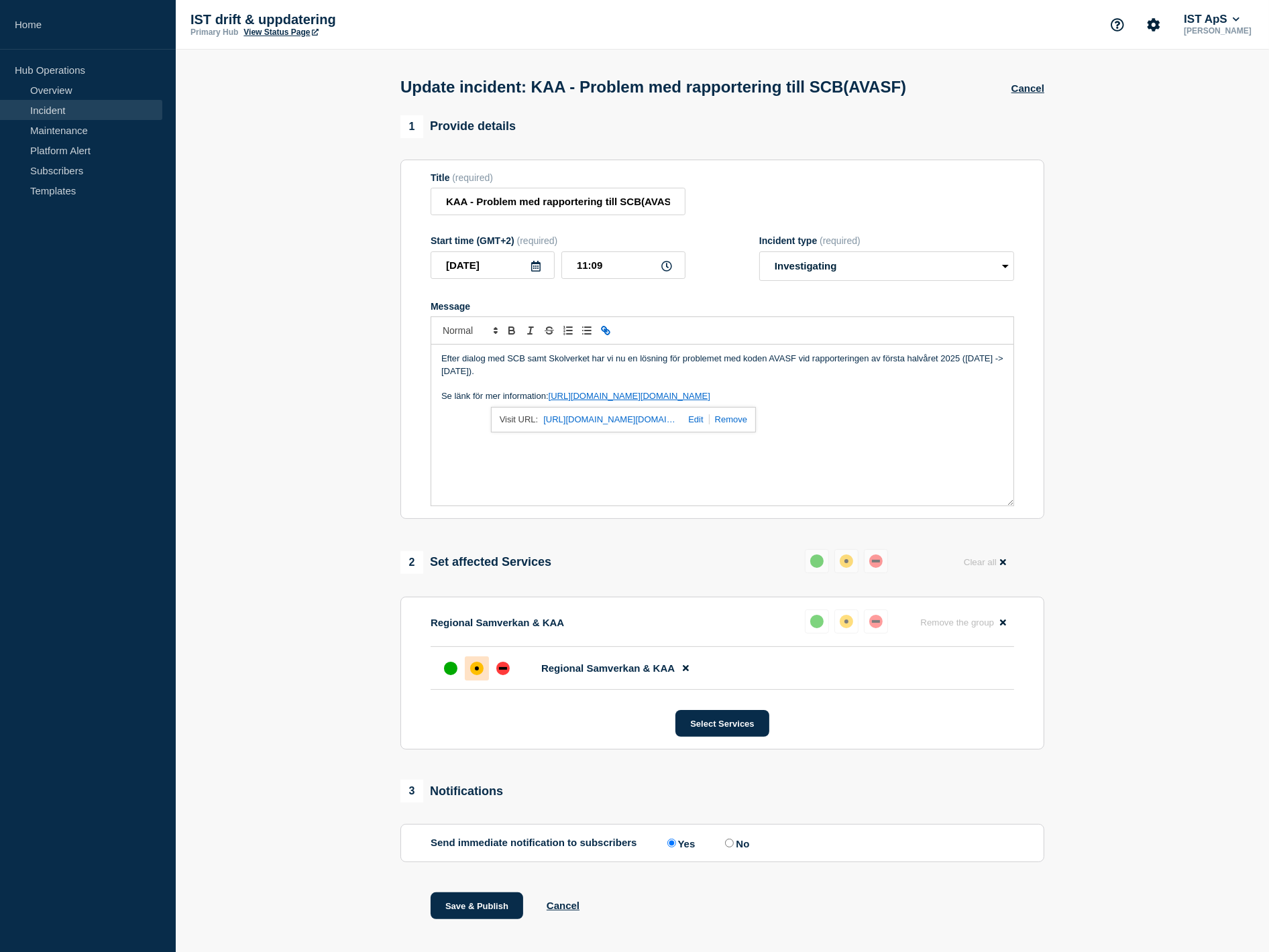
click at [747, 402] on p "Se länk för mer information: https://ist.infocaption.com/3660.guide" at bounding box center [722, 396] width 562 height 12
drag, startPoint x: 733, startPoint y: 377, endPoint x: 731, endPoint y: 388, distance: 11.2
click at [731, 388] on div "Efter dialog med SCB samt Skolverket har vi nu en lösning för problemet med kod…" at bounding box center [722, 425] width 582 height 161
click at [872, 362] on p "Efter dialog med SCB samt Skolverket har vi nu en lösning för problemet med kod…" at bounding box center [722, 365] width 562 height 25
click at [626, 372] on p "Efter dialog med SCB samt Skolverket har vi nu en lösning för problemet med kod…" at bounding box center [722, 365] width 562 height 25
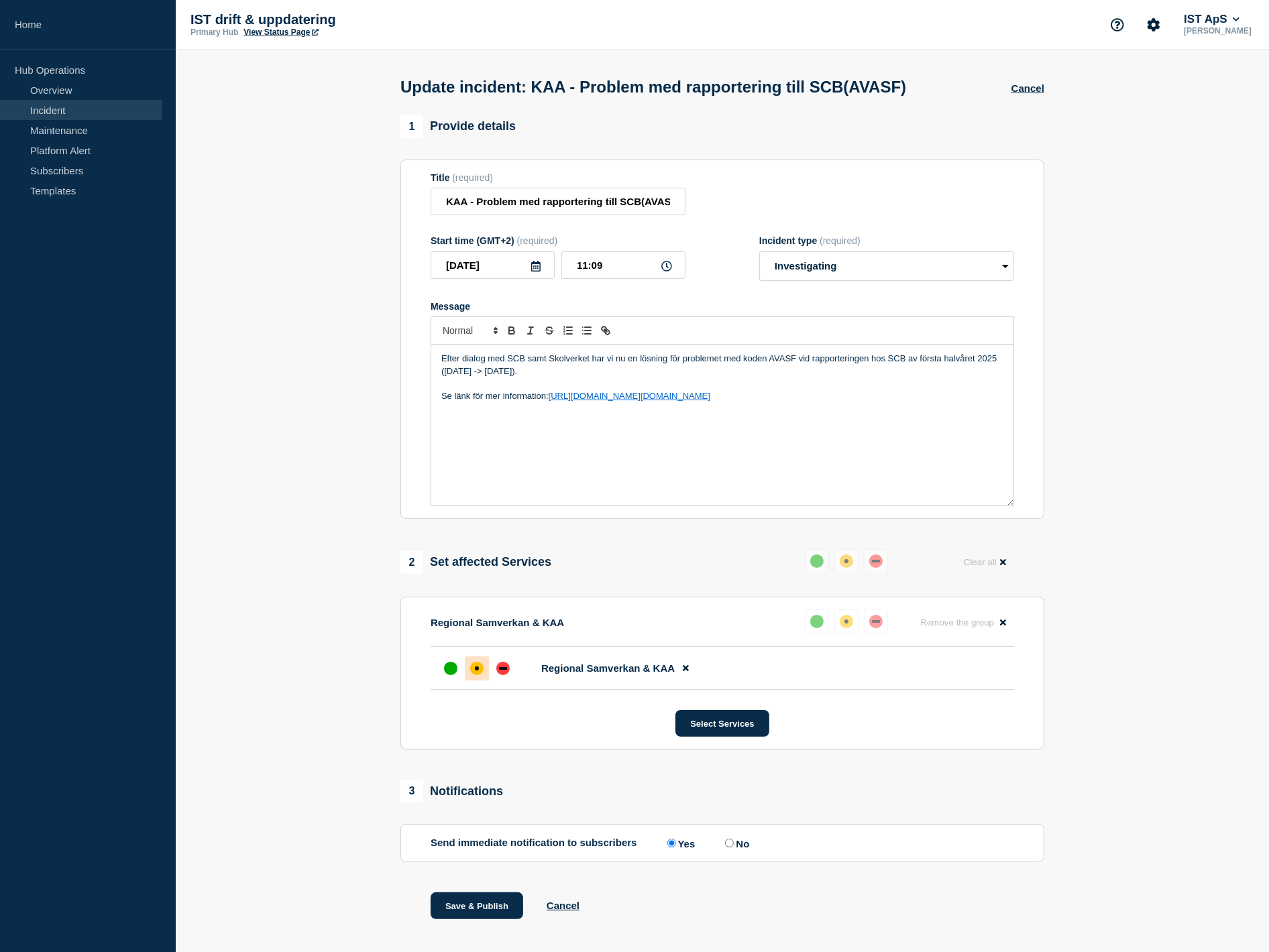
click at [803, 463] on div "Efter dialog med SCB samt Skolverket har vi nu en lösning för problemet med kod…" at bounding box center [722, 425] width 582 height 161
click at [577, 370] on p "Efter dialog med SCB samt Skolverket har vi nu en lösning för problemet med kod…" at bounding box center [722, 365] width 562 height 25
click at [767, 409] on div "Efter dialog med SCB samt Skolverket har vi nu en lösning för problemet med kod…" at bounding box center [722, 425] width 582 height 161
drag, startPoint x: 672, startPoint y: 379, endPoint x: 834, endPoint y: 413, distance: 165.5
click at [834, 413] on div "Efter dialog med SCB samt Skolverket har vi nu en lösning för problemet med kod…" at bounding box center [722, 425] width 582 height 161
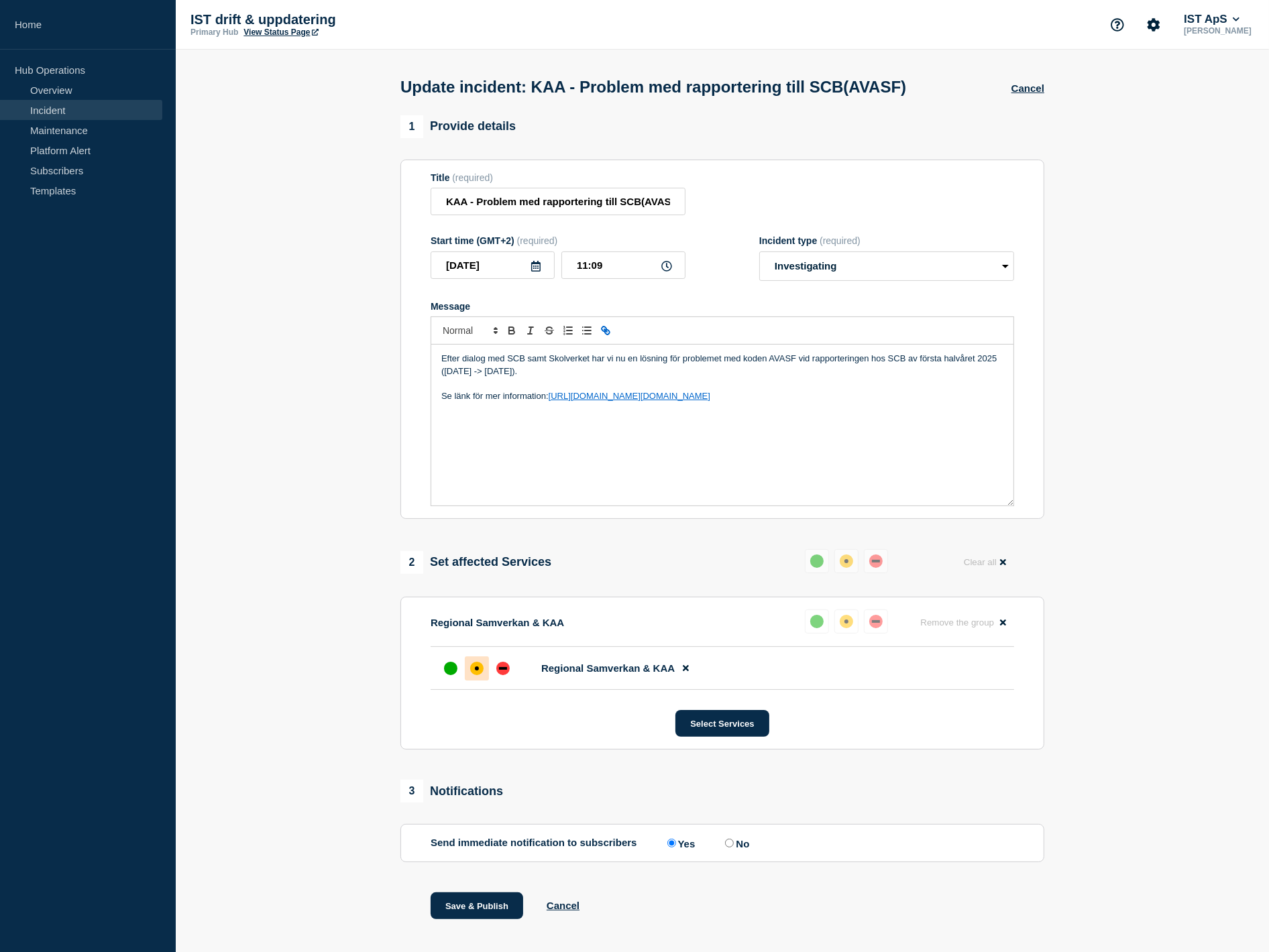
click at [834, 413] on div "Efter dialog med SCB samt Skolverket har vi nu en lösning för problemet med kod…" at bounding box center [722, 425] width 582 height 161
click at [611, 377] on p "Efter dialog med SCB samt Skolverket har vi nu en lösning för problemet med kod…" at bounding box center [722, 365] width 562 height 25
click at [456, 360] on p "Efter dialog med SCB samt Skolverket har vi nu en lösning för problemet med kod…" at bounding box center [722, 365] width 562 height 25
click at [562, 371] on p "Efter dialog med SCB samt Skolverket har vi nu en lösning för problemet med kod…" at bounding box center [722, 365] width 562 height 25
click at [567, 367] on p "Efter dialog med SCB samt Skolverket har vi nu en lösning för problemet med kod…" at bounding box center [722, 365] width 562 height 25
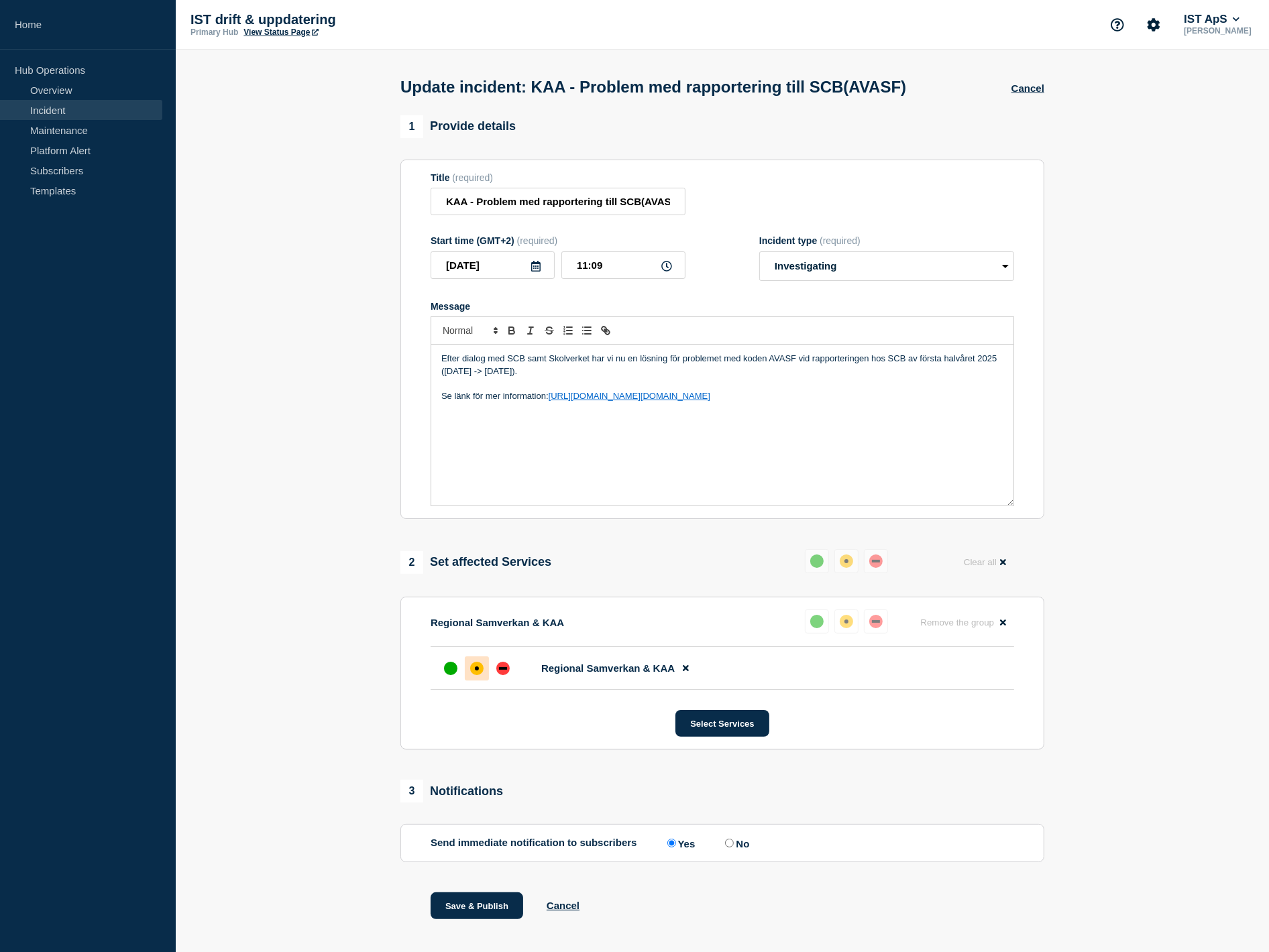
click at [566, 377] on p "Efter dialog med SCB samt Skolverket har vi nu en lösning för problemet med kod…" at bounding box center [722, 365] width 562 height 25
click at [548, 367] on p "Efter dialog med SCB samt Skolverket har vi nu en lösning för problemet med kod…" at bounding box center [722, 365] width 562 height 25
click at [559, 377] on p "Efter dialog med SCB samt Skolverket har vi nu en lösning för problemet med kod…" at bounding box center [722, 365] width 562 height 25
click at [565, 362] on p "Efter dialog med SCB samt Skolverket har vi nu en lösning för problemet med kod…" at bounding box center [722, 365] width 562 height 25
click at [571, 377] on p "Efter dialog med SCB samt Skolverket har vi nu en lösning för problemet med kod…" at bounding box center [722, 365] width 562 height 25
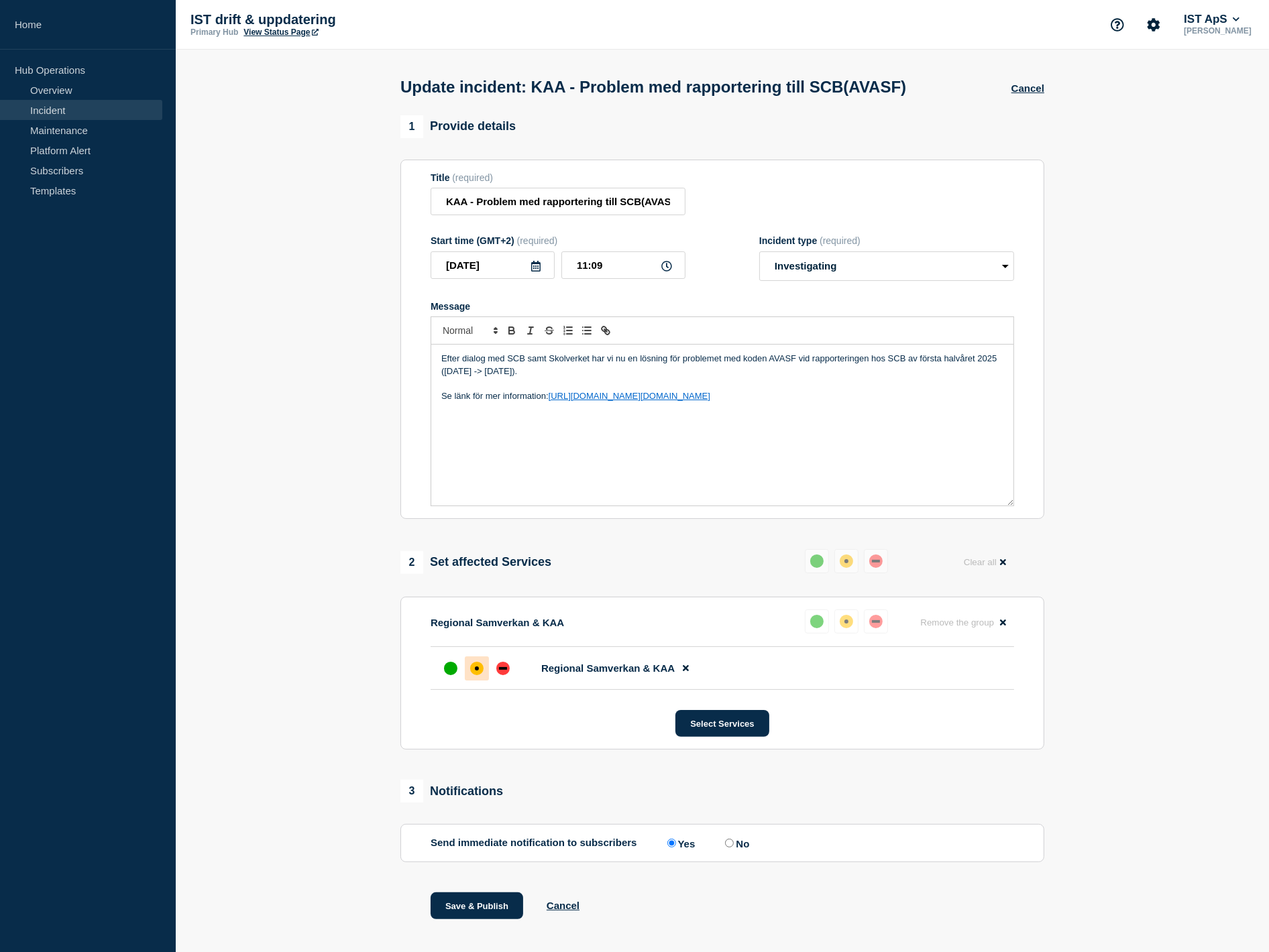
click at [555, 377] on p "Efter dialog med SCB samt Skolverket har vi nu en lösning för problemet med kod…" at bounding box center [722, 365] width 562 height 25
drag, startPoint x: 639, startPoint y: 457, endPoint x: 711, endPoint y: 406, distance: 88.2
click at [641, 455] on div "Efter dialog med SCB samt Skolverket har vi nu en lösning för problemet med kod…" at bounding box center [722, 425] width 582 height 161
click at [712, 406] on div "Efter dialog med SCB samt Skolverket har vi nu en lösning för problemet med kod…" at bounding box center [722, 425] width 582 height 161
click at [600, 369] on p "Efter dialog med SCB samt Skolverket har vi nu en lösning för problemet med kod…" at bounding box center [722, 365] width 562 height 25
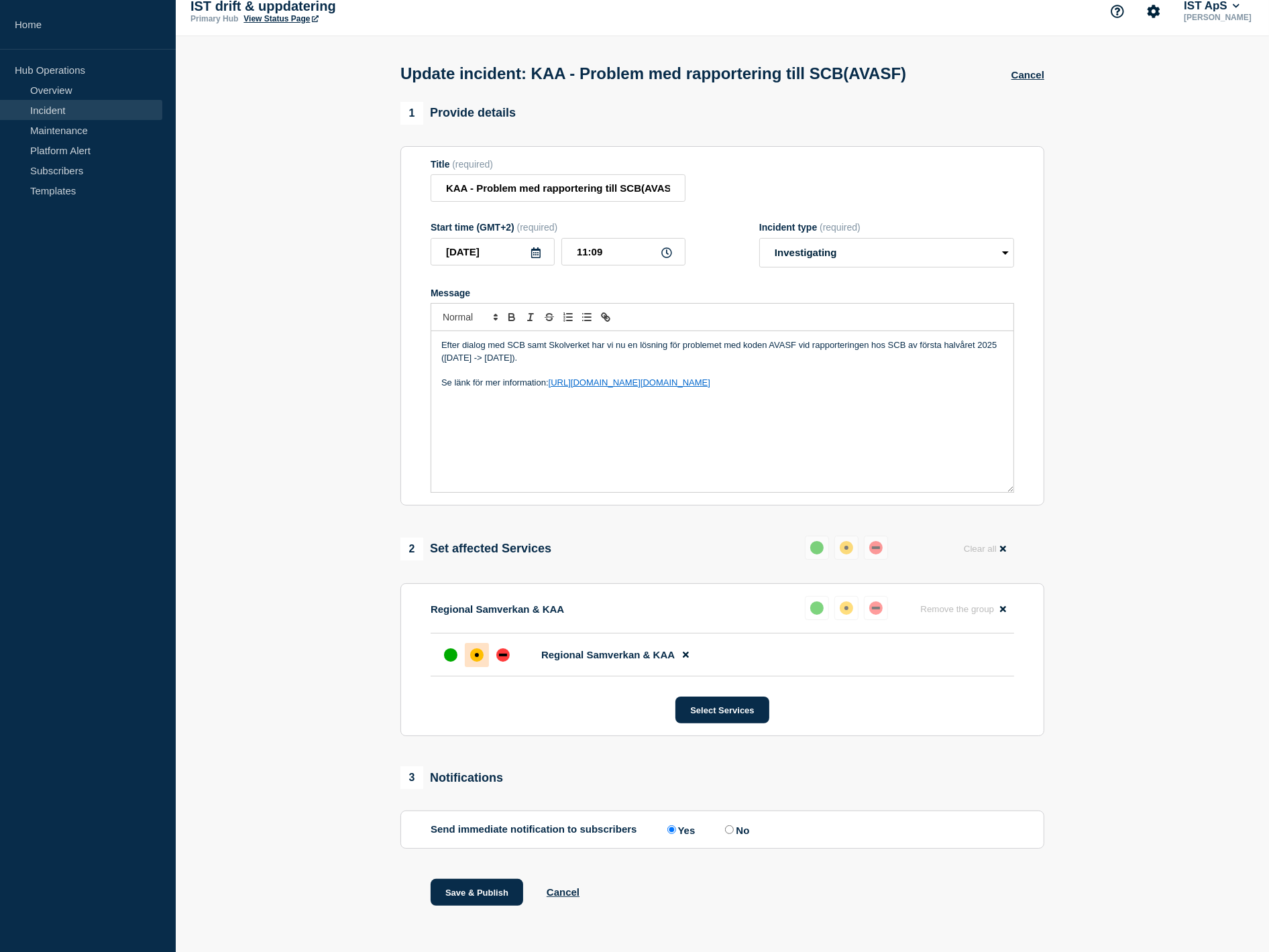
scroll to position [26, 0]
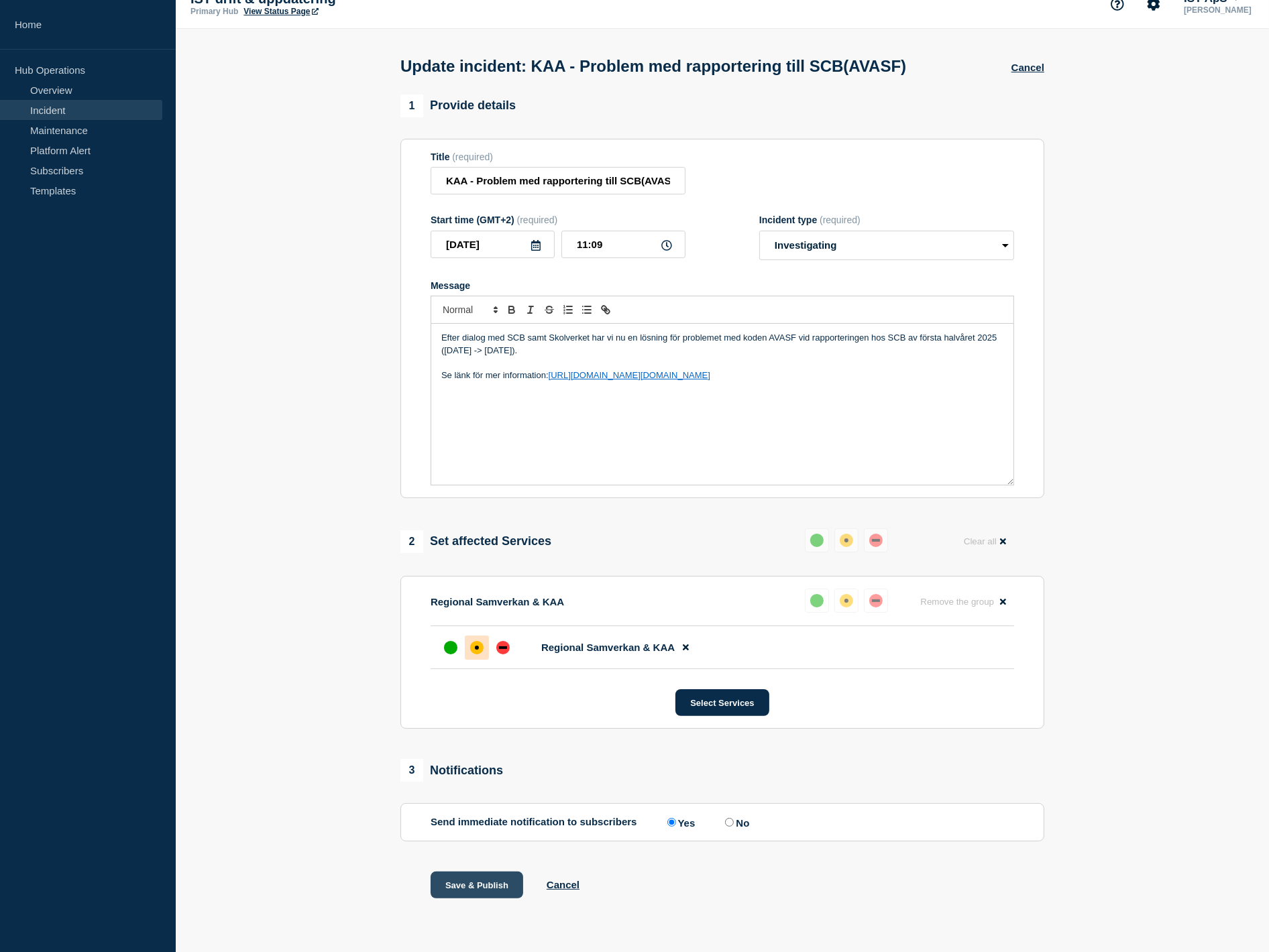
click at [490, 890] on button "Save & Publish" at bounding box center [477, 885] width 93 height 27
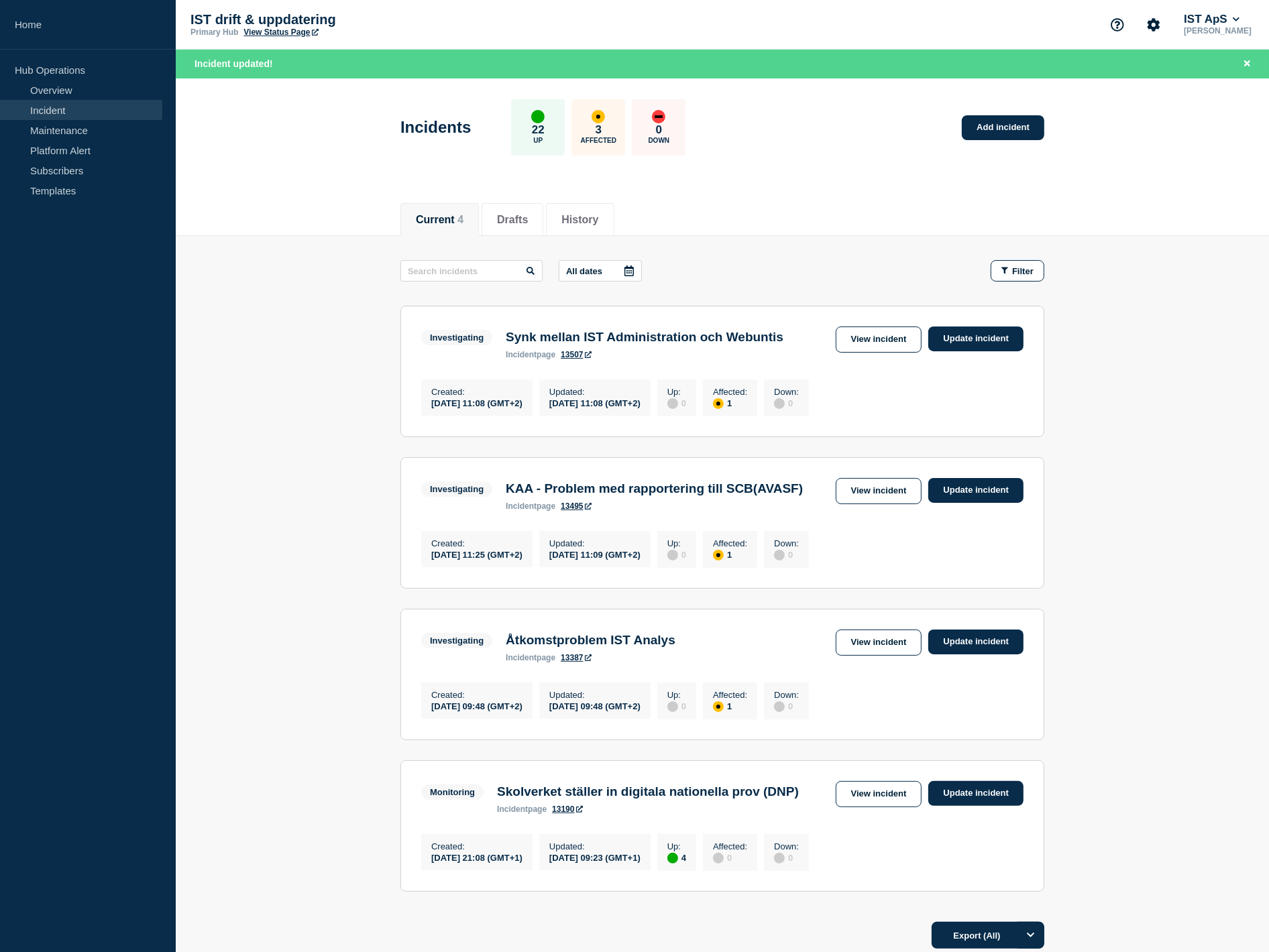
drag, startPoint x: 1091, startPoint y: 255, endPoint x: 1116, endPoint y: 274, distance: 31.4
drag, startPoint x: 1116, startPoint y: 274, endPoint x: 1113, endPoint y: 300, distance: 26.2
drag, startPoint x: 1113, startPoint y: 300, endPoint x: 782, endPoint y: 290, distance: 331.2
drag, startPoint x: 782, startPoint y: 290, endPoint x: 739, endPoint y: 277, distance: 44.9
drag, startPoint x: 739, startPoint y: 277, endPoint x: 273, endPoint y: 78, distance: 506.7
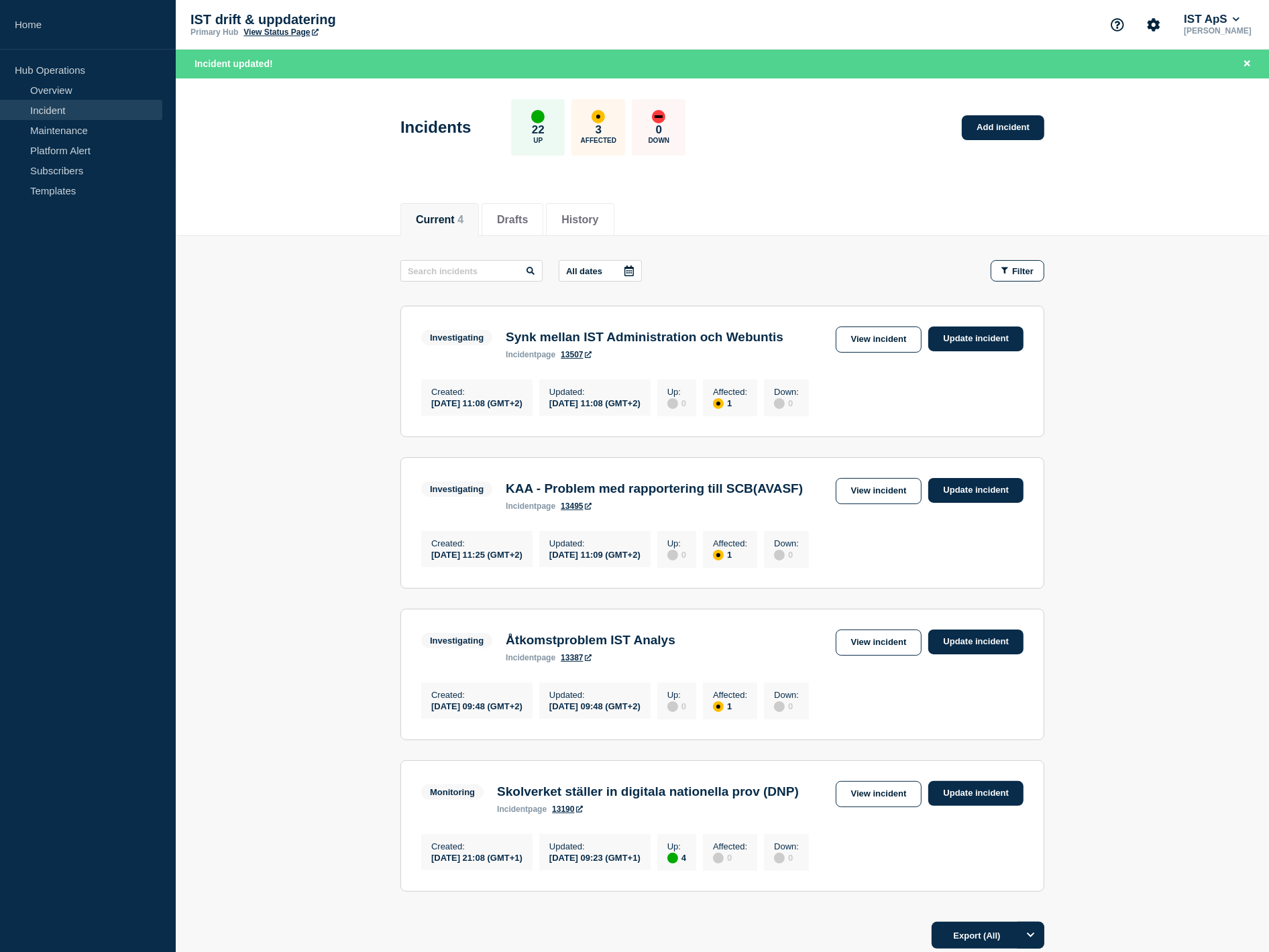
click at [336, 228] on div "Current Drafts History Current 4 Drafts History All dates Filter Investigating …" at bounding box center [722, 620] width 1093 height 861
